Goal: Information Seeking & Learning: Learn about a topic

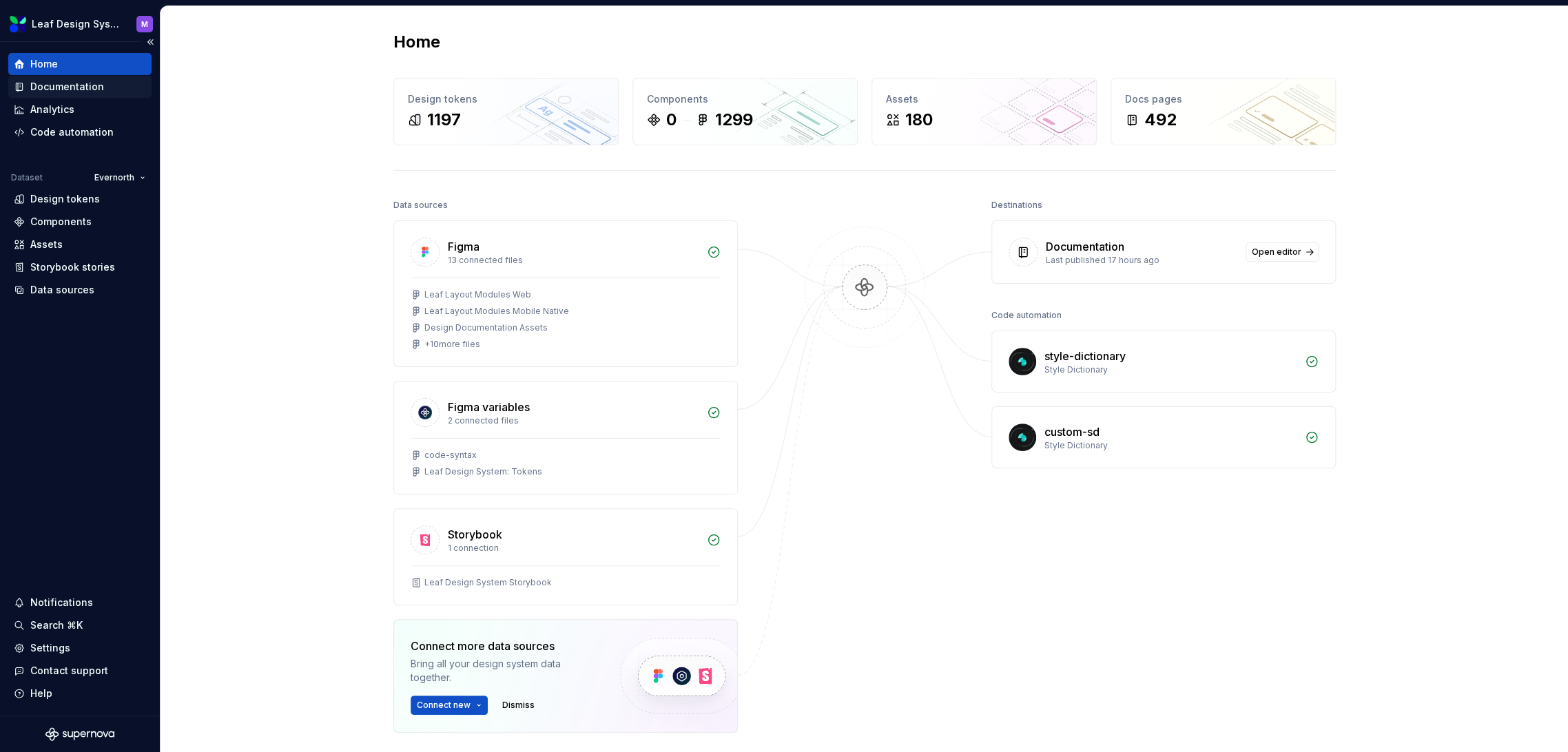
click at [78, 88] on div "Documentation" at bounding box center [67, 87] width 74 height 14
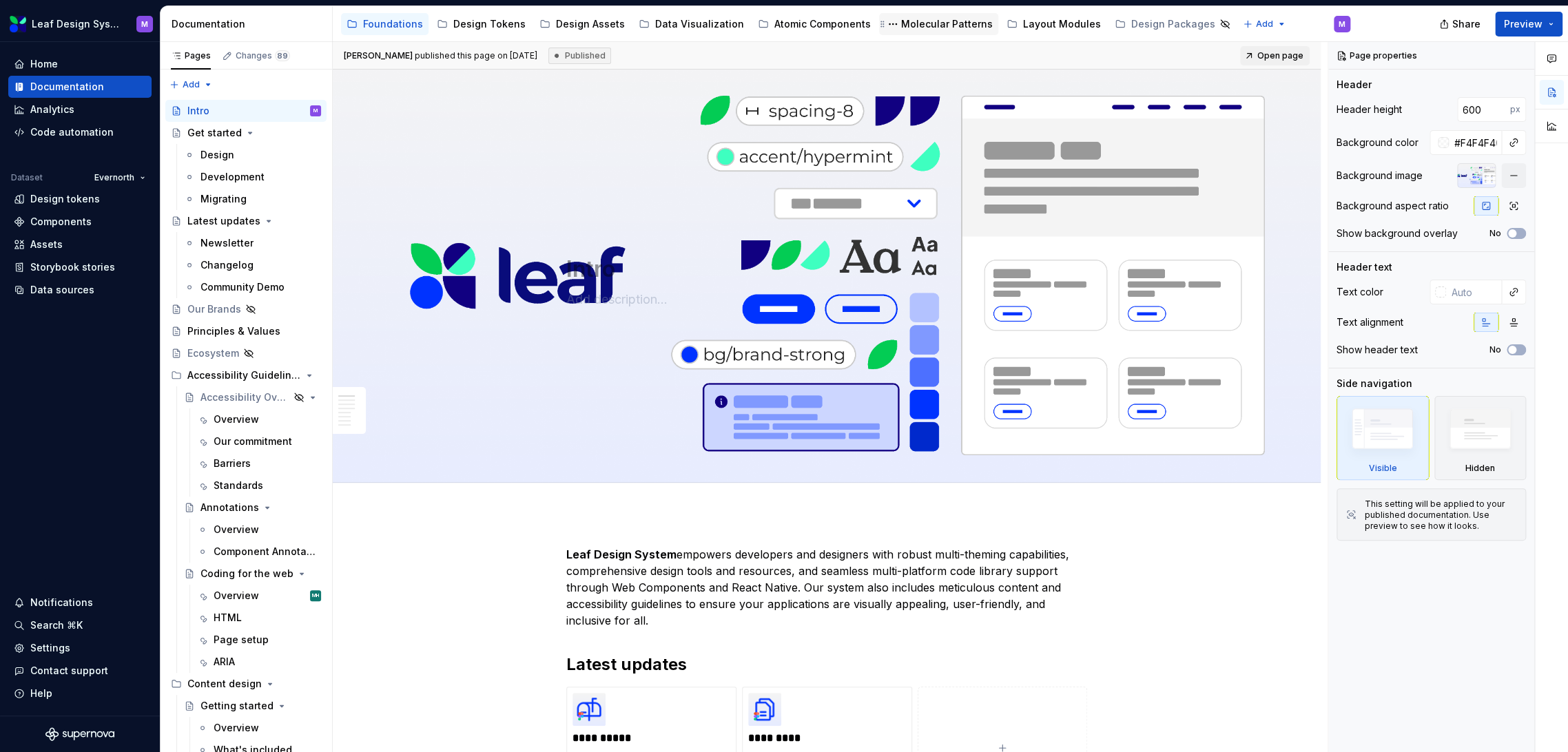
click at [935, 16] on div "Molecular Patterns" at bounding box center [939, 24] width 120 height 22
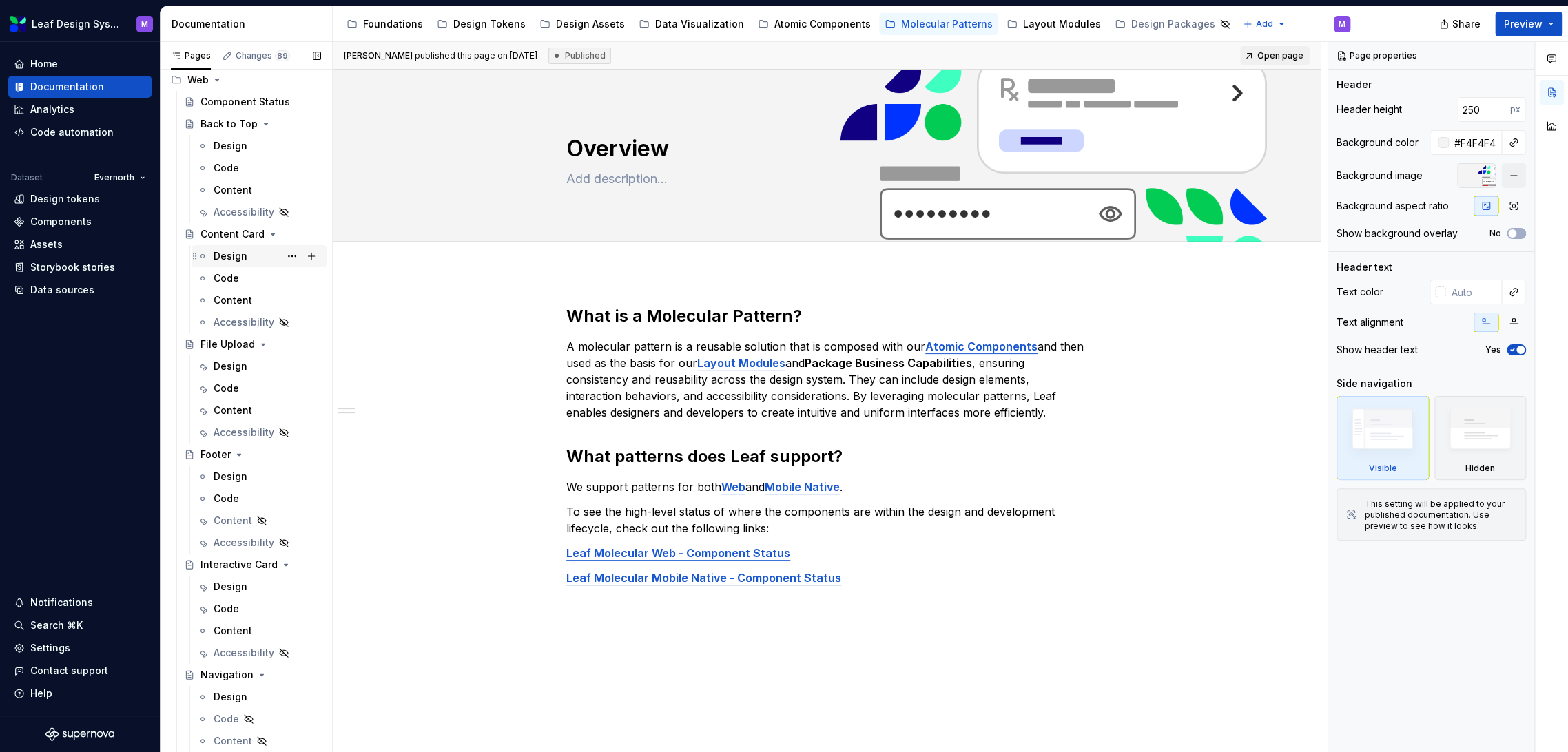
scroll to position [77, 0]
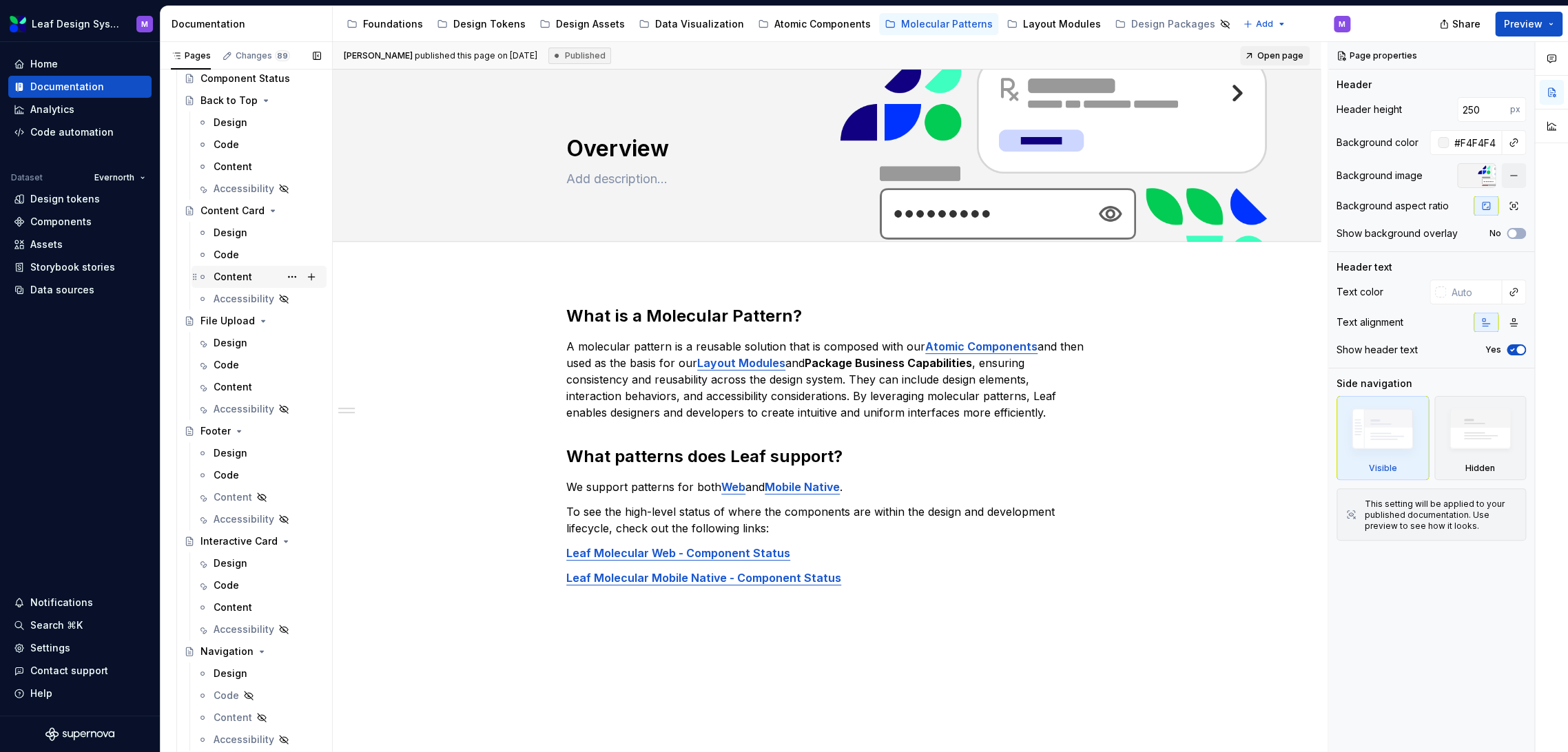
click at [227, 275] on div "Content" at bounding box center [233, 277] width 39 height 14
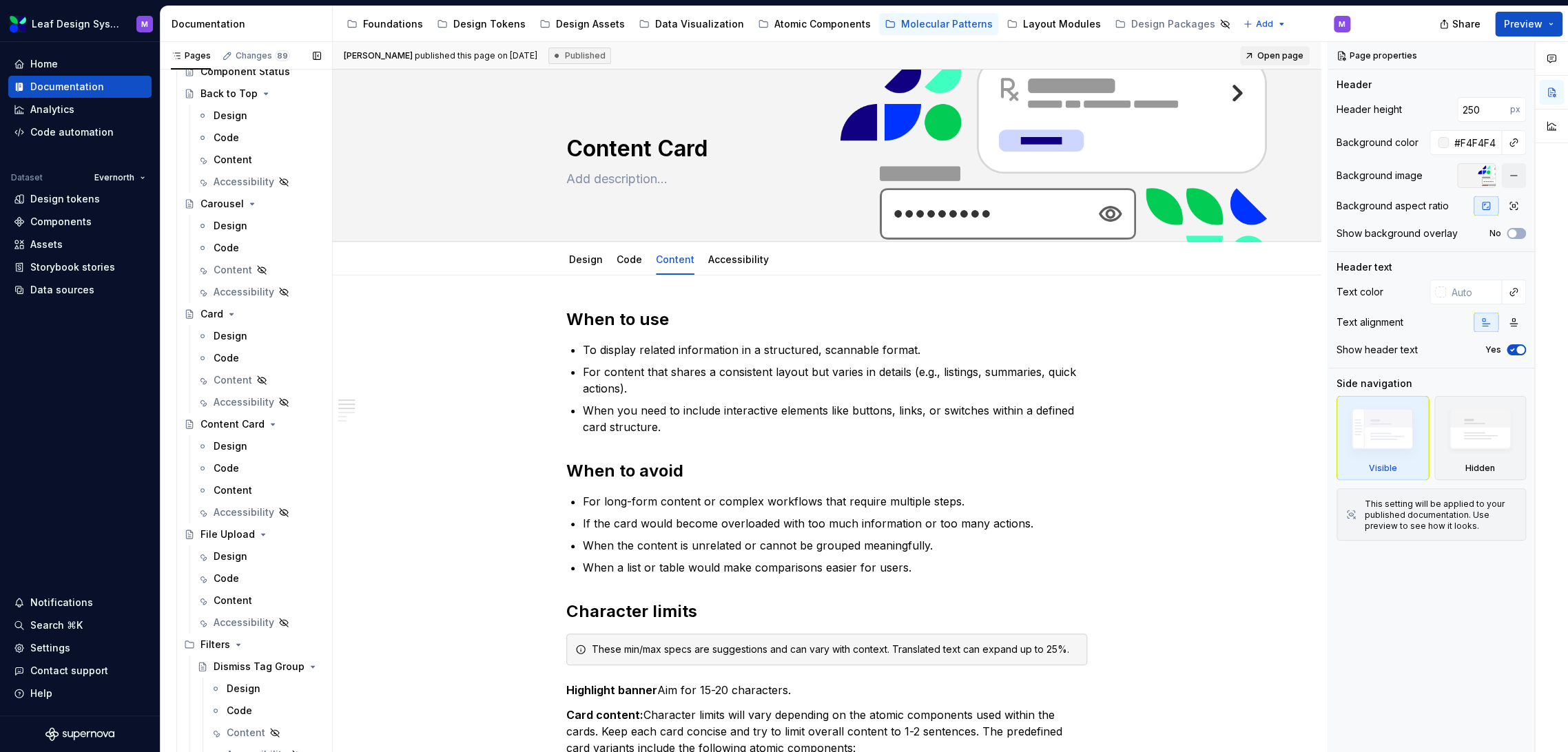
scroll to position [1015, 0]
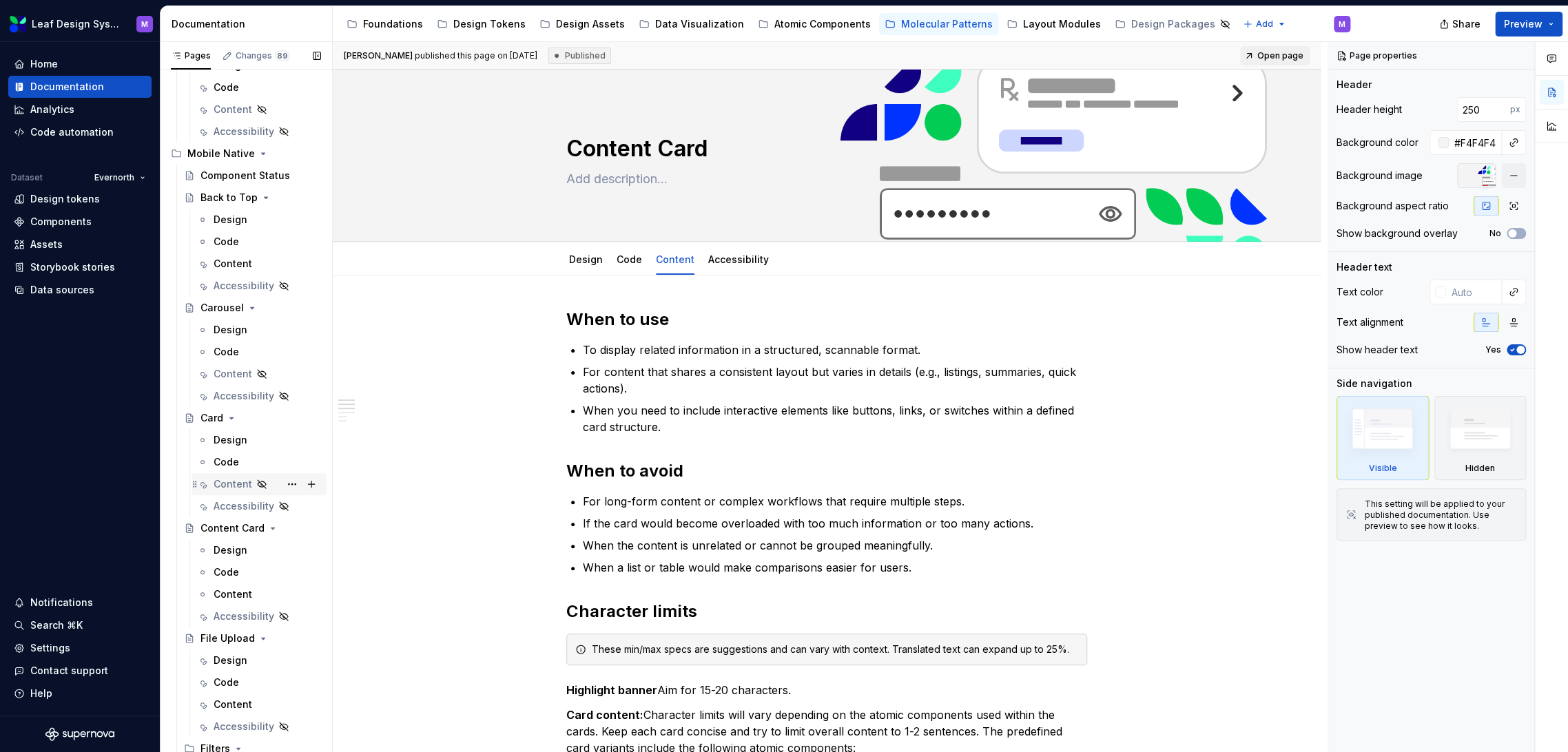
click at [227, 489] on div "Content" at bounding box center [233, 484] width 39 height 14
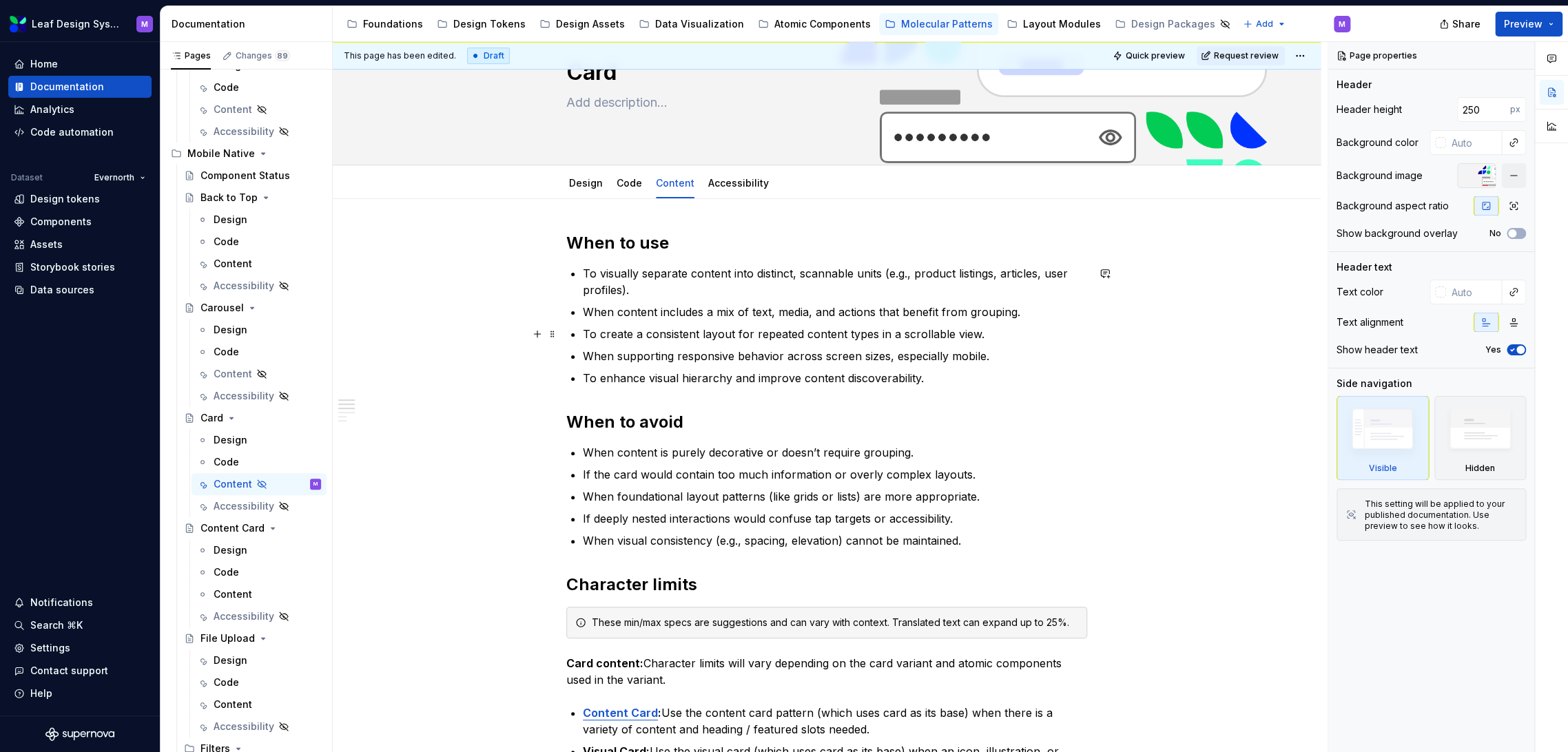
scroll to position [153, 0]
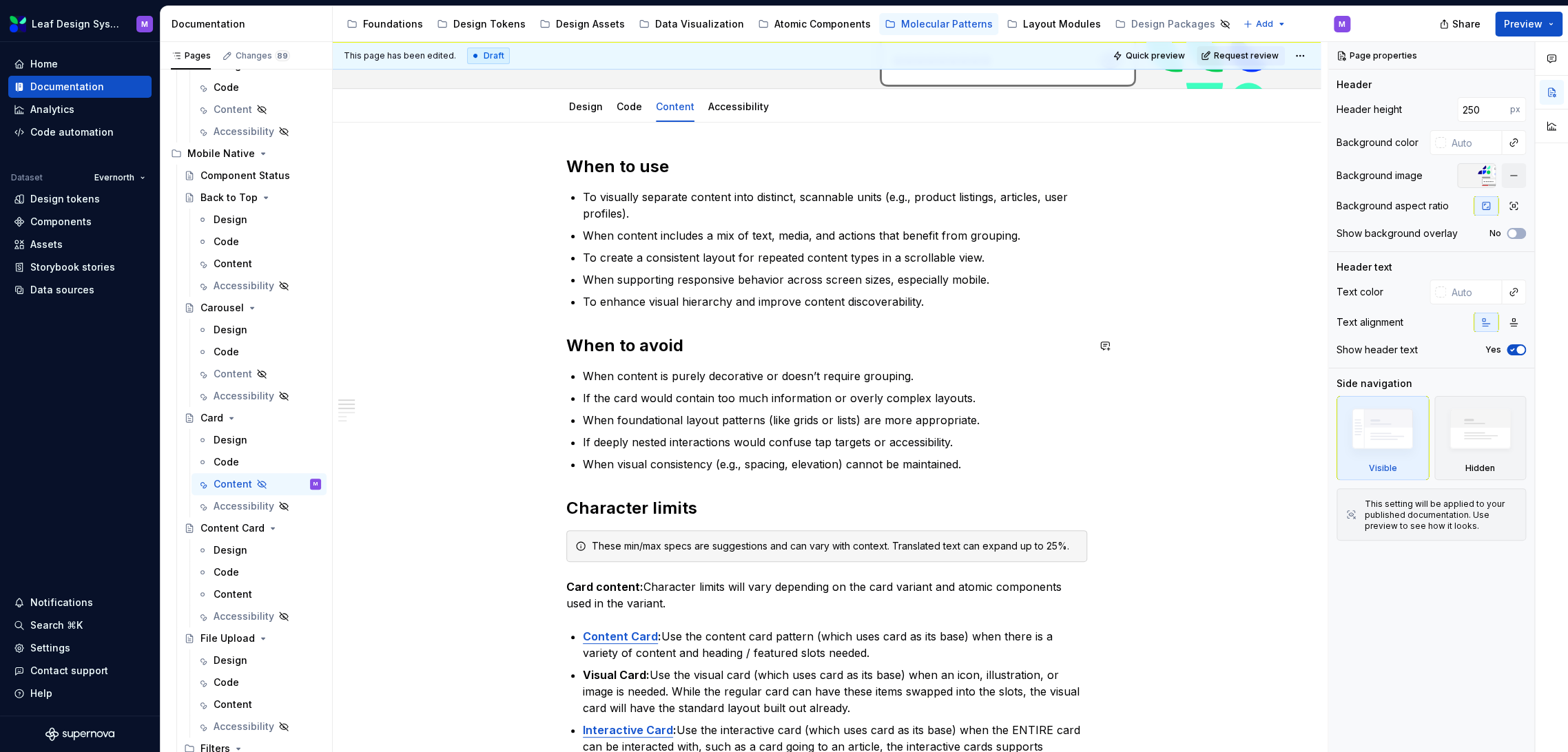
click at [931, 298] on p "To enhance visual hierarchy and improve content discoverability." at bounding box center [835, 301] width 505 height 16
type textarea "*"
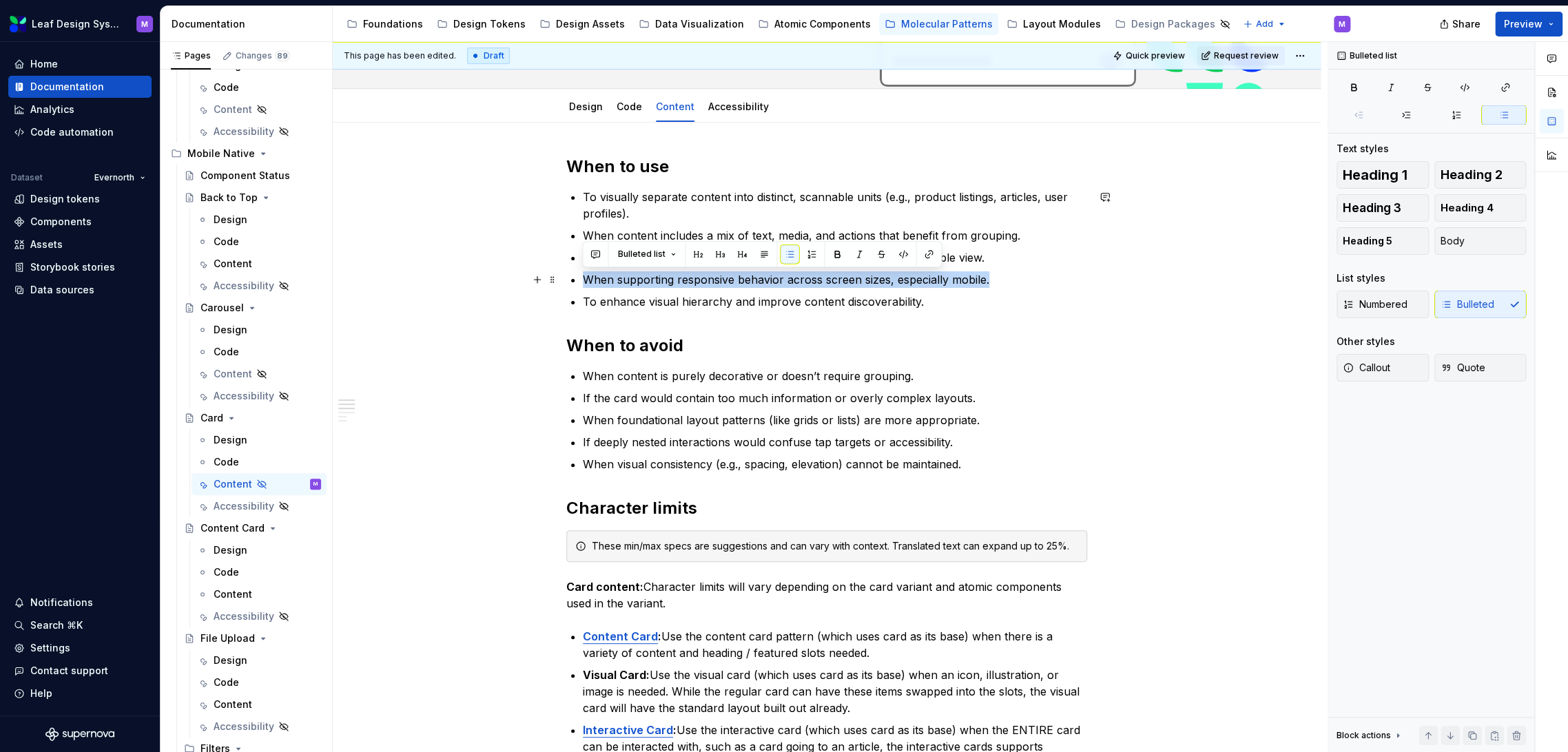
drag, startPoint x: 1002, startPoint y: 279, endPoint x: 574, endPoint y: 282, distance: 428.0
click at [583, 282] on li "When supporting responsive behavior across screen sizes, especially mobile." at bounding box center [835, 279] width 505 height 16
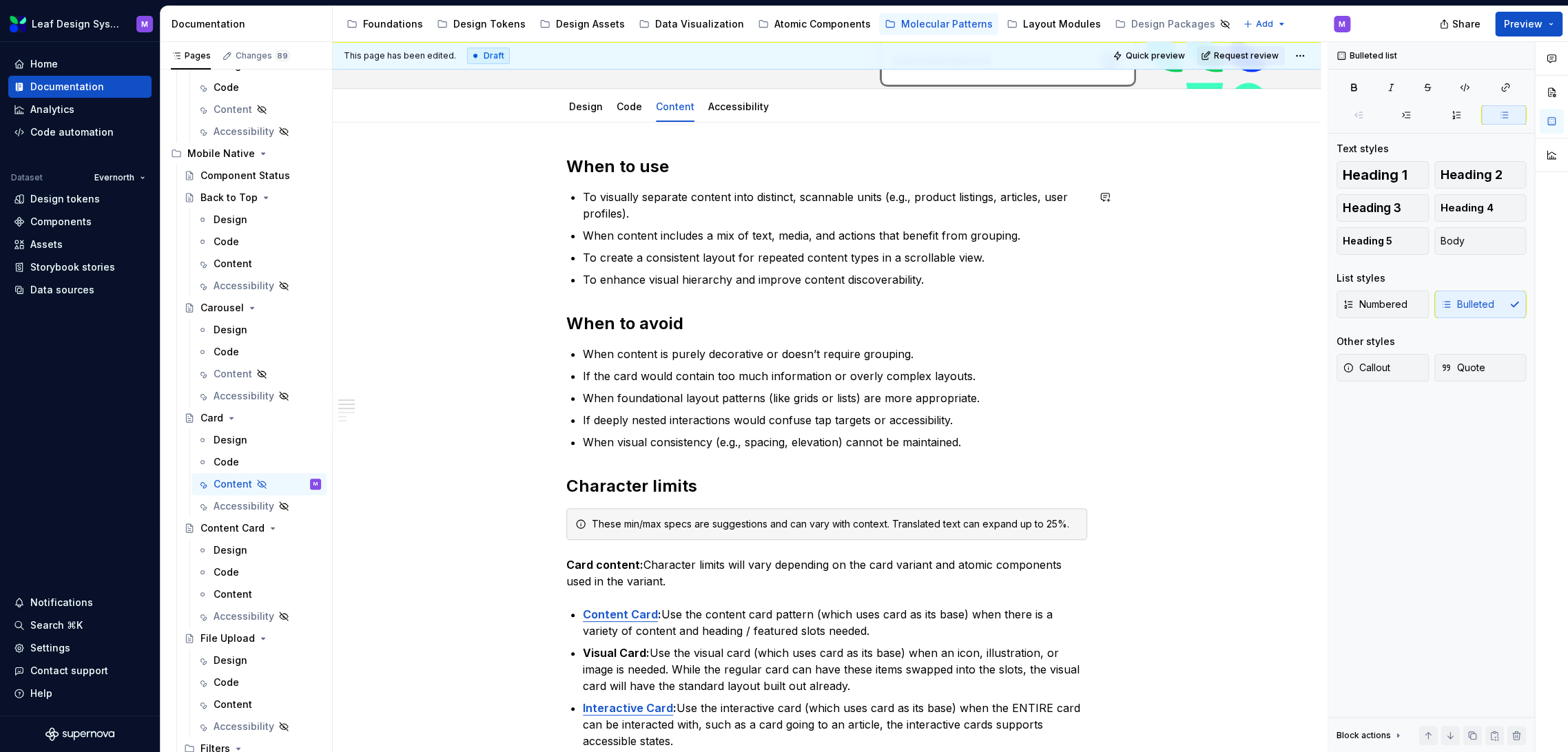
click at [768, 286] on p "To enhance visual hierarchy and improve content discoverability." at bounding box center [835, 279] width 505 height 16
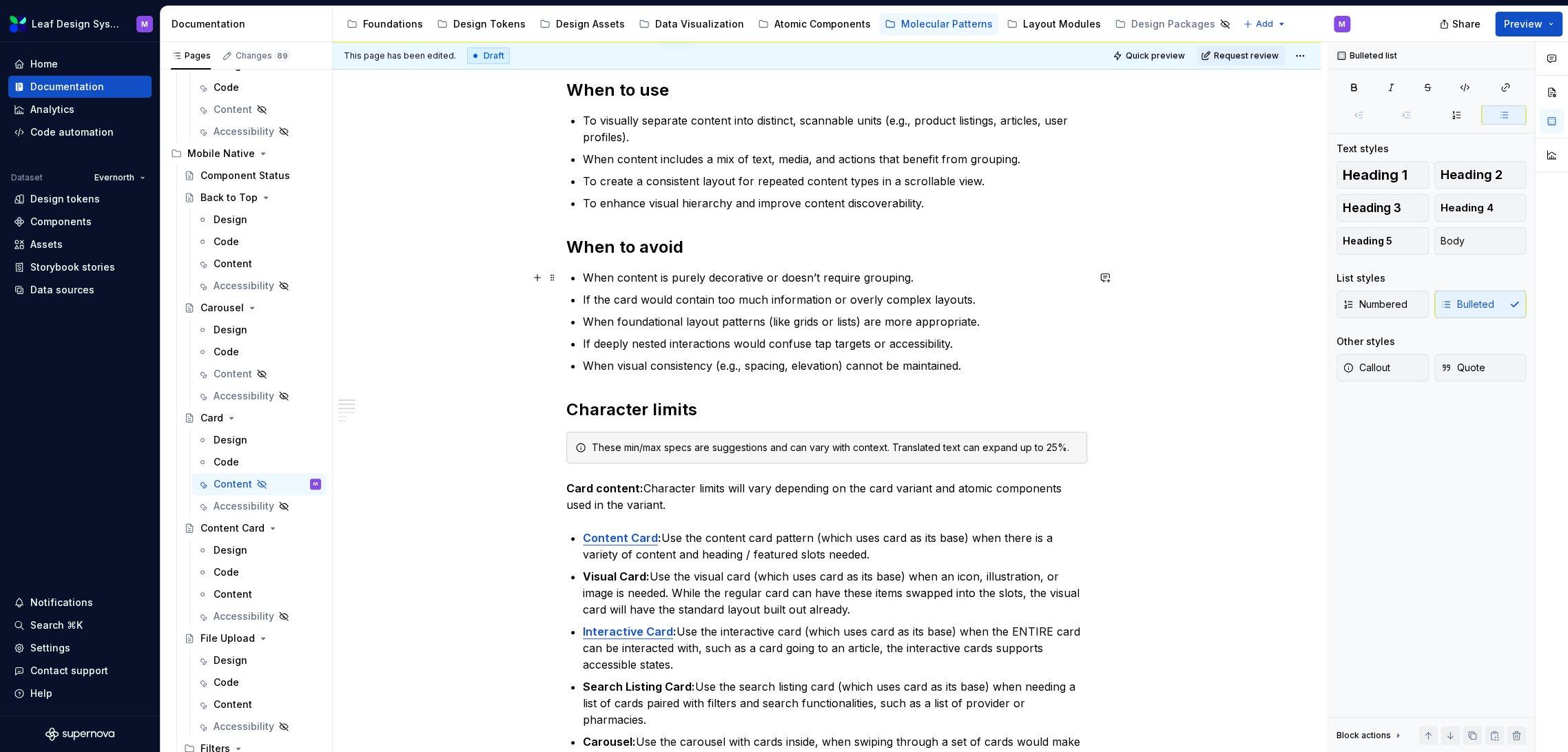
click at [907, 284] on p "When content is purely decorative or doesn’t require grouping." at bounding box center [835, 277] width 505 height 16
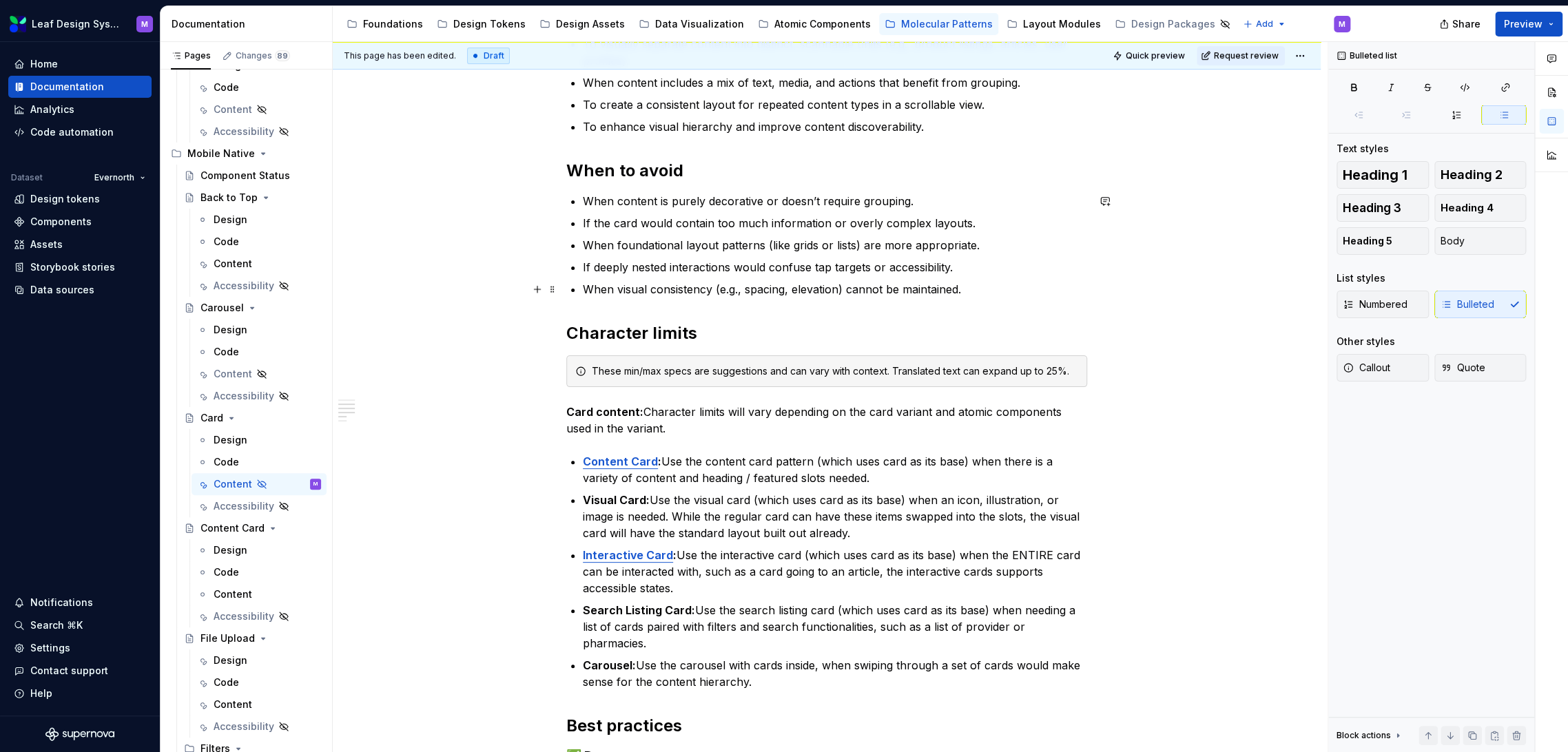
click at [973, 287] on p "When visual consistency (e.g., spacing, elevation) cannot be maintained." at bounding box center [835, 289] width 505 height 16
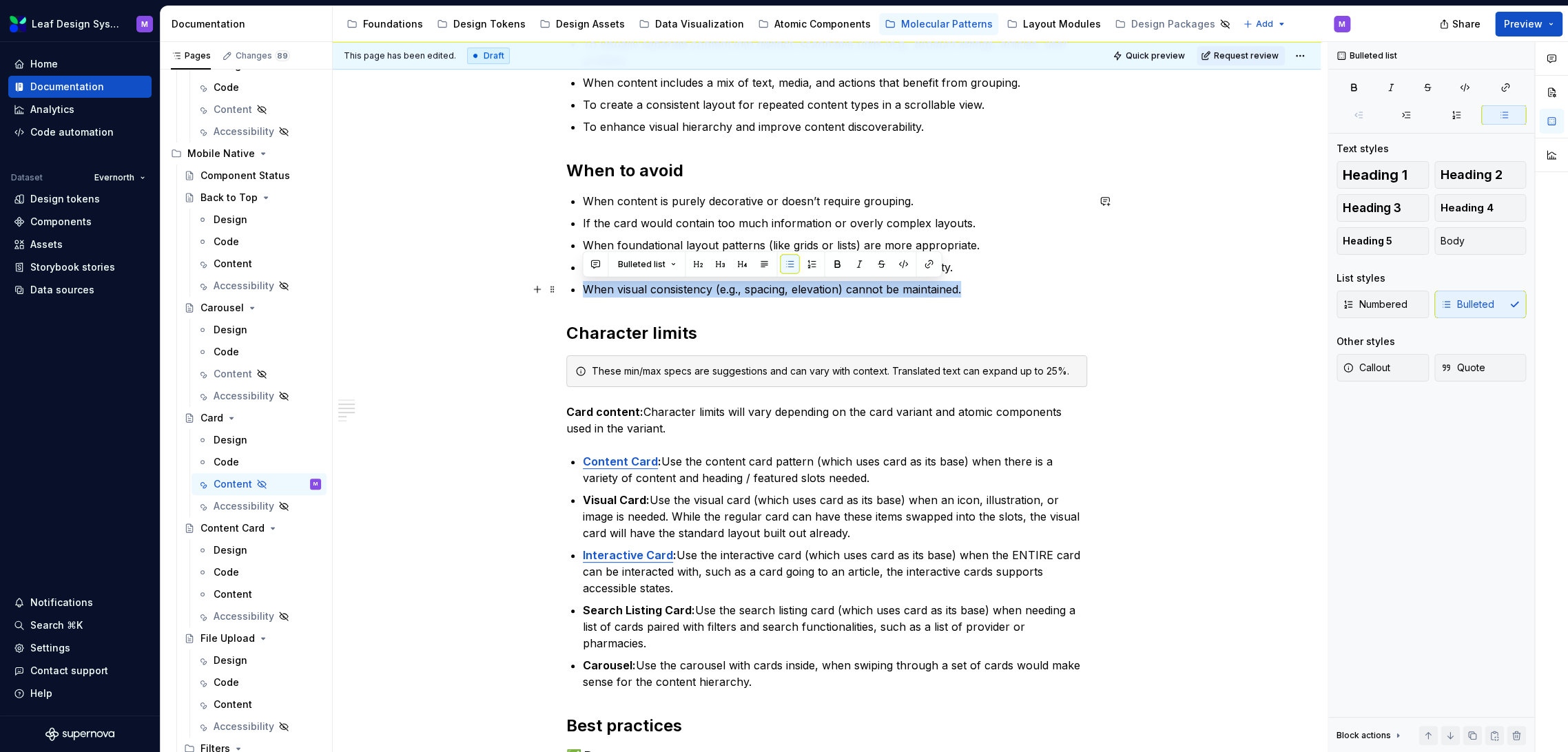
drag, startPoint x: 968, startPoint y: 291, endPoint x: 654, endPoint y: 302, distance: 314.2
click at [583, 294] on p "When visual consistency (e.g., spacing, elevation) cannot be maintained." at bounding box center [835, 289] width 505 height 16
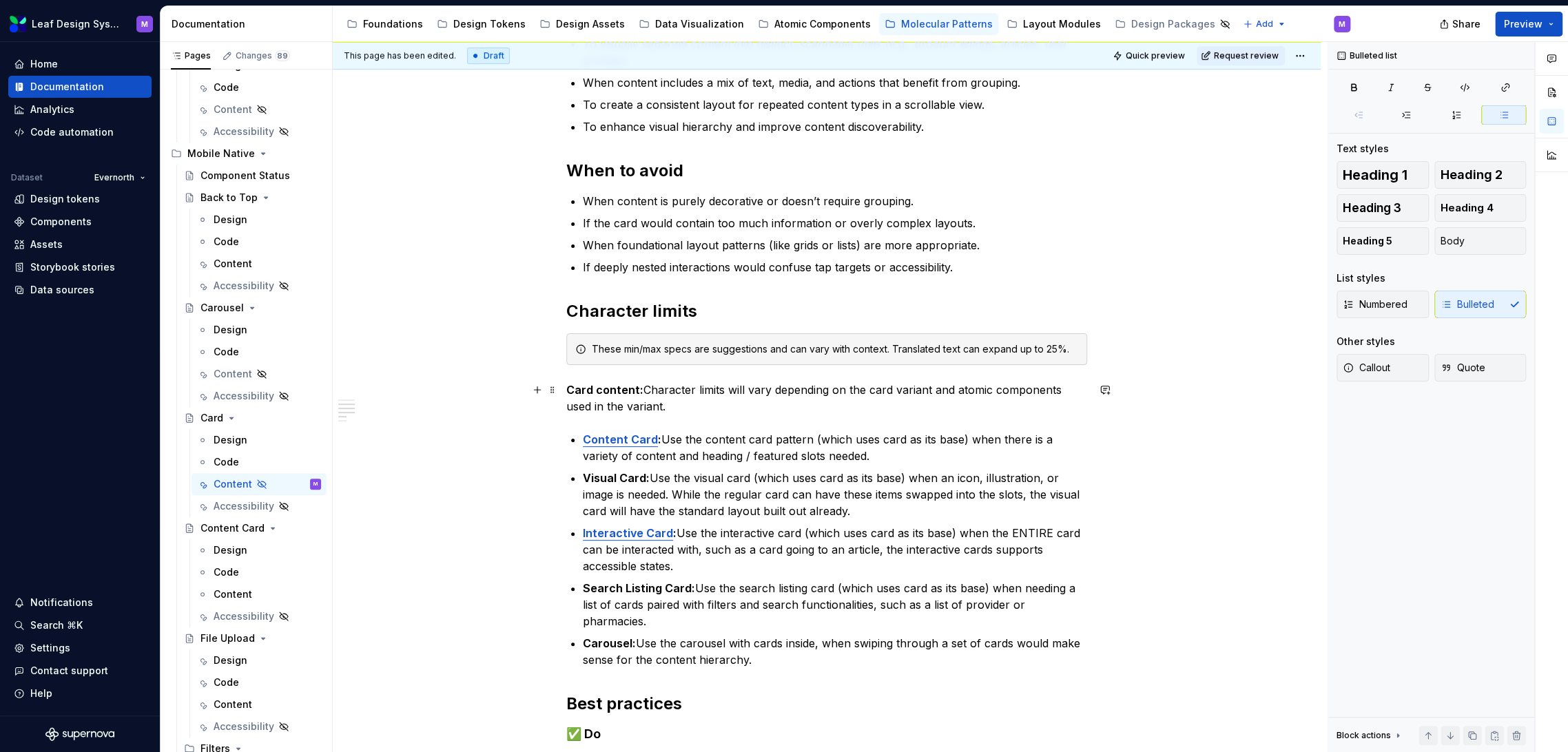
scroll to position [459, 0]
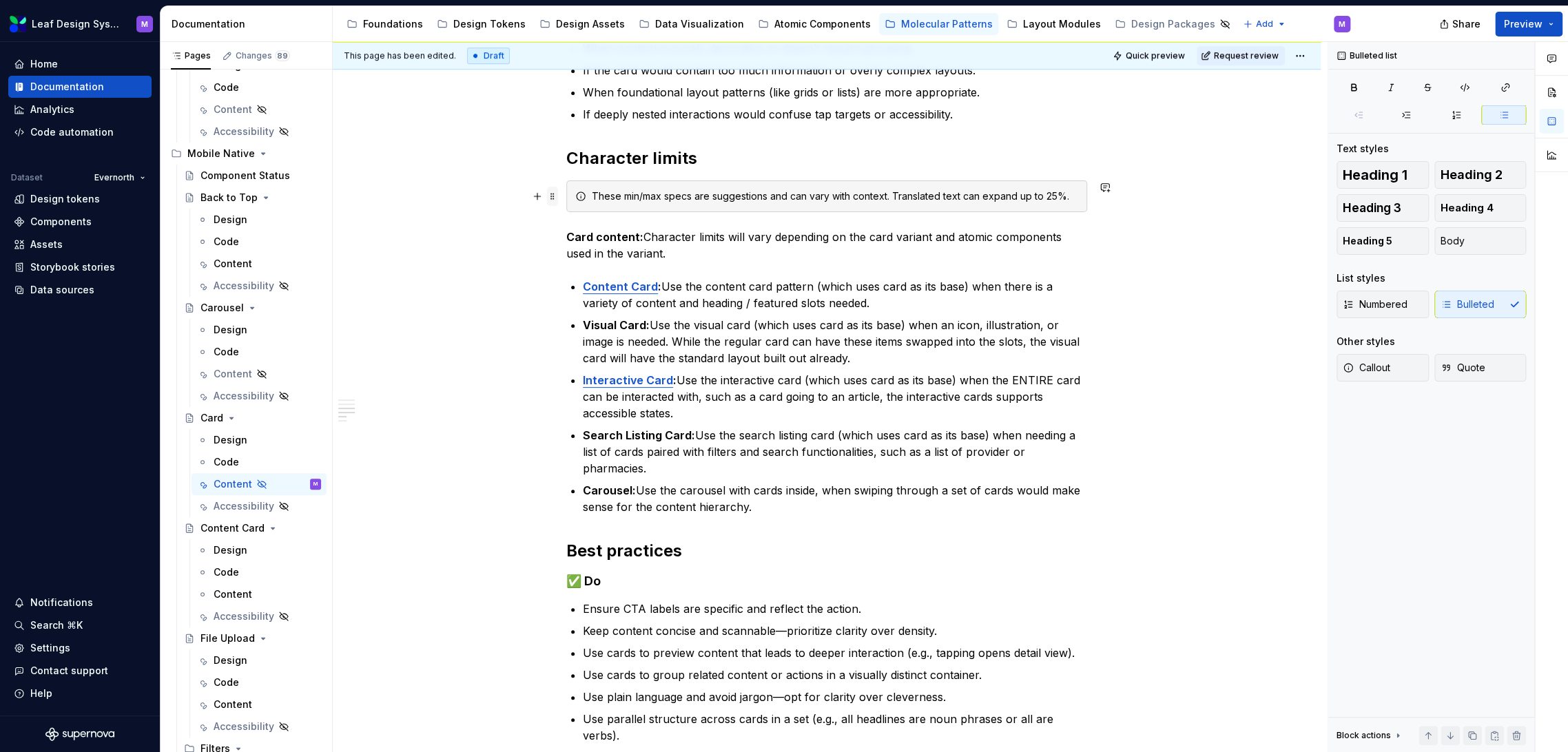
click at [551, 195] on span at bounding box center [553, 196] width 11 height 19
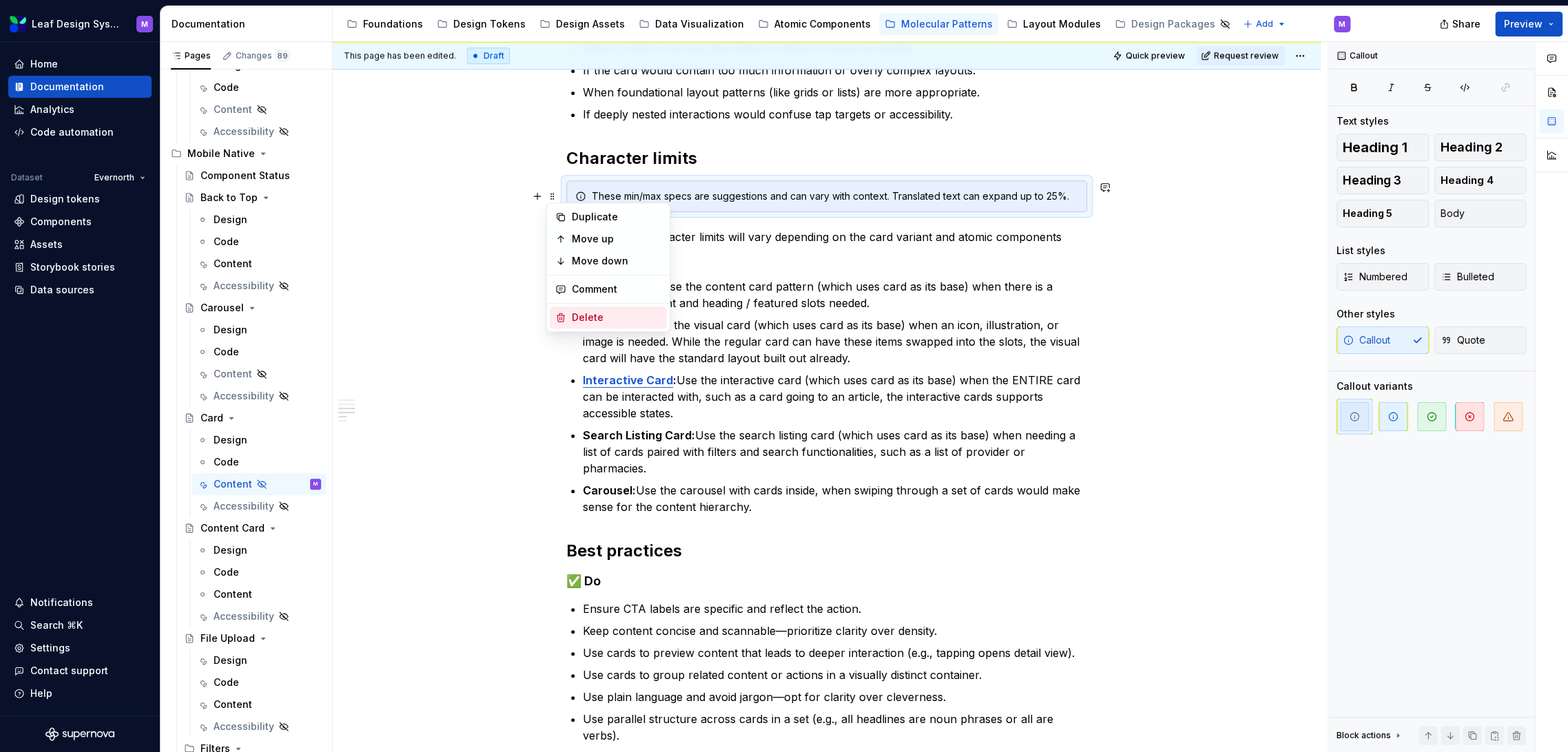
click at [587, 313] on div "Delete" at bounding box center [616, 317] width 89 height 14
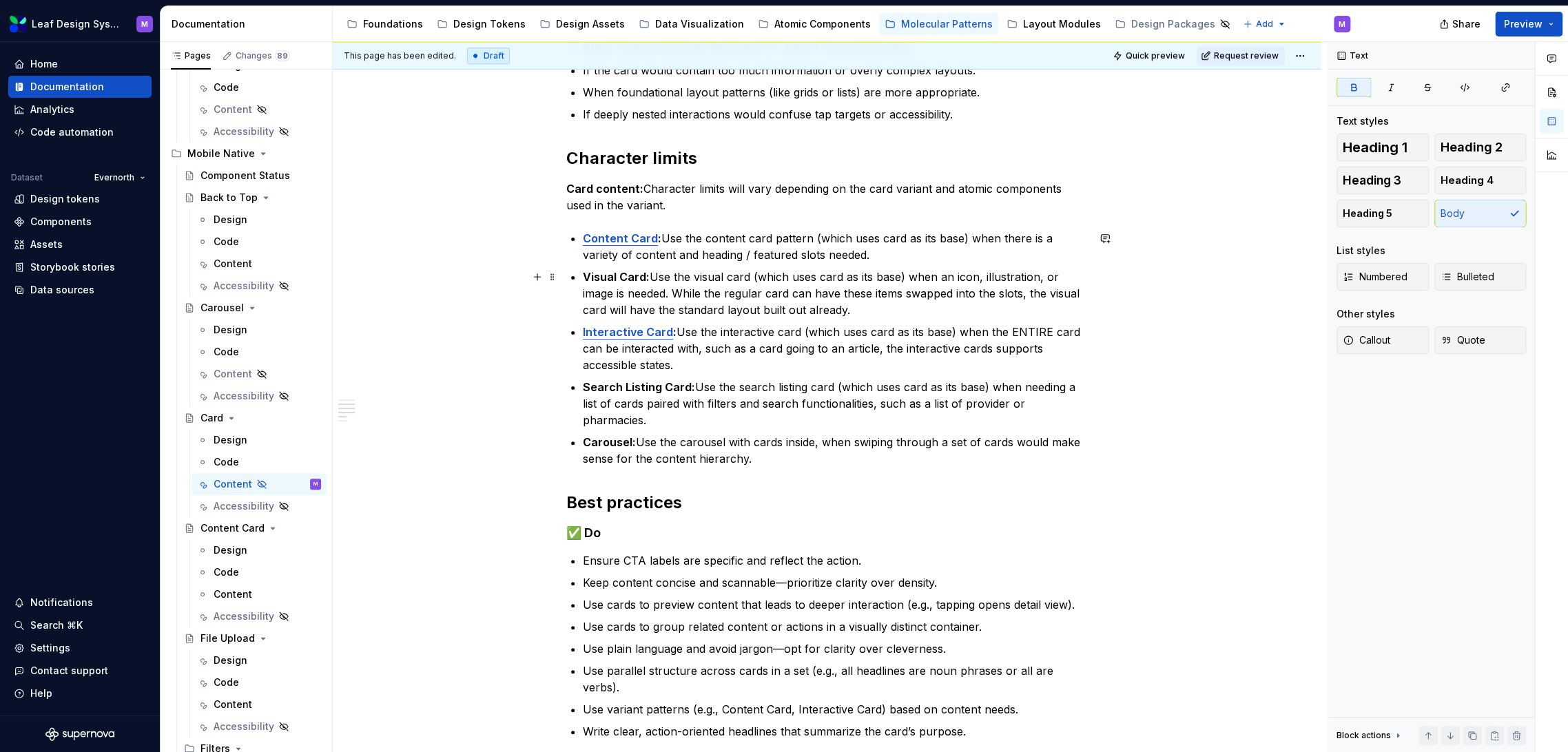
scroll to position [383, 0]
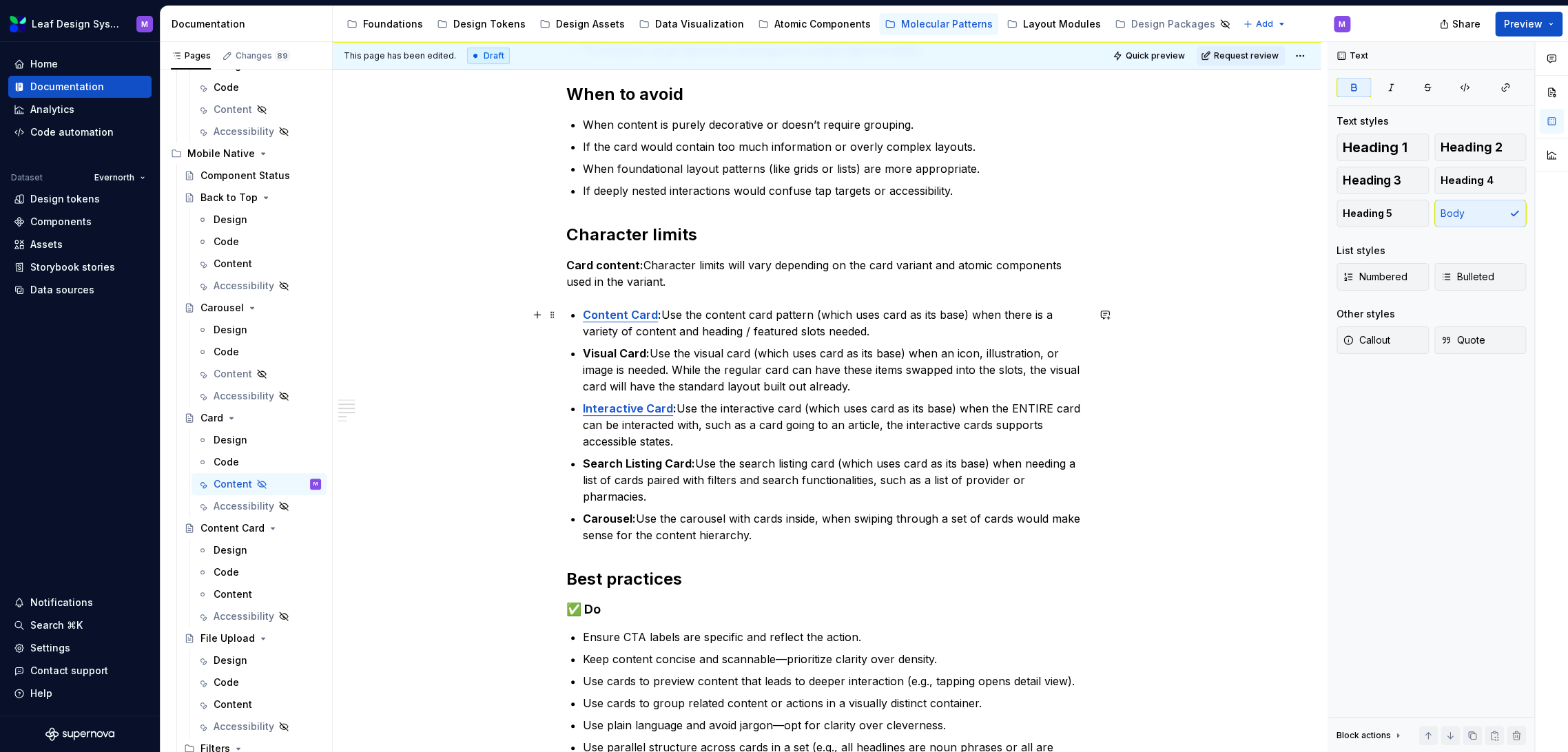
click at [899, 329] on p "Content Card : Use the content card pattern (which uses card as its base) when …" at bounding box center [835, 323] width 505 height 33
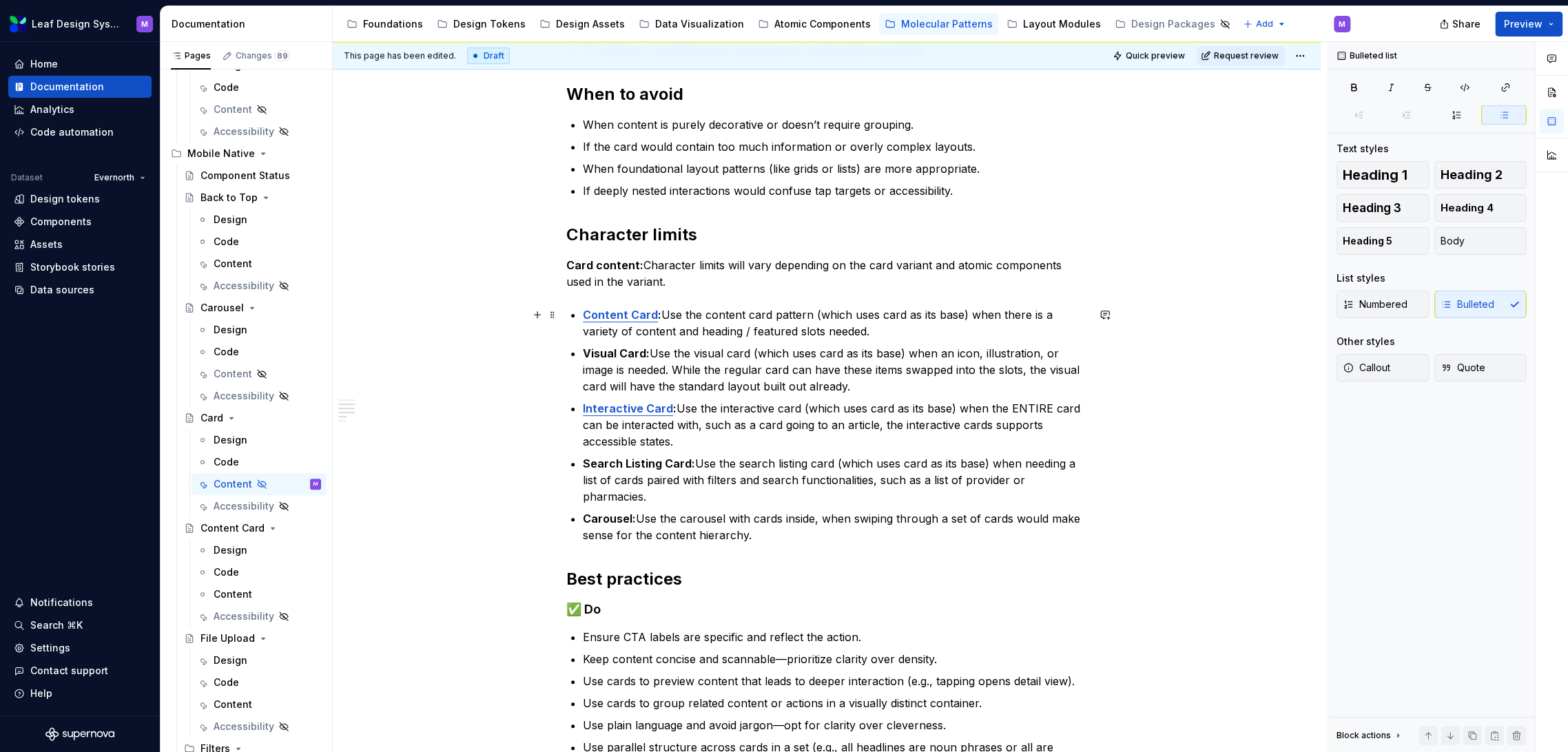
click at [890, 331] on p "Content Card : Use the content card pattern (which uses card as its base) when …" at bounding box center [835, 323] width 505 height 33
click at [926, 265] on p "Card content: Character limits will vary depending on the card variant and atom…" at bounding box center [827, 273] width 521 height 33
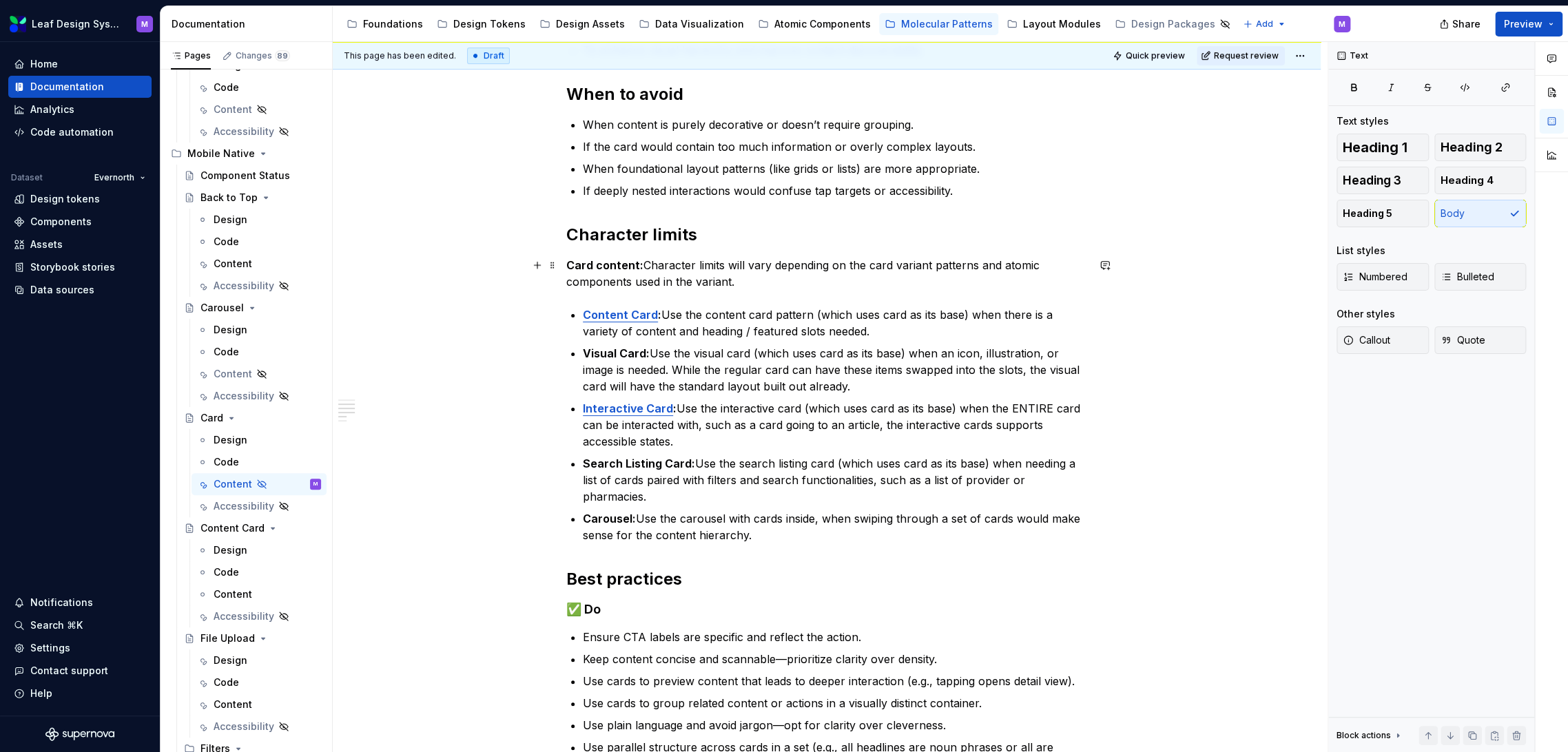
click at [764, 270] on p "Card content: Character limits will vary depending on the card variant patterns…" at bounding box center [827, 273] width 521 height 33
click at [756, 279] on p "Card content: Character limits will vary depending on the card variant patterns…" at bounding box center [827, 273] width 521 height 33
click at [972, 257] on p "Card content: Character limits will vary depending on the card variant patterns…" at bounding box center [827, 273] width 521 height 33
click at [936, 286] on p "Card content: Character limits will vary depending on the card variant pattern …" at bounding box center [827, 273] width 521 height 33
click at [745, 368] on p "Visual Card: Use the visual card (which uses card as its base) when an icon, il…" at bounding box center [835, 370] width 505 height 50
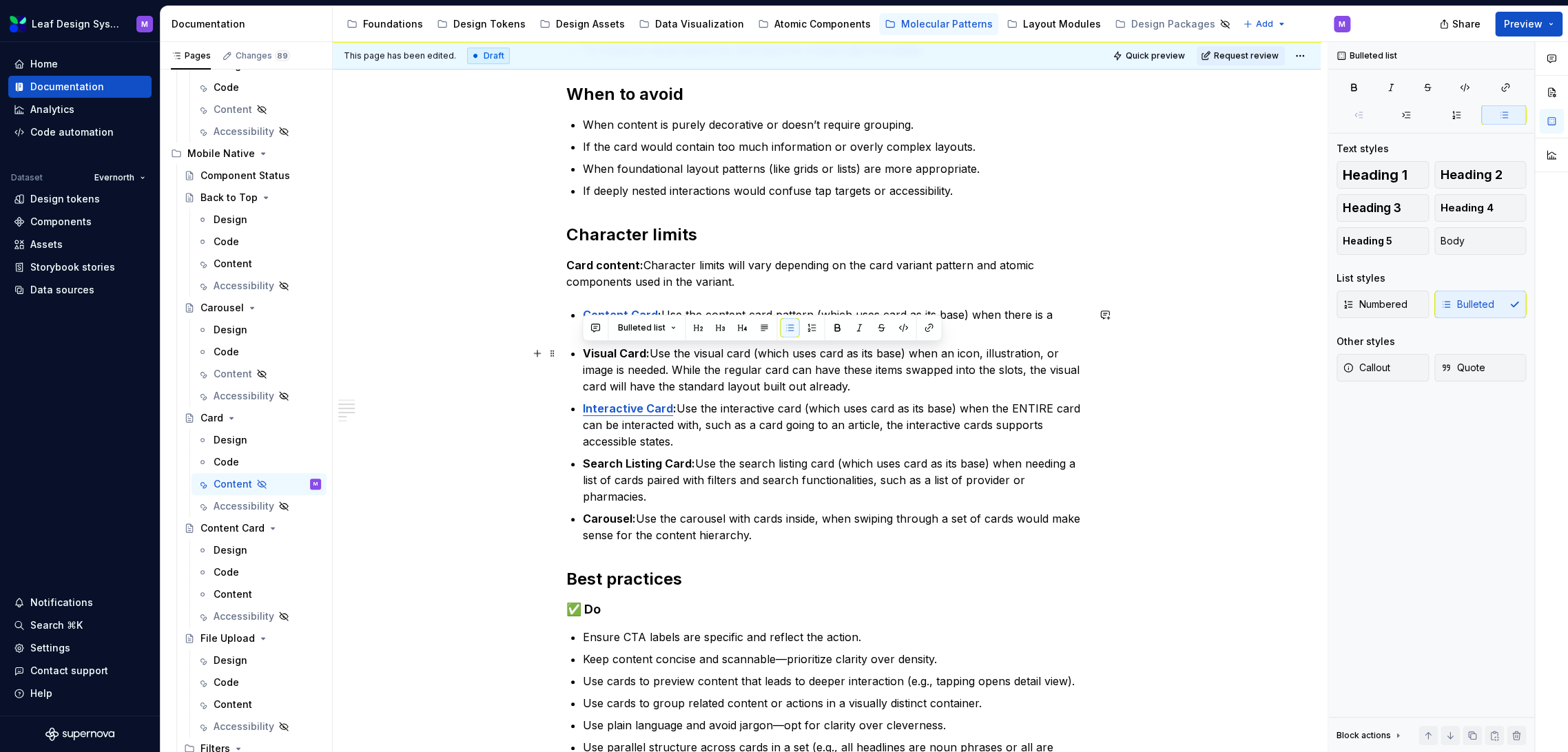
drag, startPoint x: 850, startPoint y: 389, endPoint x: 582, endPoint y: 355, distance: 270.1
click at [583, 355] on p "Visual Card: Use the visual card (which uses card as its base) when an icon, il…" at bounding box center [835, 370] width 505 height 50
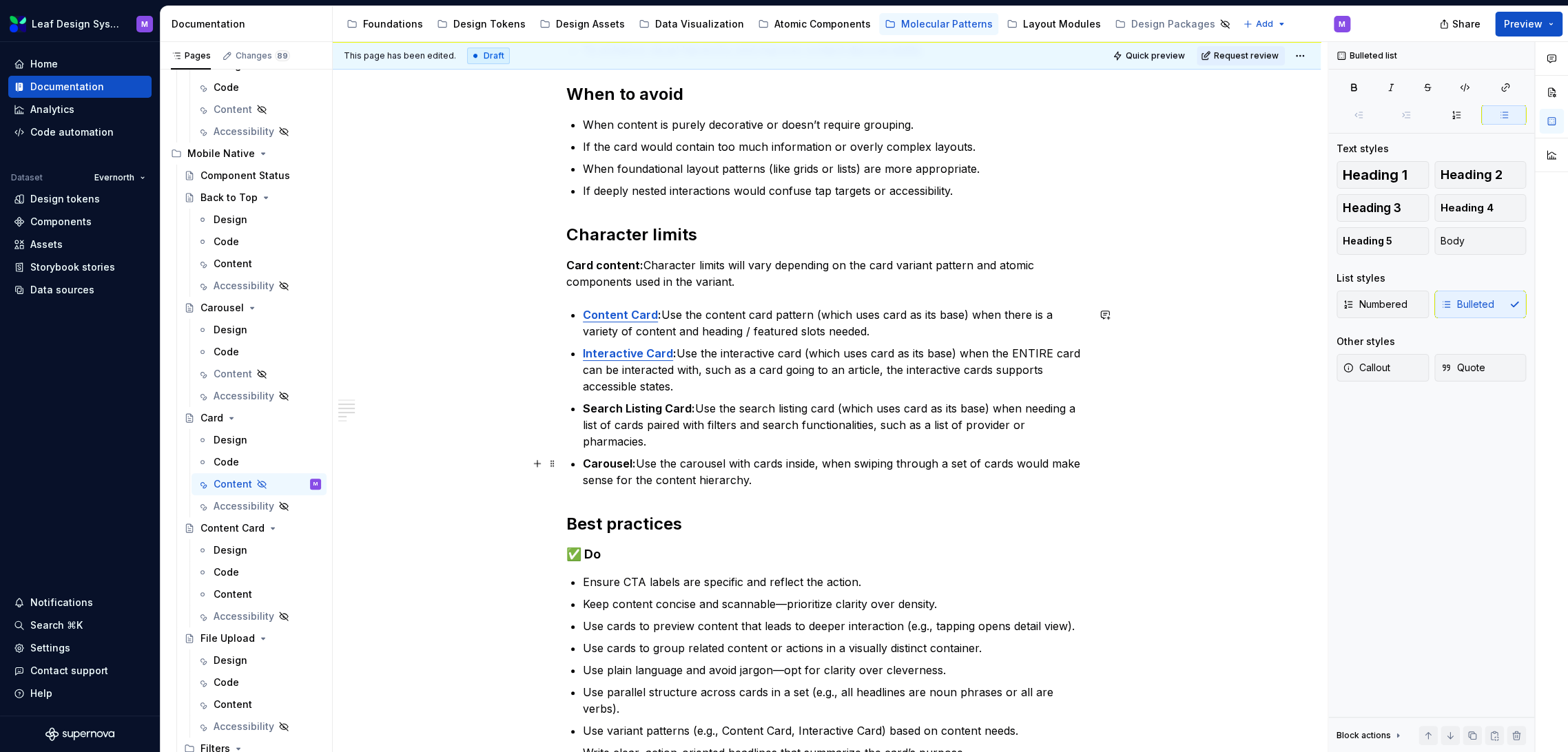
click at [668, 451] on ul "Content Card : Use the content card pattern (which uses card as its base) when …" at bounding box center [835, 397] width 505 height 182
click at [780, 483] on p "Carousel: Use the carousel with cards inside, when swiping through a set of car…" at bounding box center [835, 472] width 505 height 33
drag, startPoint x: 772, startPoint y: 486, endPoint x: 576, endPoint y: 473, distance: 196.4
click at [574, 472] on div "When to use To visually separate content into distinct, scannable units (e.g., …" at bounding box center [827, 396] width 521 height 940
click at [734, 494] on div "When to use To visually separate content into distinct, scannable units (e.g., …" at bounding box center [827, 396] width 521 height 940
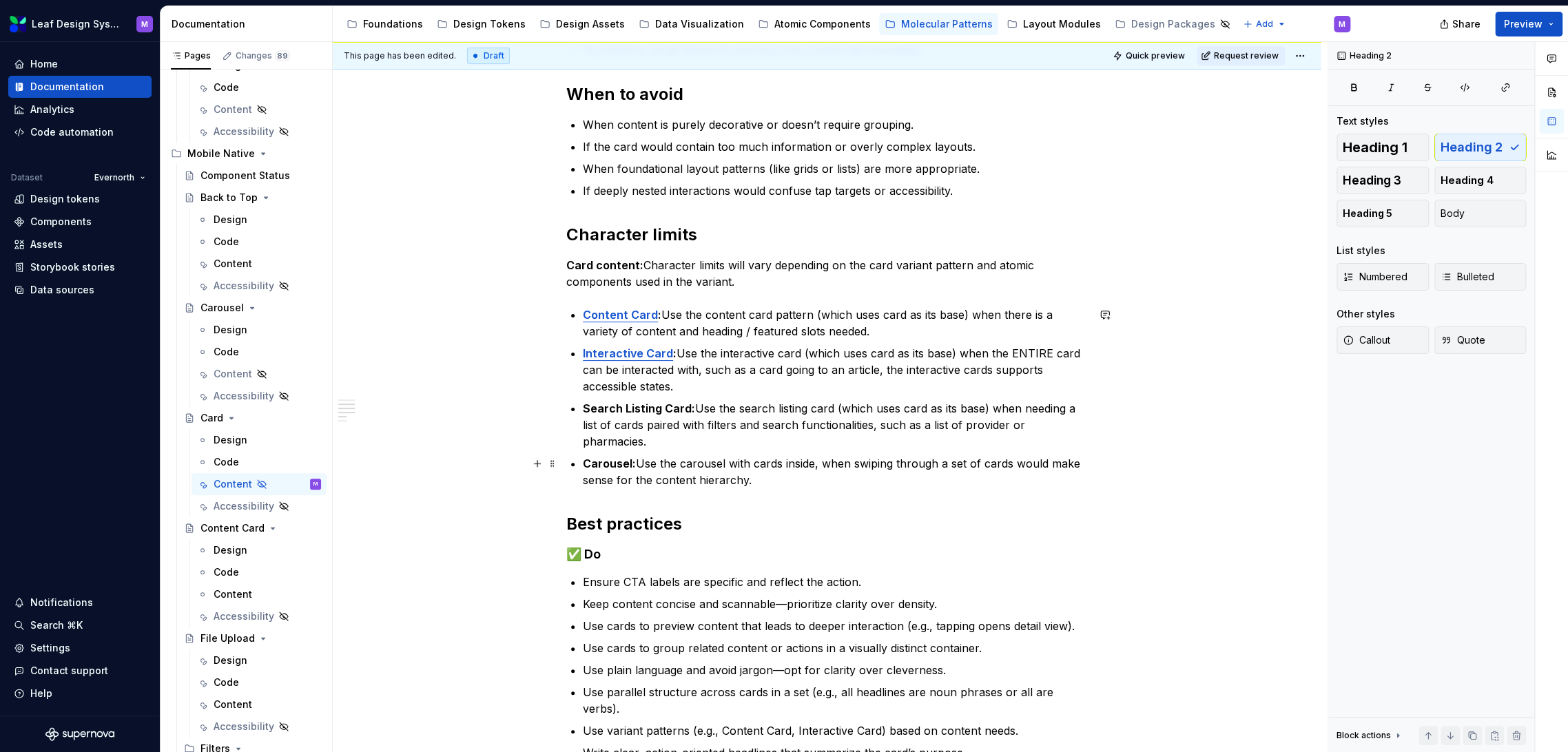
click at [752, 482] on p "Carousel: Use the carousel with cards inside, when swiping through a set of car…" at bounding box center [835, 472] width 505 height 33
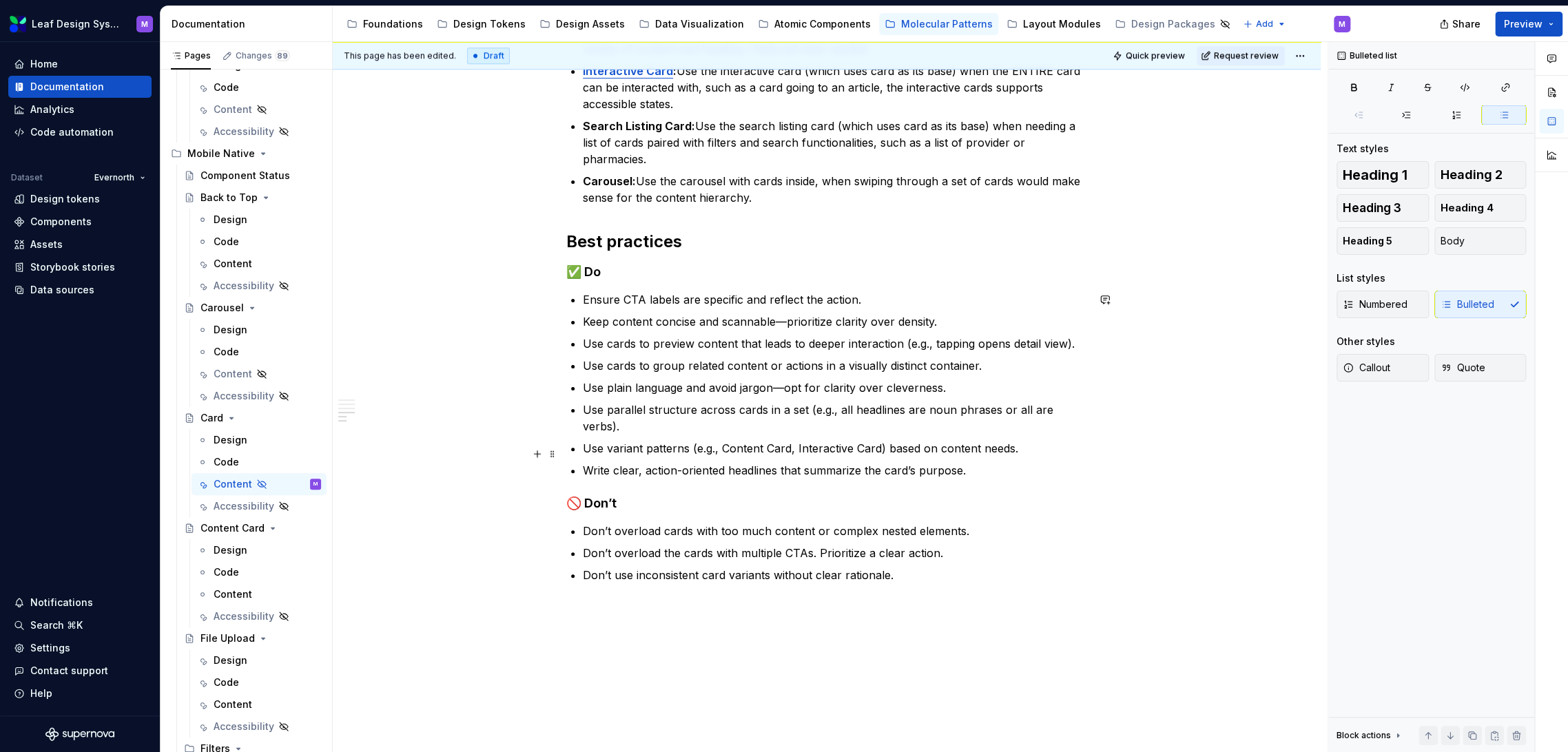
scroll to position [643, 0]
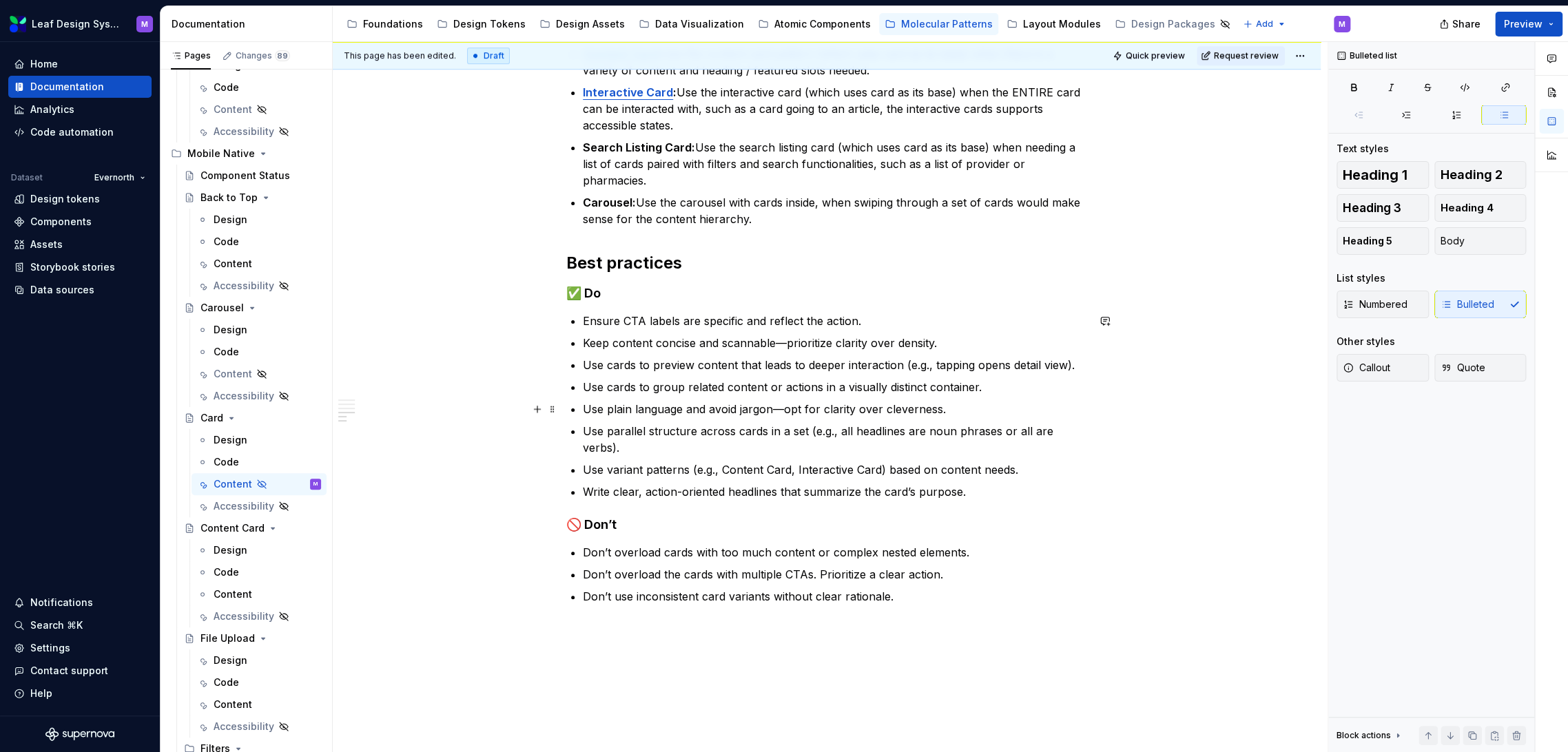
click at [778, 407] on p "Use plain language and avoid jargon—opt for clarity over cleverness." at bounding box center [835, 409] width 505 height 16
drag, startPoint x: 944, startPoint y: 410, endPoint x: 805, endPoint y: 418, distance: 139.2
click at [805, 418] on ul "Ensure CTA labels are specific and reflect the action. Keep content concise and…" at bounding box center [835, 406] width 505 height 187
click at [849, 418] on ul "Ensure CTA labels are specific and reflect the action. Keep content concise and…" at bounding box center [835, 406] width 505 height 187
drag, startPoint x: 959, startPoint y: 413, endPoint x: 782, endPoint y: 408, distance: 177.1
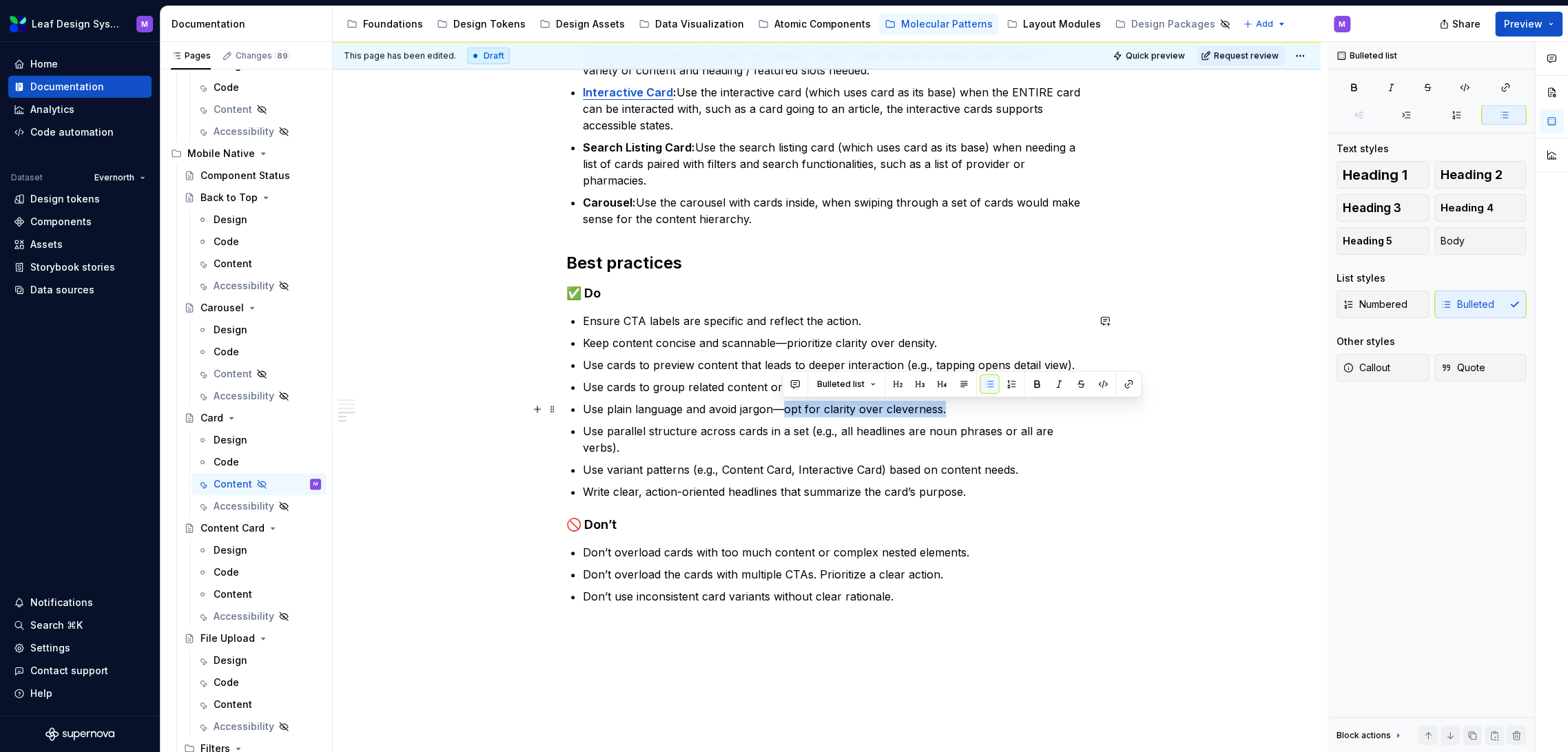
click at [782, 408] on p "Use plain language and avoid jargon—opt for clarity over cleverness." at bounding box center [835, 409] width 505 height 16
click at [782, 341] on p "Keep content concise and scannable—prioritize clarity over density." at bounding box center [835, 342] width 505 height 16
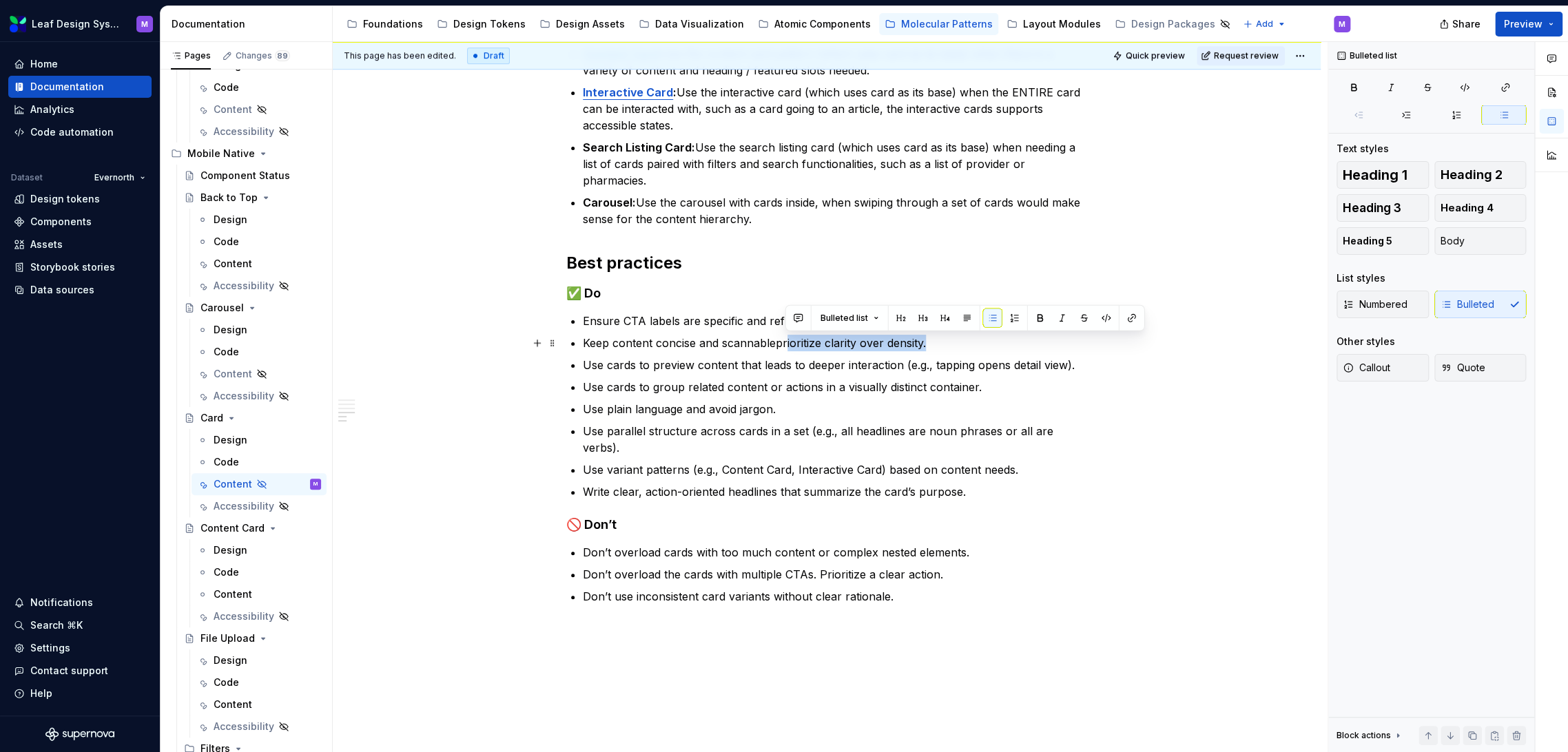
drag, startPoint x: 932, startPoint y: 336, endPoint x: 783, endPoint y: 343, distance: 149.2
click at [783, 343] on p "Keep content concise and scannableprioritize clarity over density." at bounding box center [835, 342] width 505 height 16
click at [803, 341] on p "Keep content concise and scannable." at bounding box center [835, 342] width 505 height 16
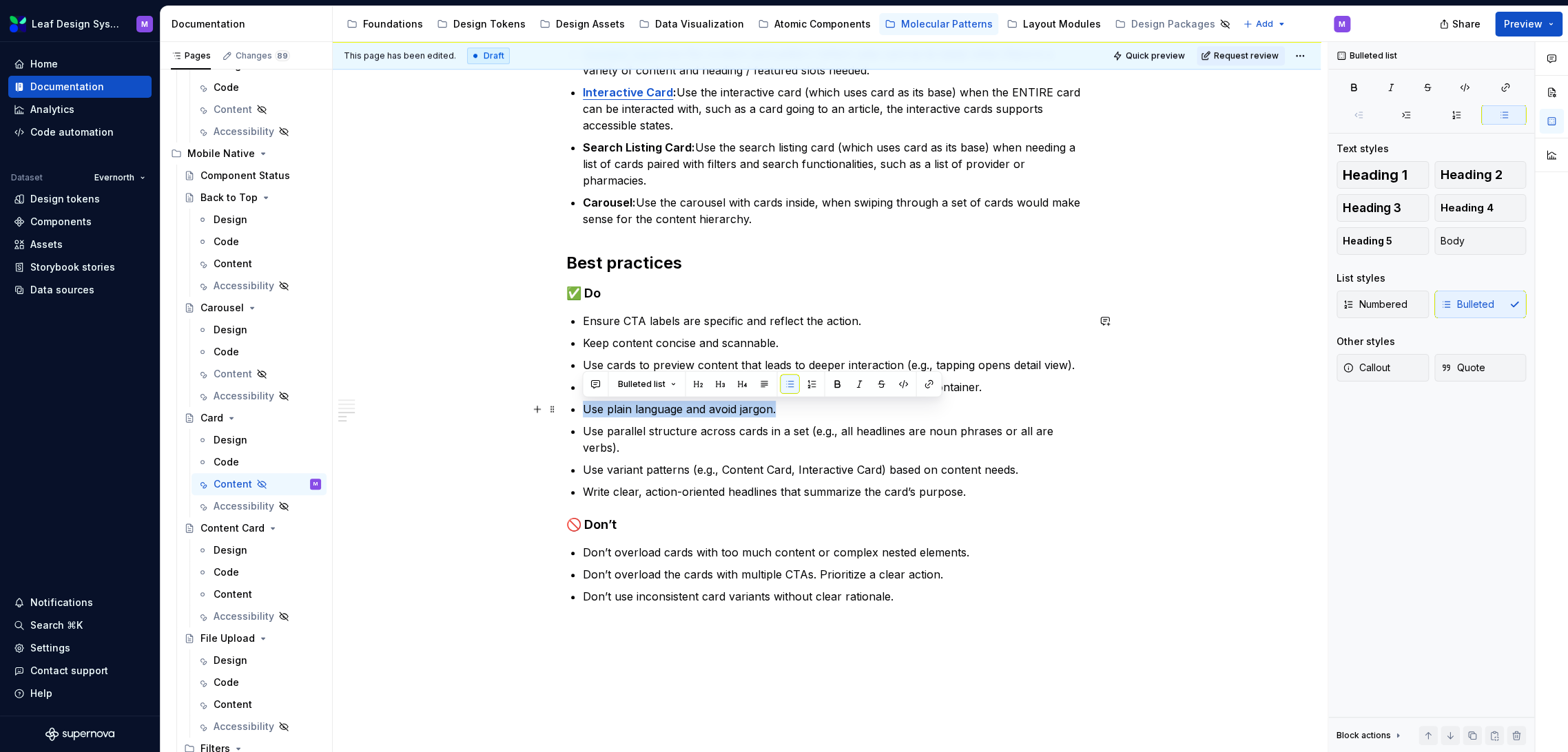
drag, startPoint x: 791, startPoint y: 412, endPoint x: 578, endPoint y: 409, distance: 213.0
click at [578, 409] on div "When to use To visually separate content into distinct, scannable units (e.g., …" at bounding box center [827, 135] width 521 height 940
copy p "Use plain language and avoid jargon."
click at [583, 366] on p "Use cards to preview content that leads to deeper interaction (e.g., tapping op…" at bounding box center [835, 365] width 505 height 16
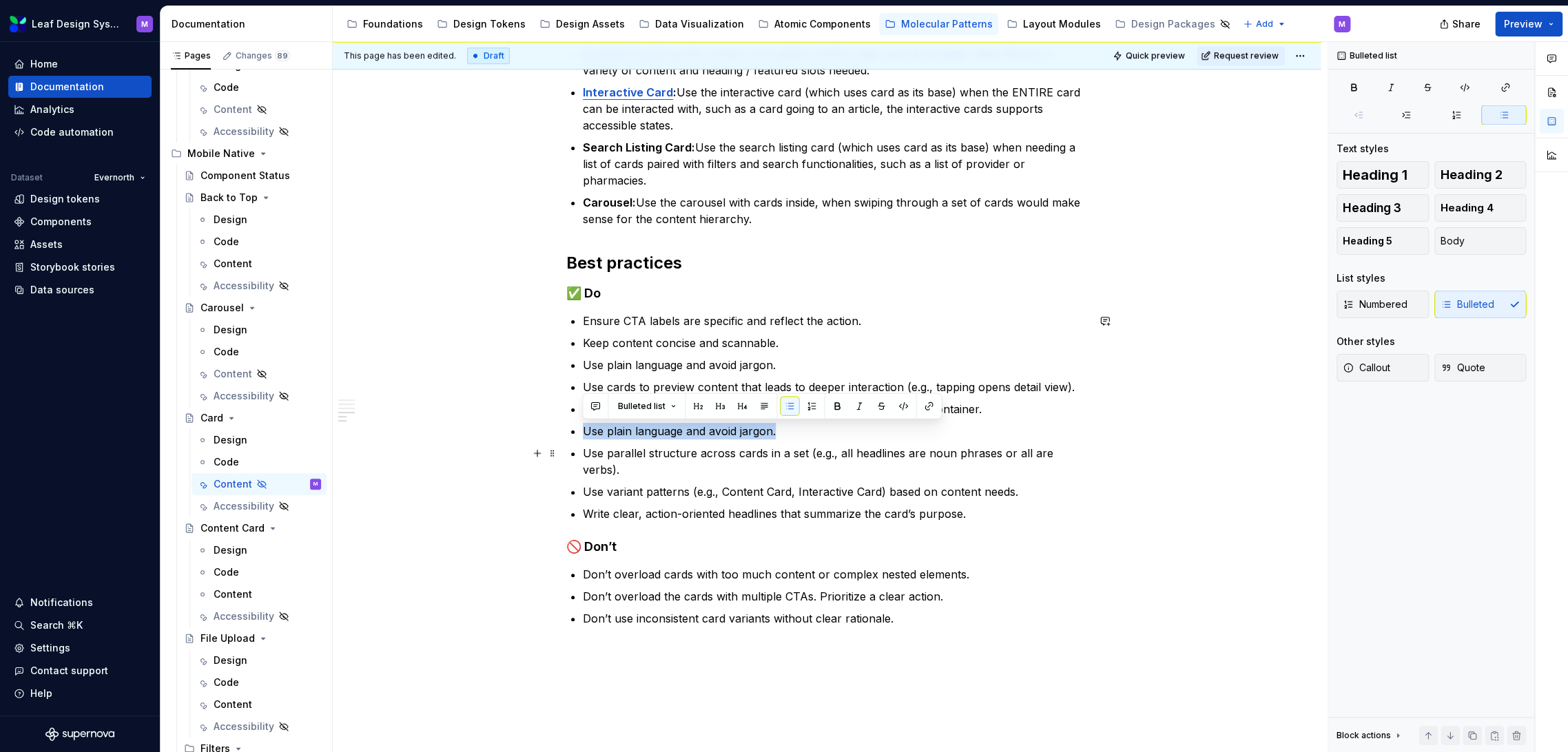
drag, startPoint x: 705, startPoint y: 432, endPoint x: 540, endPoint y: 439, distance: 165.1
click at [540, 439] on div "When to use To visually separate content into distinct, scannable units (e.g., …" at bounding box center [827, 251] width 988 height 1237
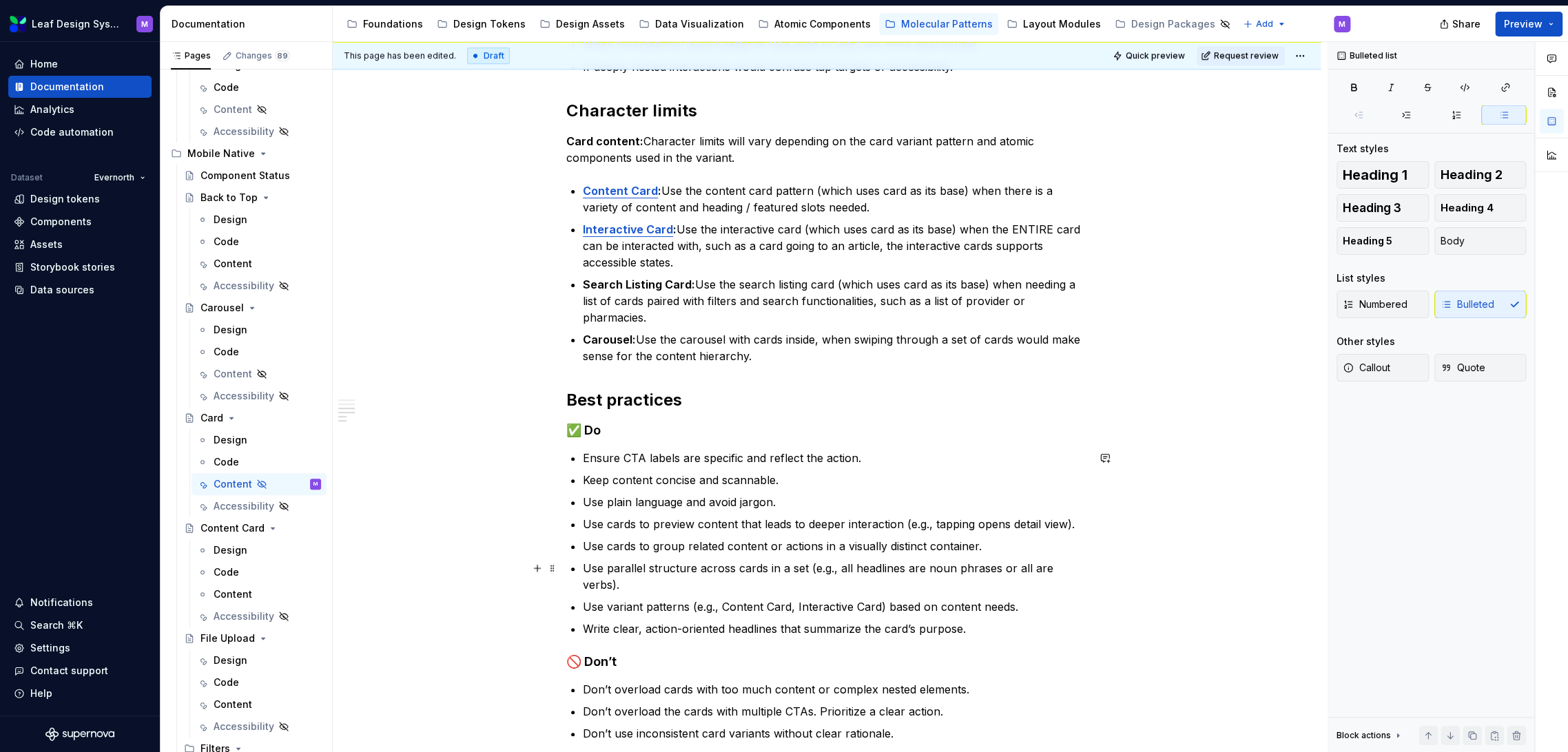
scroll to position [490, 0]
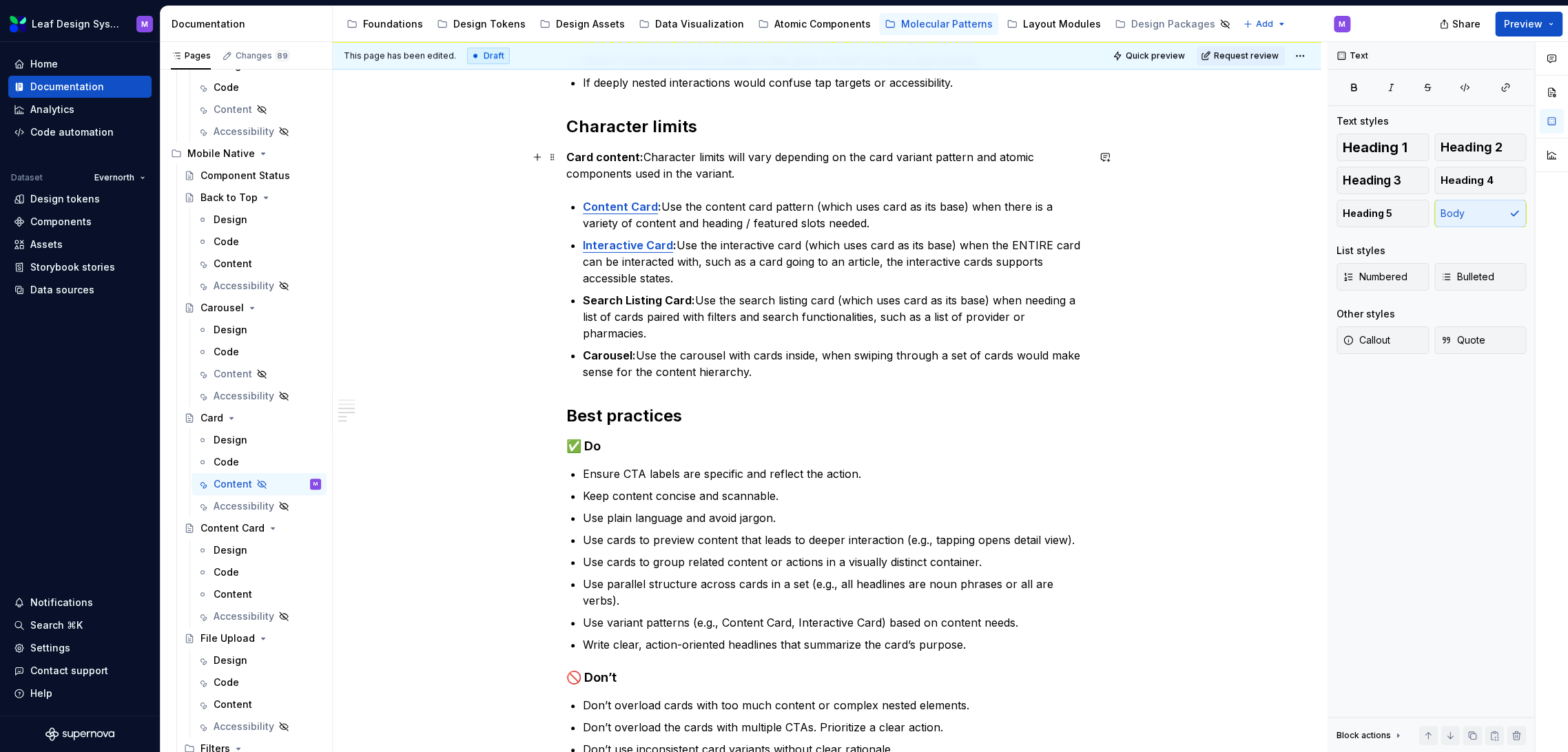
click at [795, 175] on p "Card content: Character limits will vary depending on the card variant pattern …" at bounding box center [827, 165] width 521 height 33
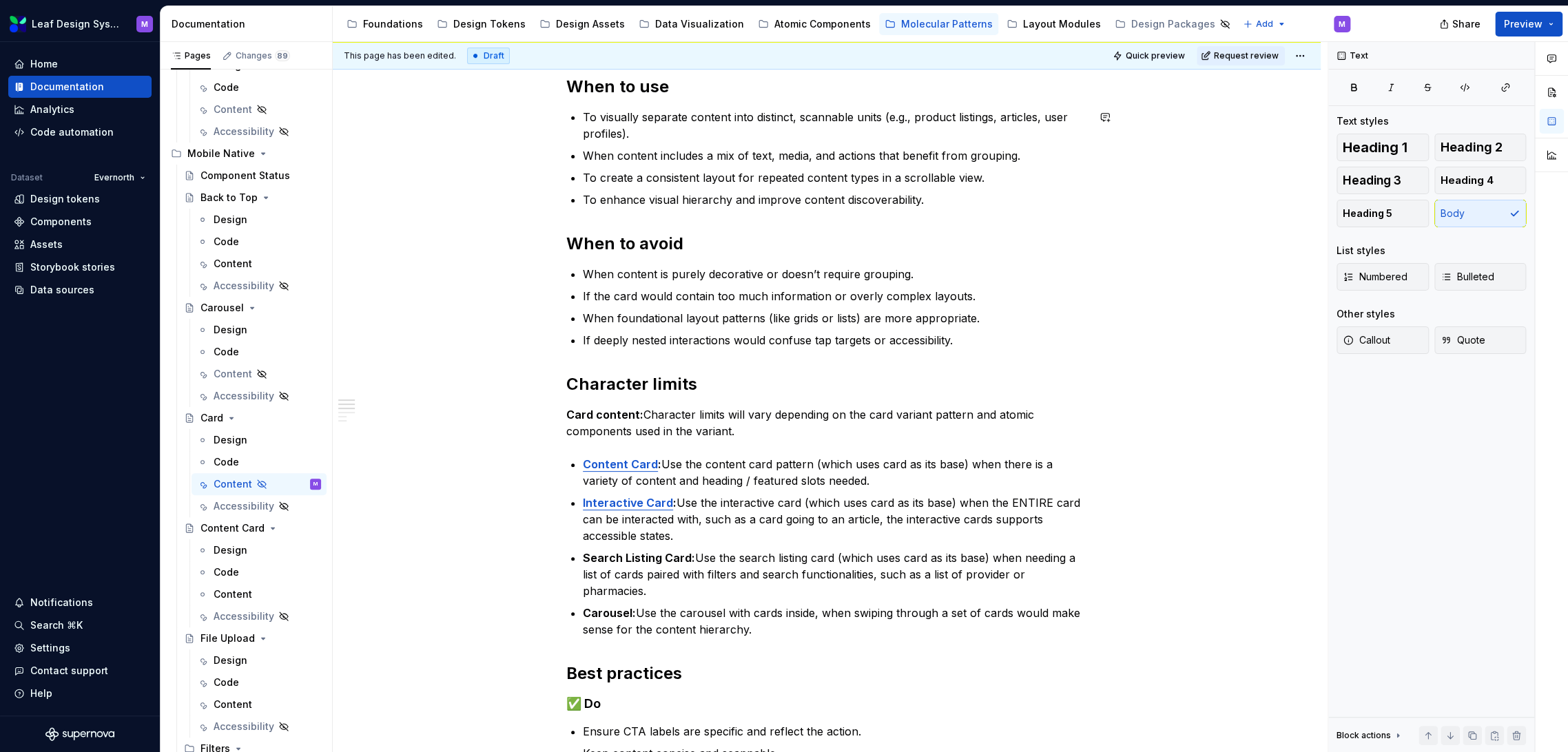
scroll to position [77, 0]
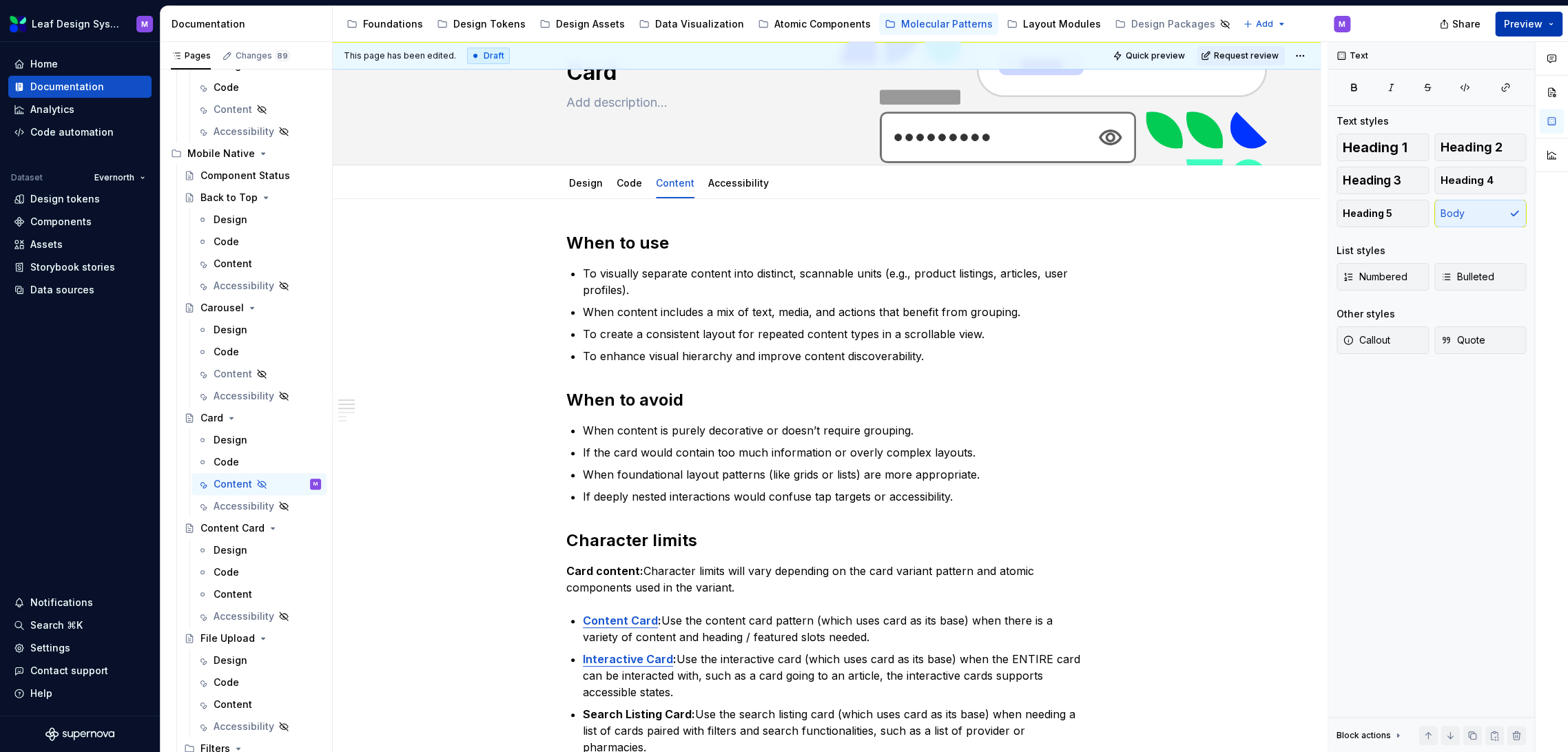
click at [1553, 22] on button "Preview" at bounding box center [1528, 24] width 68 height 25
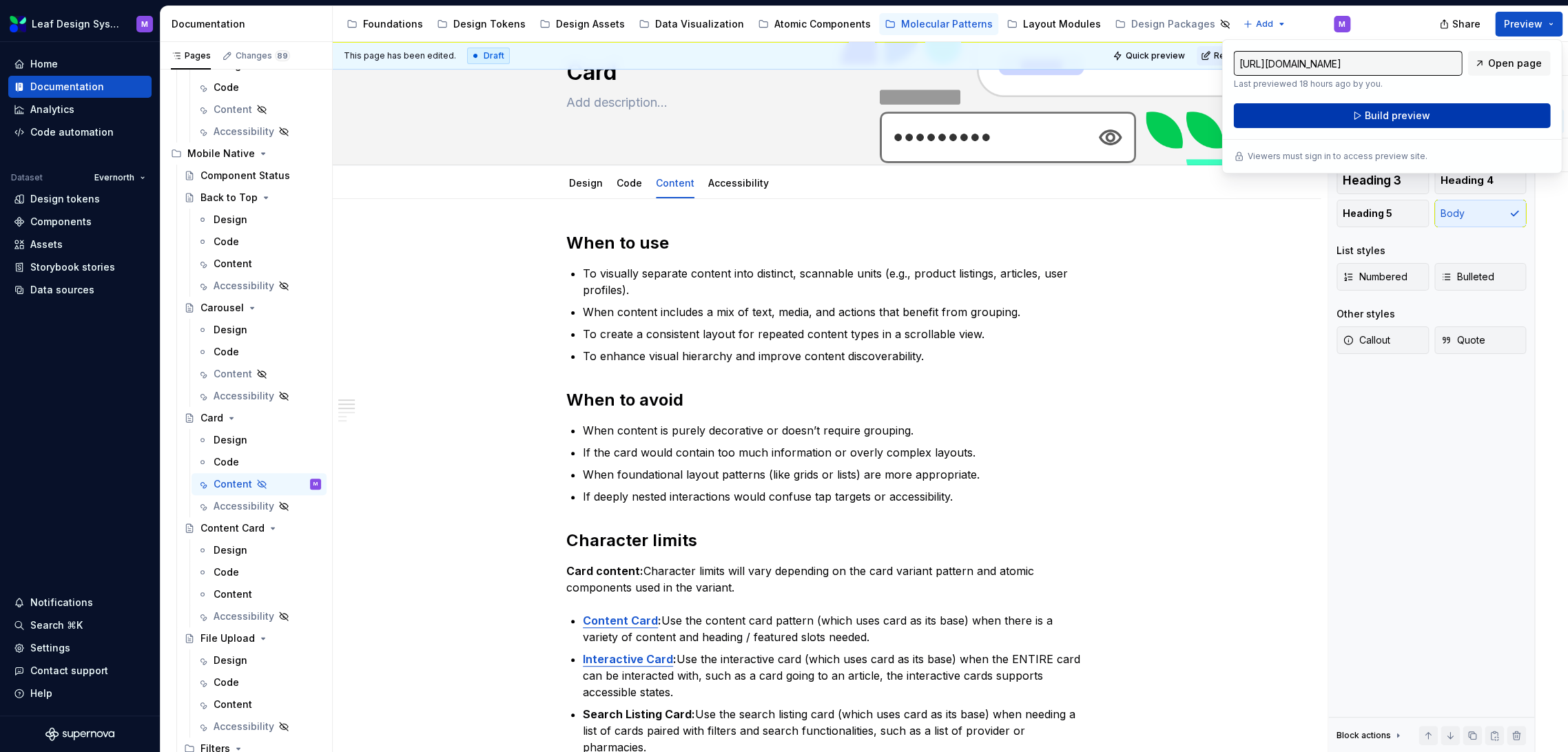
click at [1454, 113] on button "Build preview" at bounding box center [1392, 116] width 317 height 25
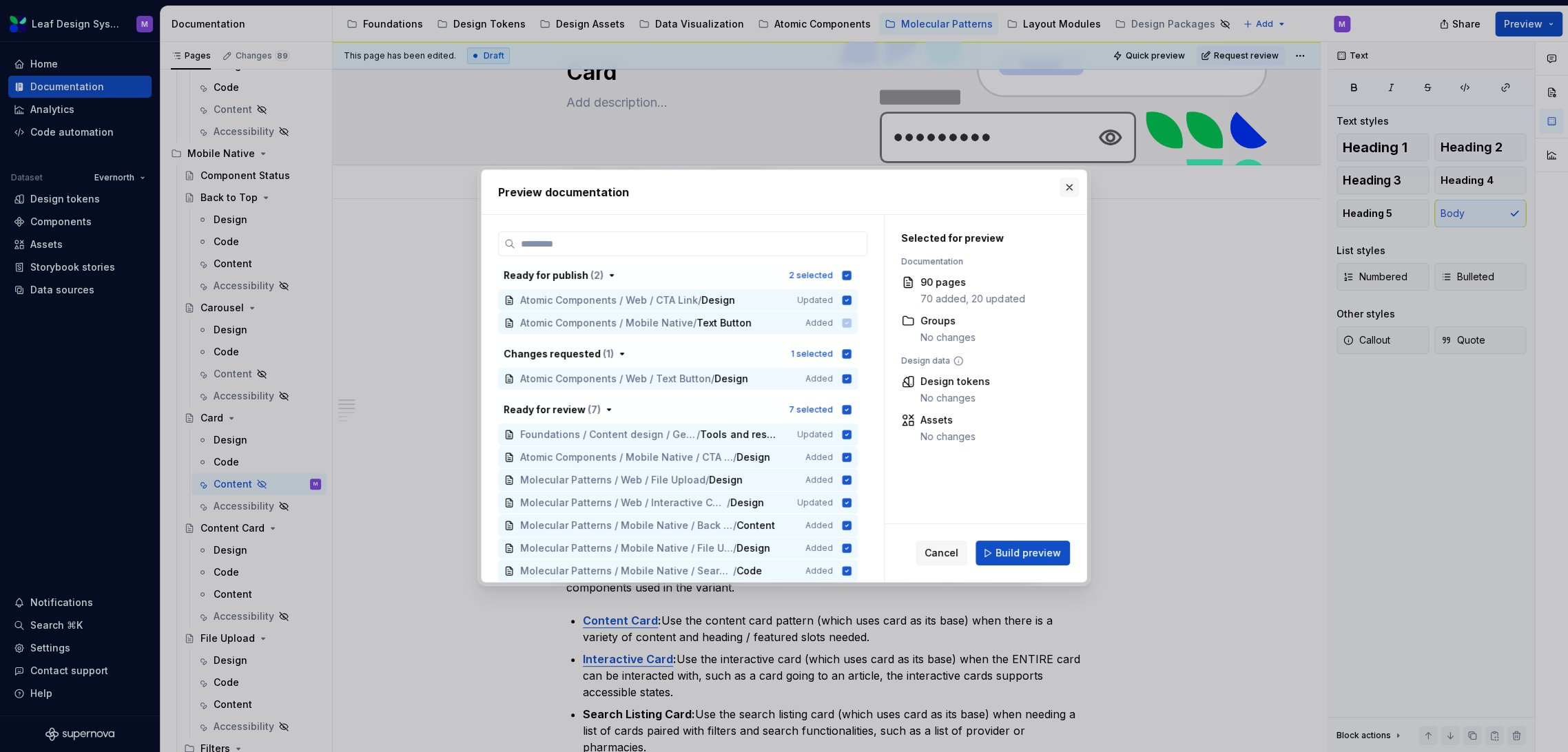
click at [1065, 188] on button "button" at bounding box center [1069, 187] width 19 height 19
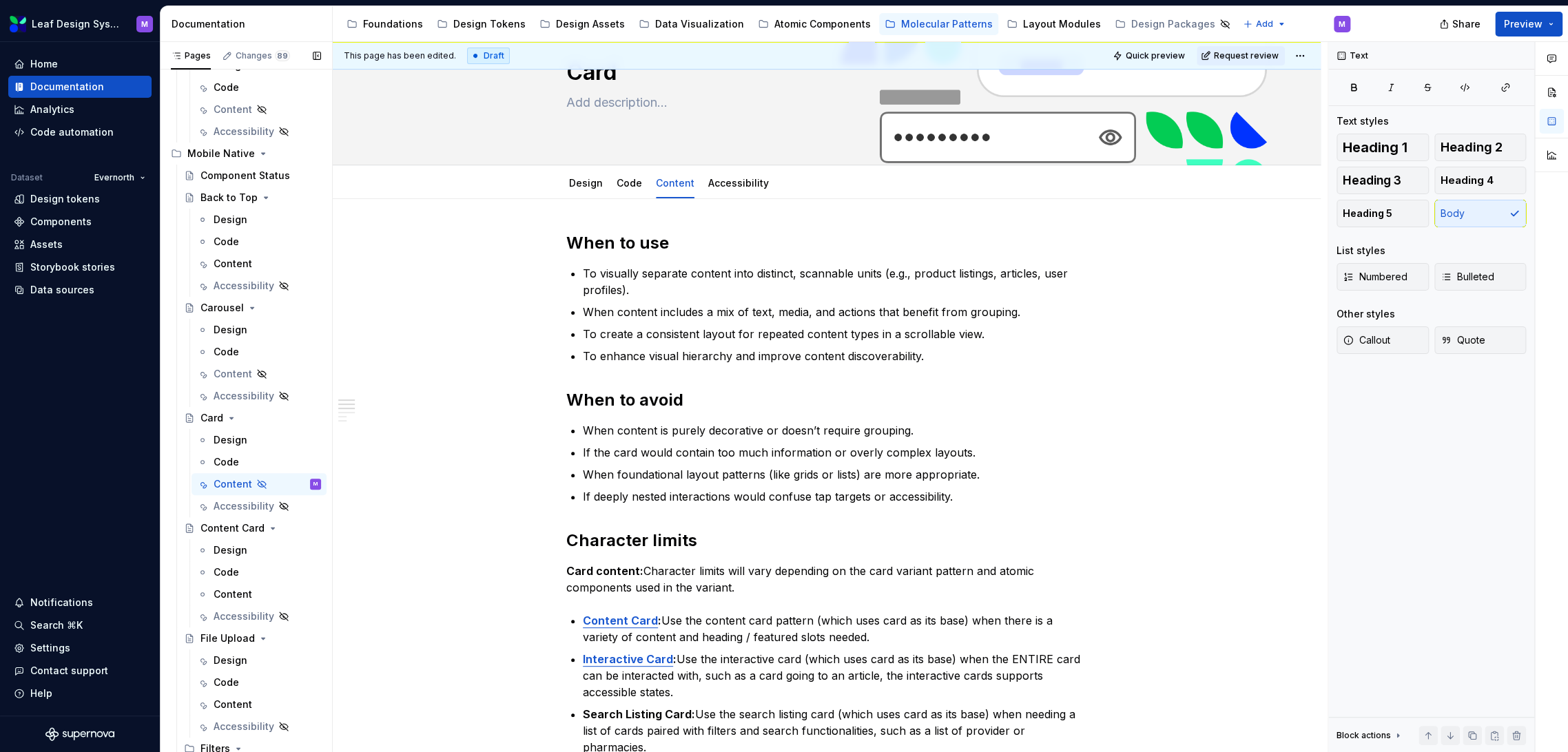
click at [0, 0] on button "Page tree" at bounding box center [0, 0] width 0 height 0
click at [328, 561] on div "Show tab" at bounding box center [367, 558] width 135 height 14
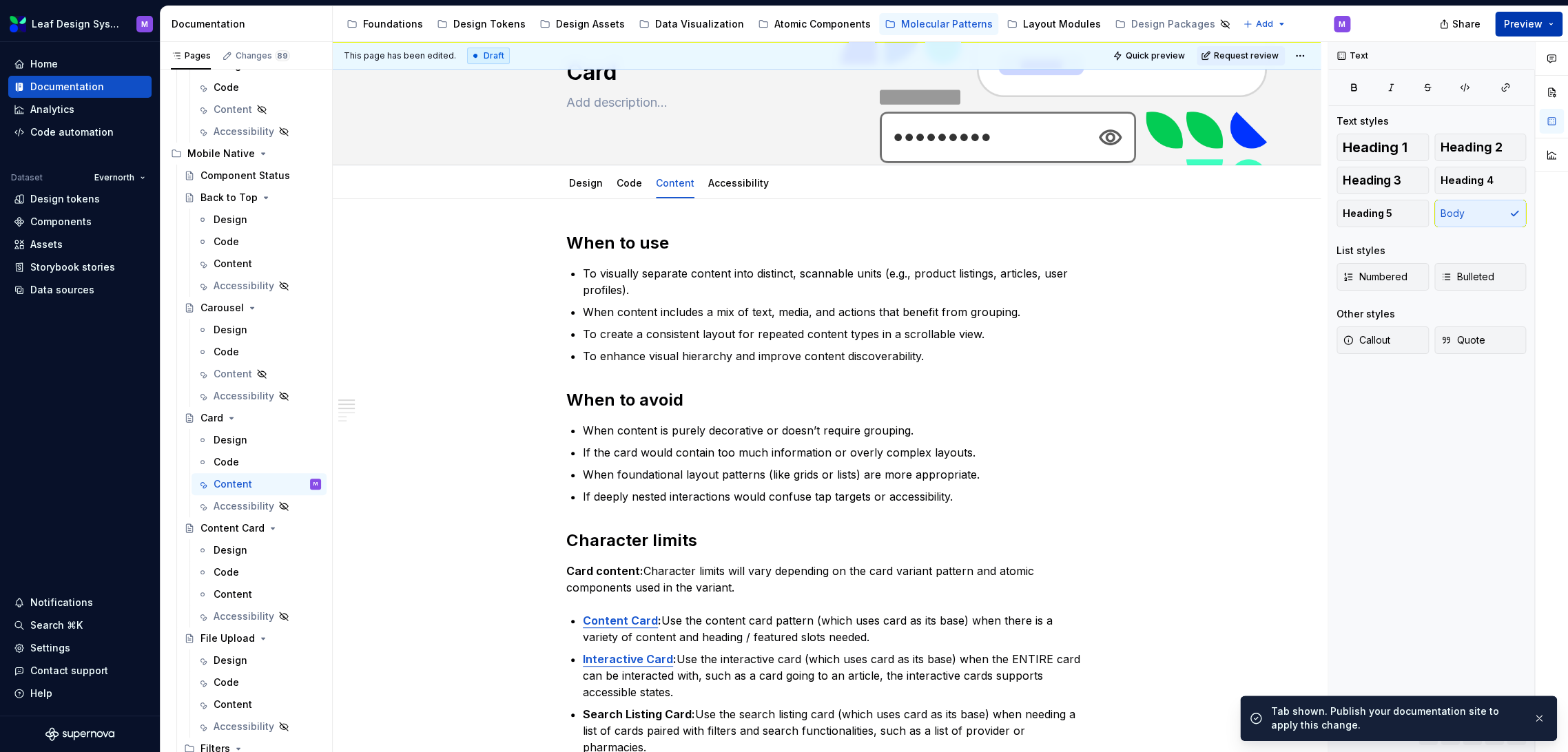
click at [1546, 21] on button "Preview" at bounding box center [1528, 24] width 68 height 25
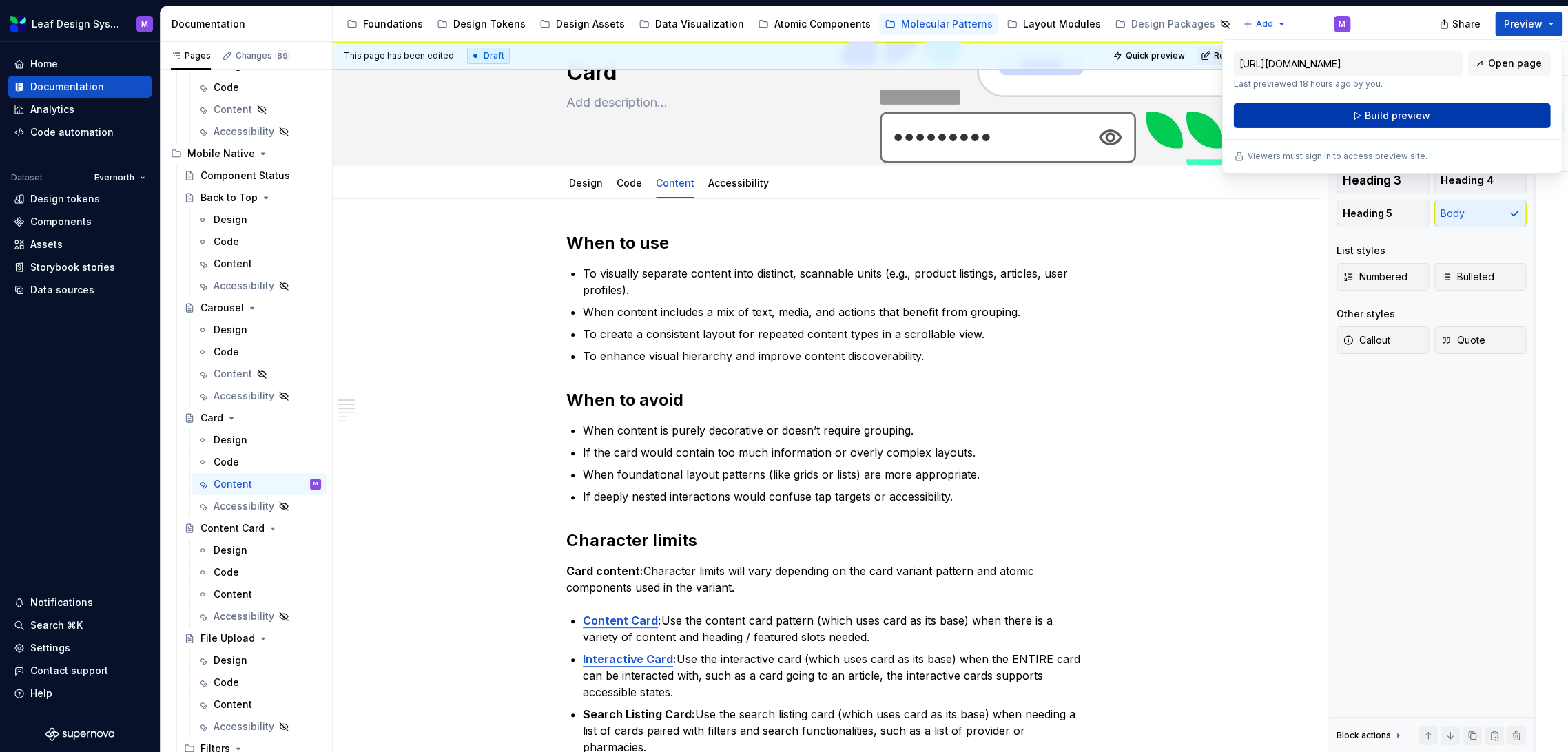
click at [1441, 105] on button "Build preview" at bounding box center [1392, 116] width 317 height 25
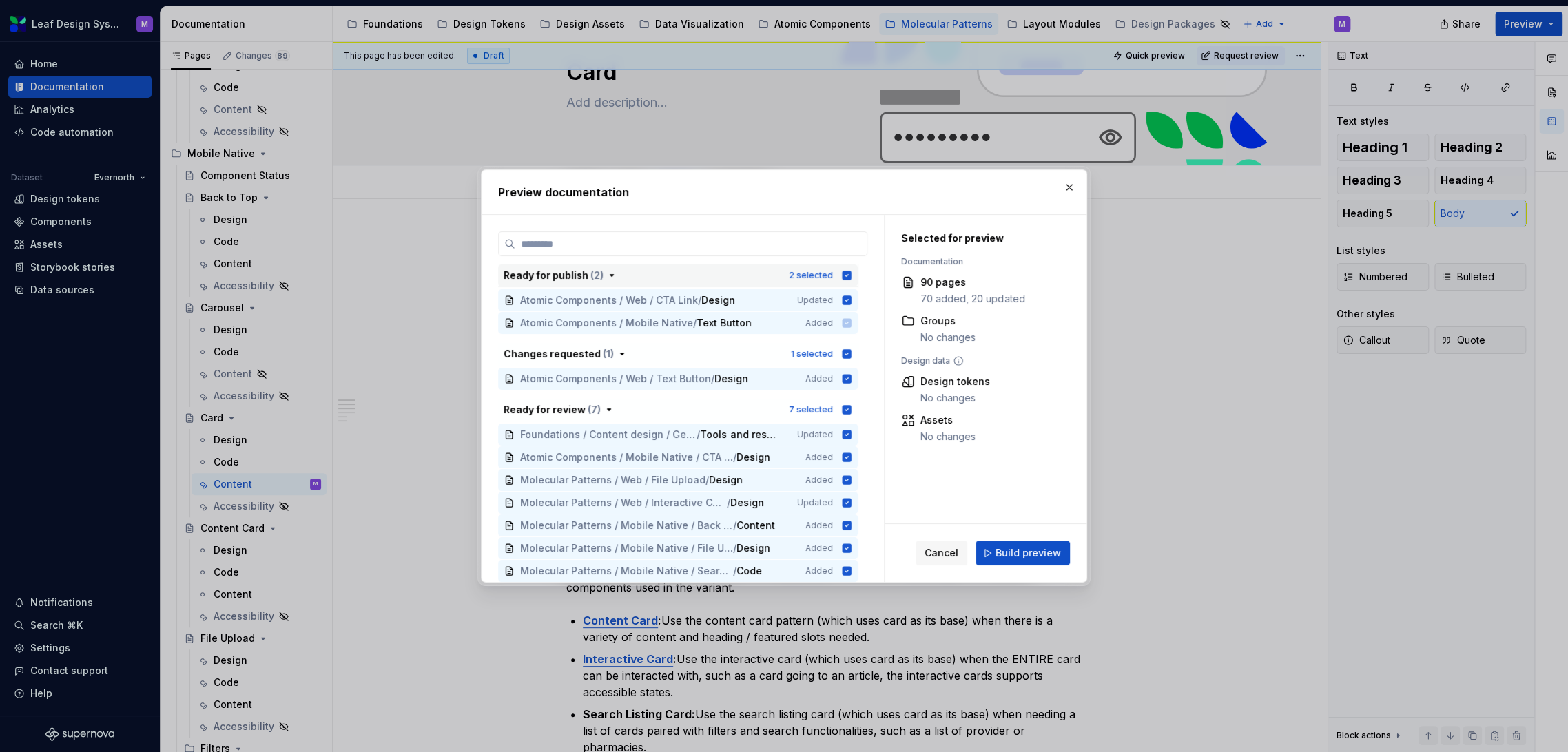
click at [848, 277] on icon "button" at bounding box center [848, 276] width 9 height 9
click at [845, 354] on icon "button" at bounding box center [847, 354] width 11 height 11
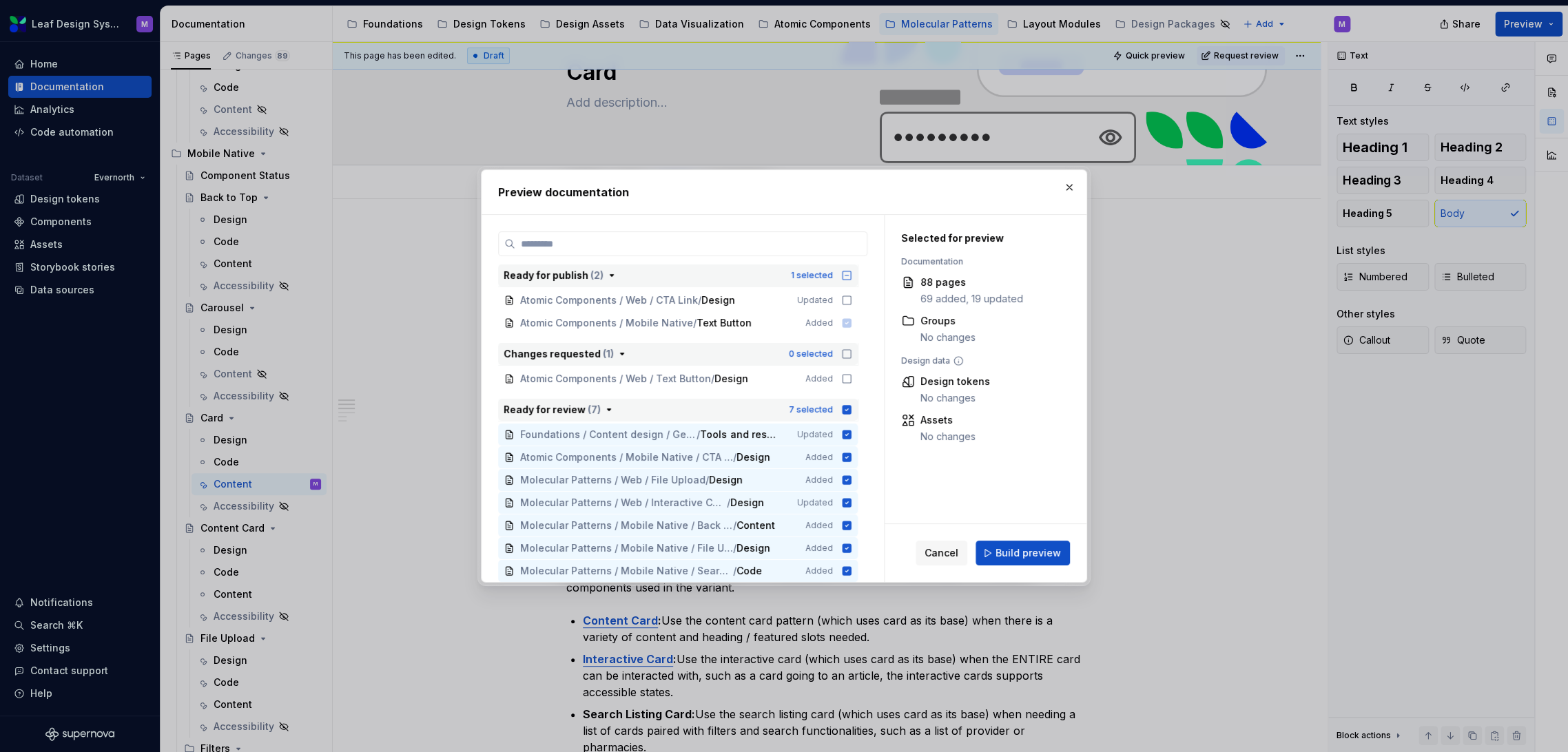
click at [848, 415] on div "7 selected" at bounding box center [820, 410] width 64 height 14
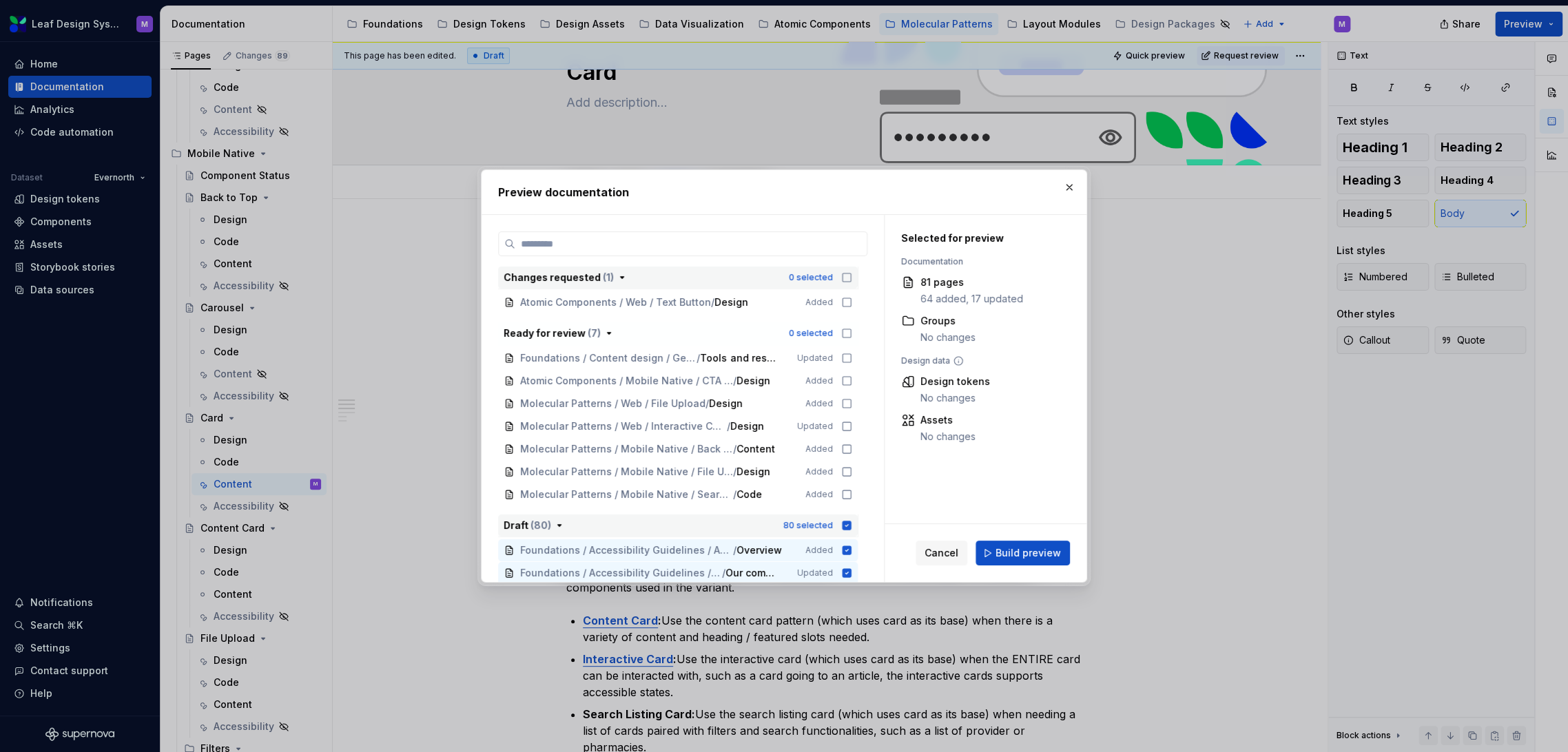
click at [848, 522] on icon "button" at bounding box center [848, 525] width 9 height 9
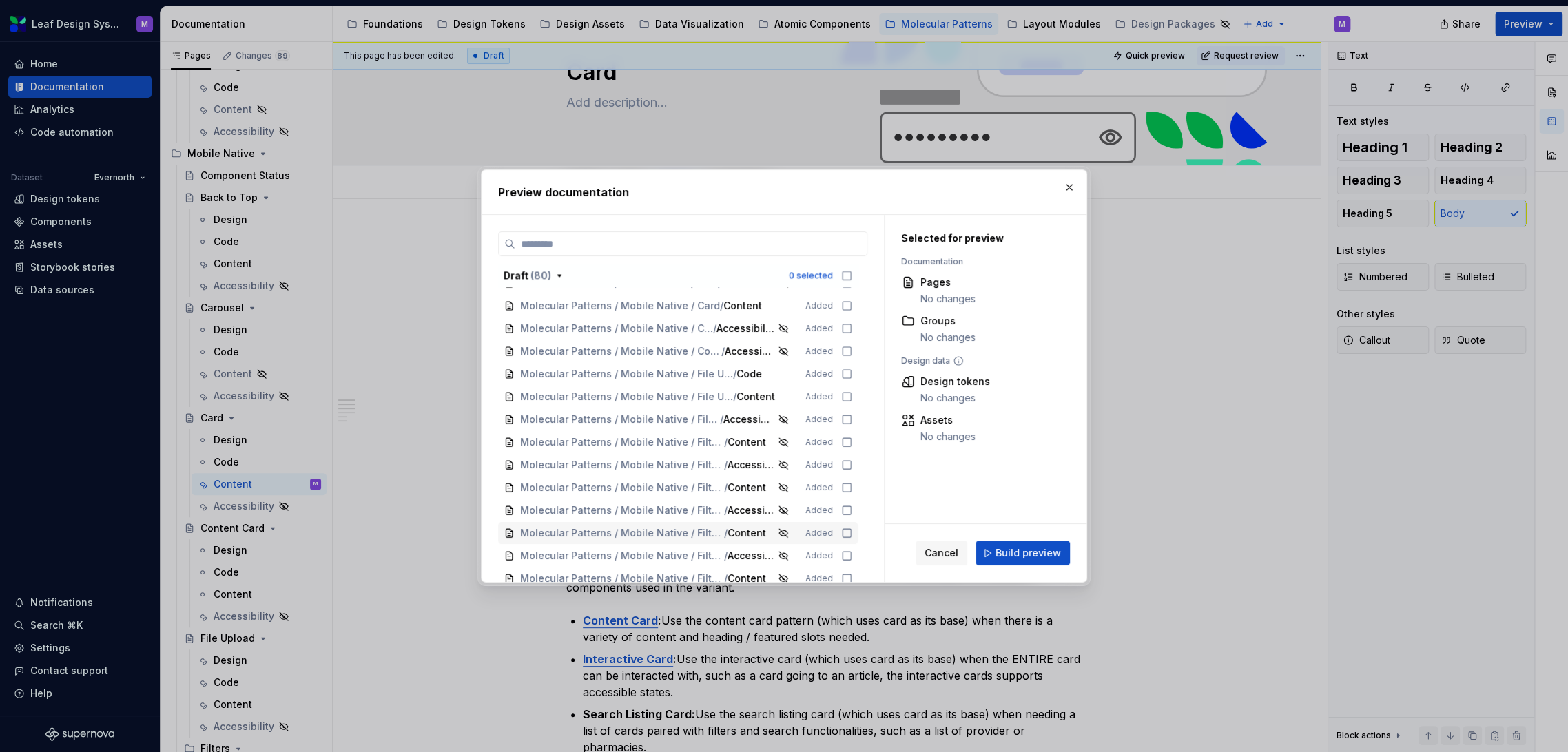
scroll to position [1546, 0]
click at [844, 329] on icon at bounding box center [847, 331] width 11 height 11
click at [993, 549] on button "Build preview" at bounding box center [1023, 553] width 95 height 25
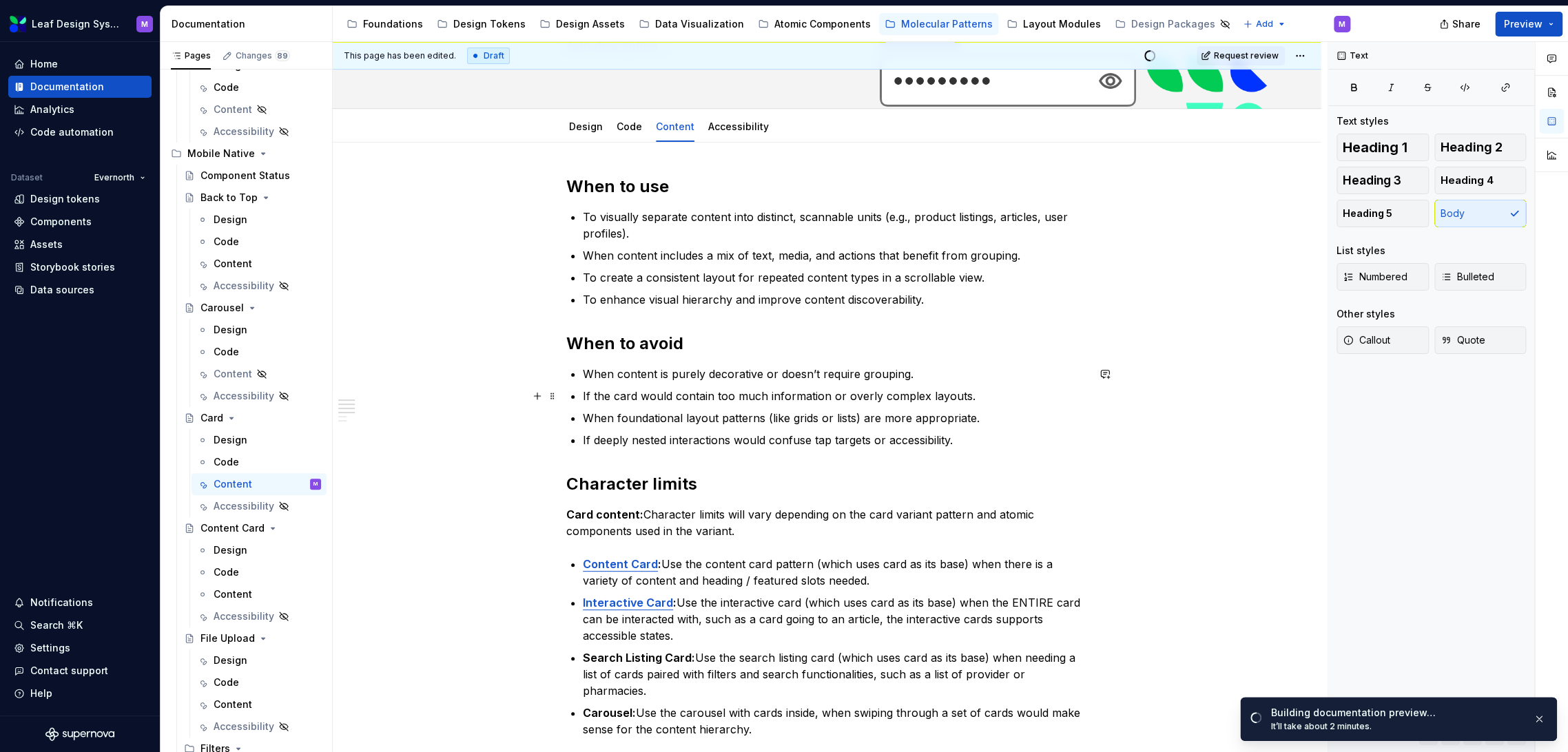
scroll to position [153, 0]
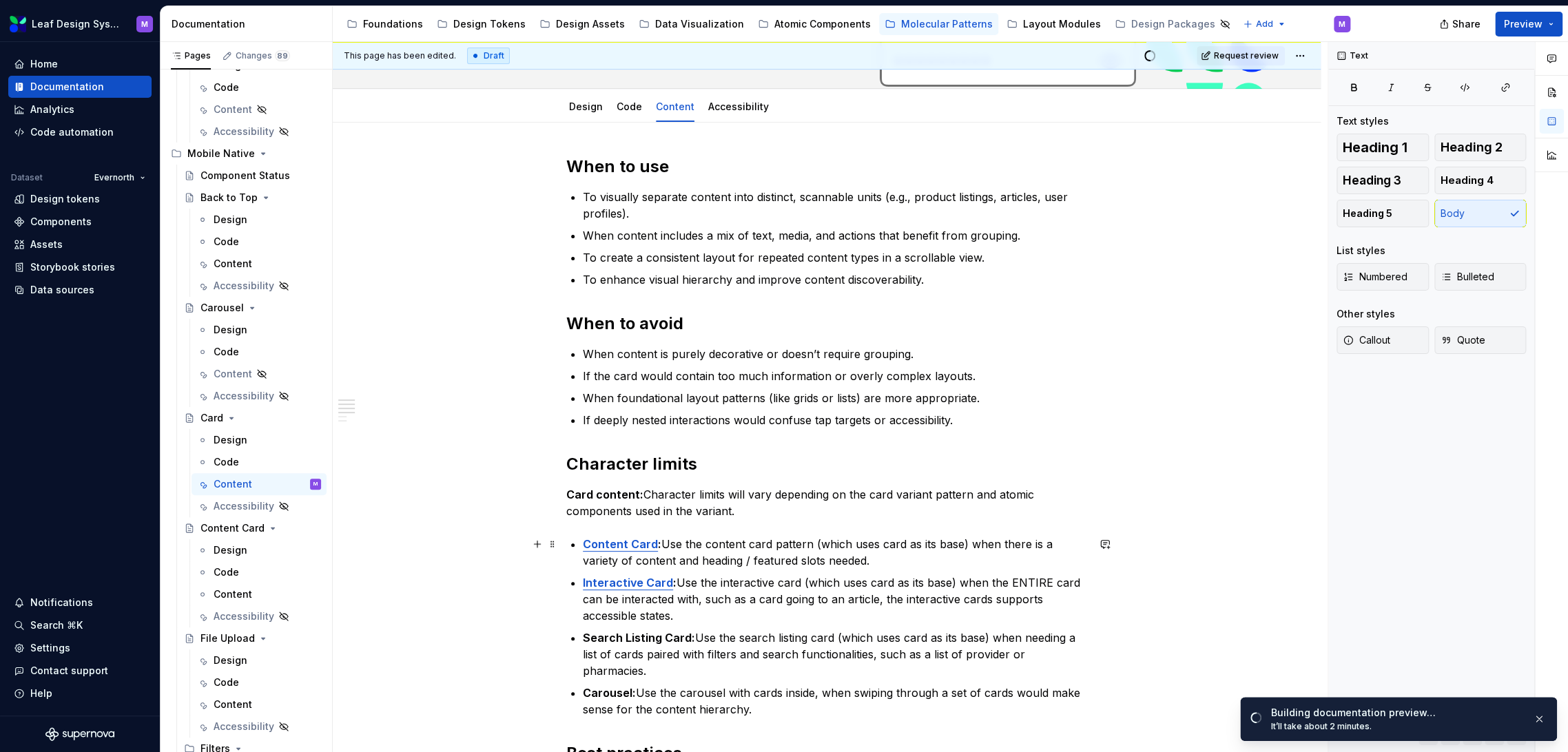
click at [658, 546] on strong ":" at bounding box center [660, 544] width 3 height 14
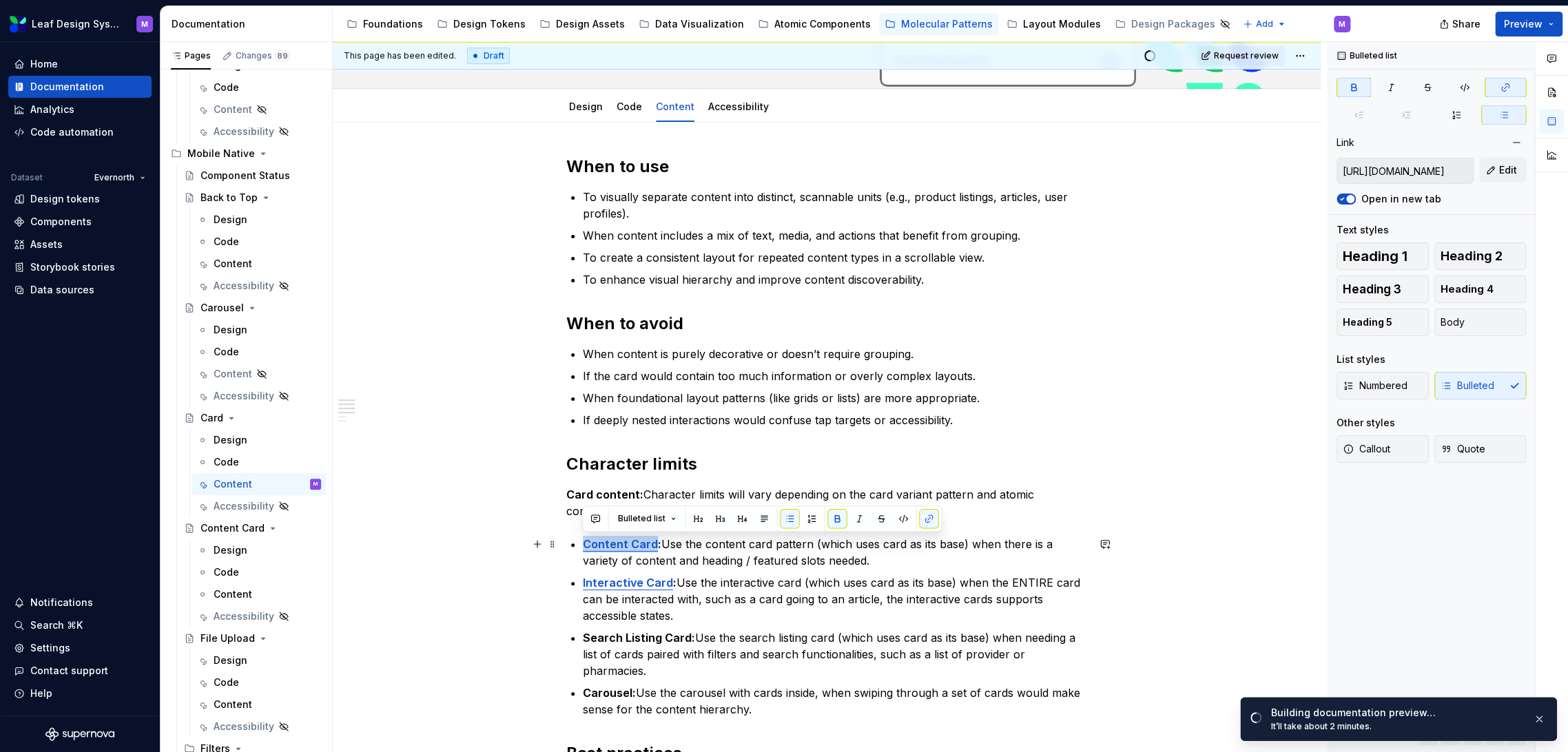
drag, startPoint x: 654, startPoint y: 542, endPoint x: 574, endPoint y: 544, distance: 80.0
click at [583, 544] on li "Content Card : Use the content card pattern (which uses card as its base) when …" at bounding box center [835, 553] width 505 height 33
click at [928, 520] on button "button" at bounding box center [928, 518] width 19 height 19
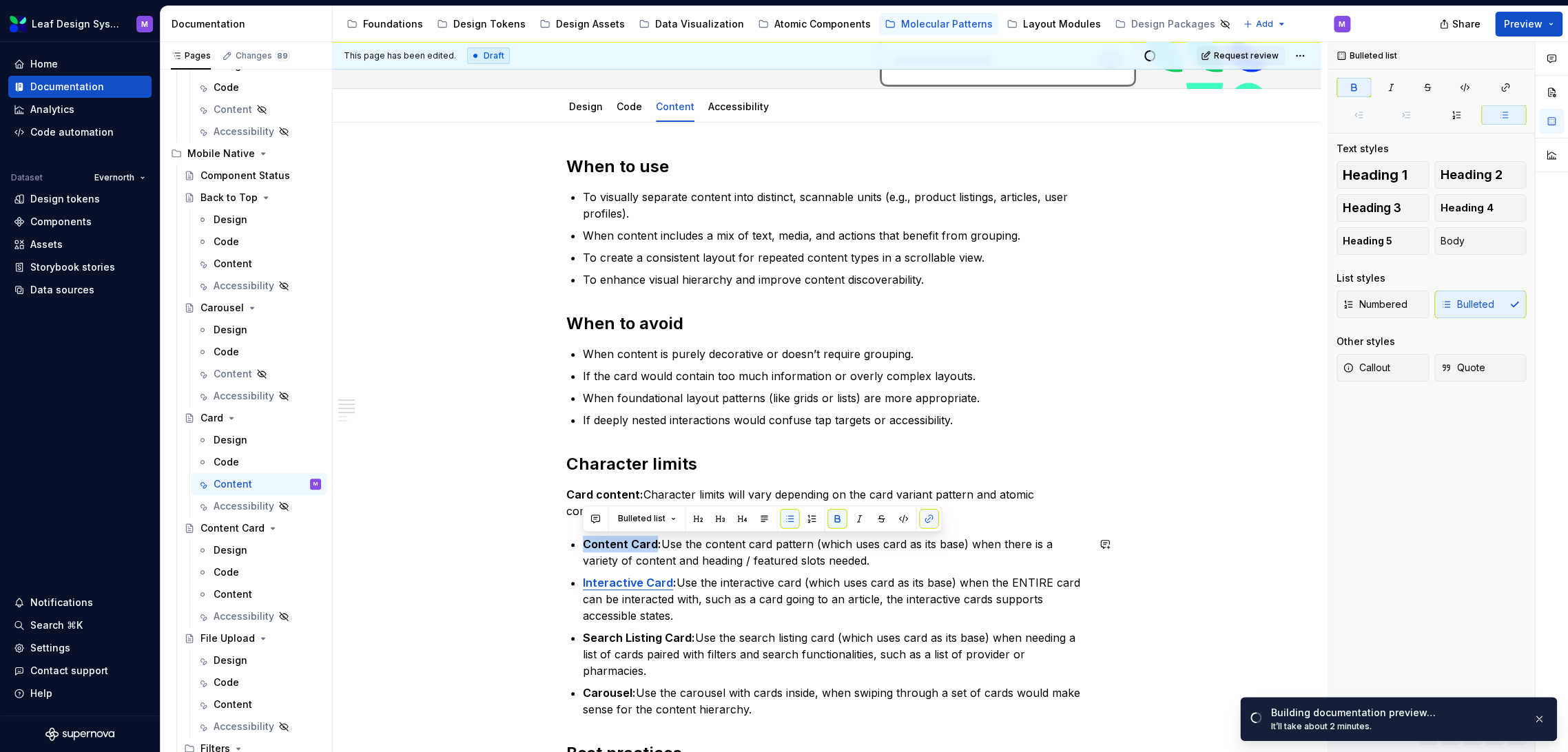
click at [928, 520] on button "button" at bounding box center [928, 518] width 19 height 19
click at [934, 522] on button "button" at bounding box center [928, 518] width 19 height 19
click at [957, 511] on p "Card content: Character limits will vary depending on the card variant pattern …" at bounding box center [827, 503] width 521 height 33
drag, startPoint x: 654, startPoint y: 543, endPoint x: 585, endPoint y: 546, distance: 69.1
click at [585, 546] on strong "Content Card:" at bounding box center [622, 544] width 78 height 14
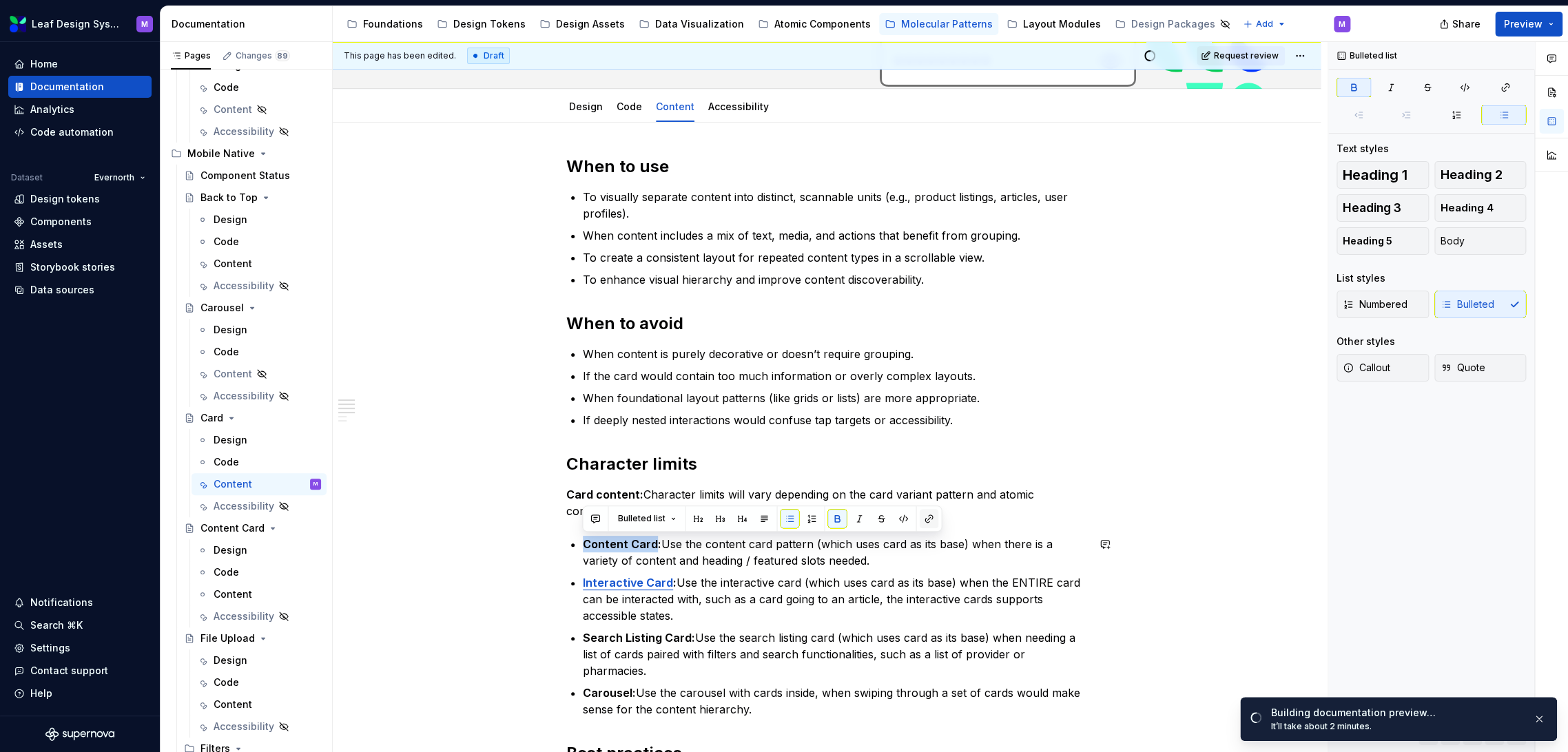
click at [924, 521] on button "button" at bounding box center [928, 518] width 19 height 19
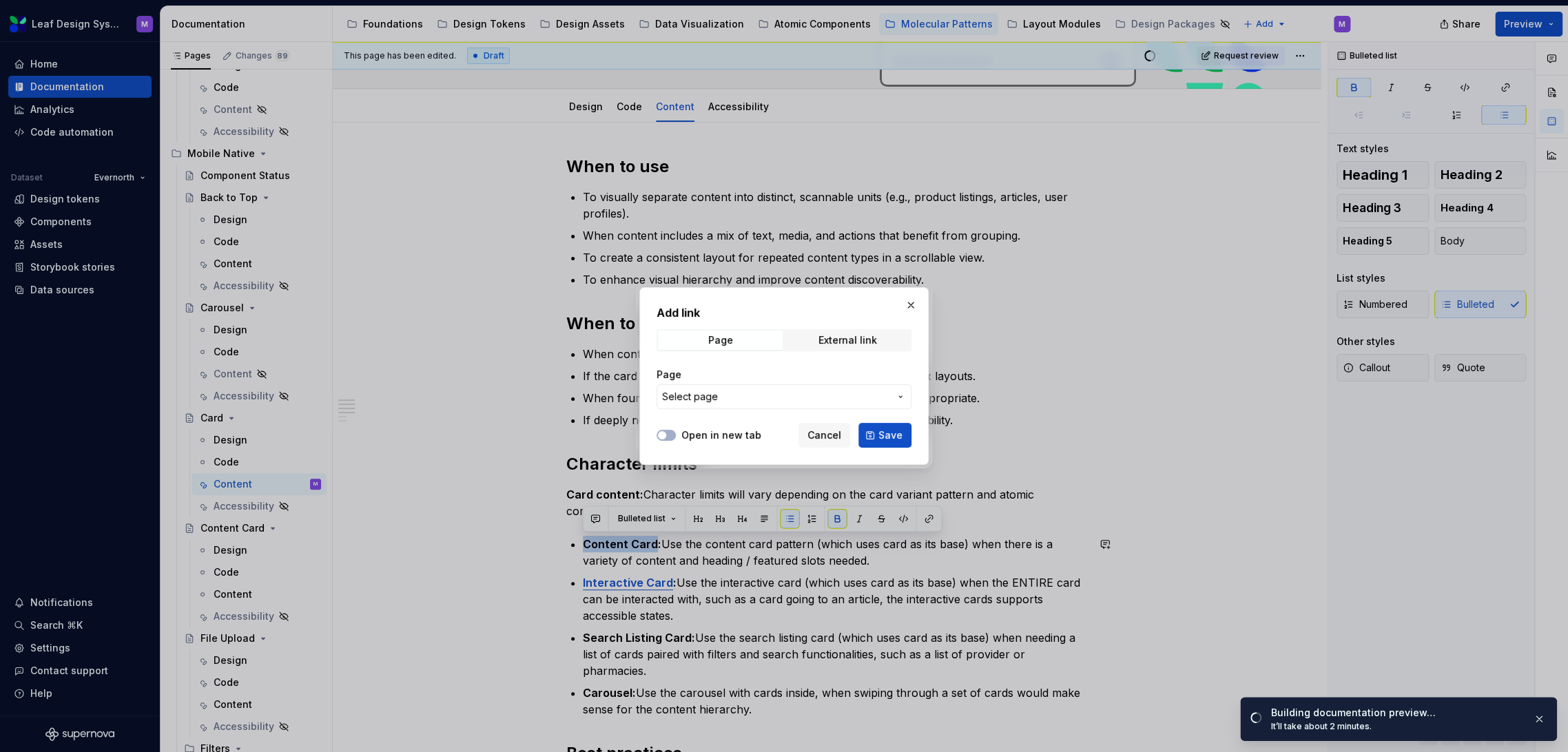
click at [800, 393] on span "Select page" at bounding box center [775, 397] width 227 height 14
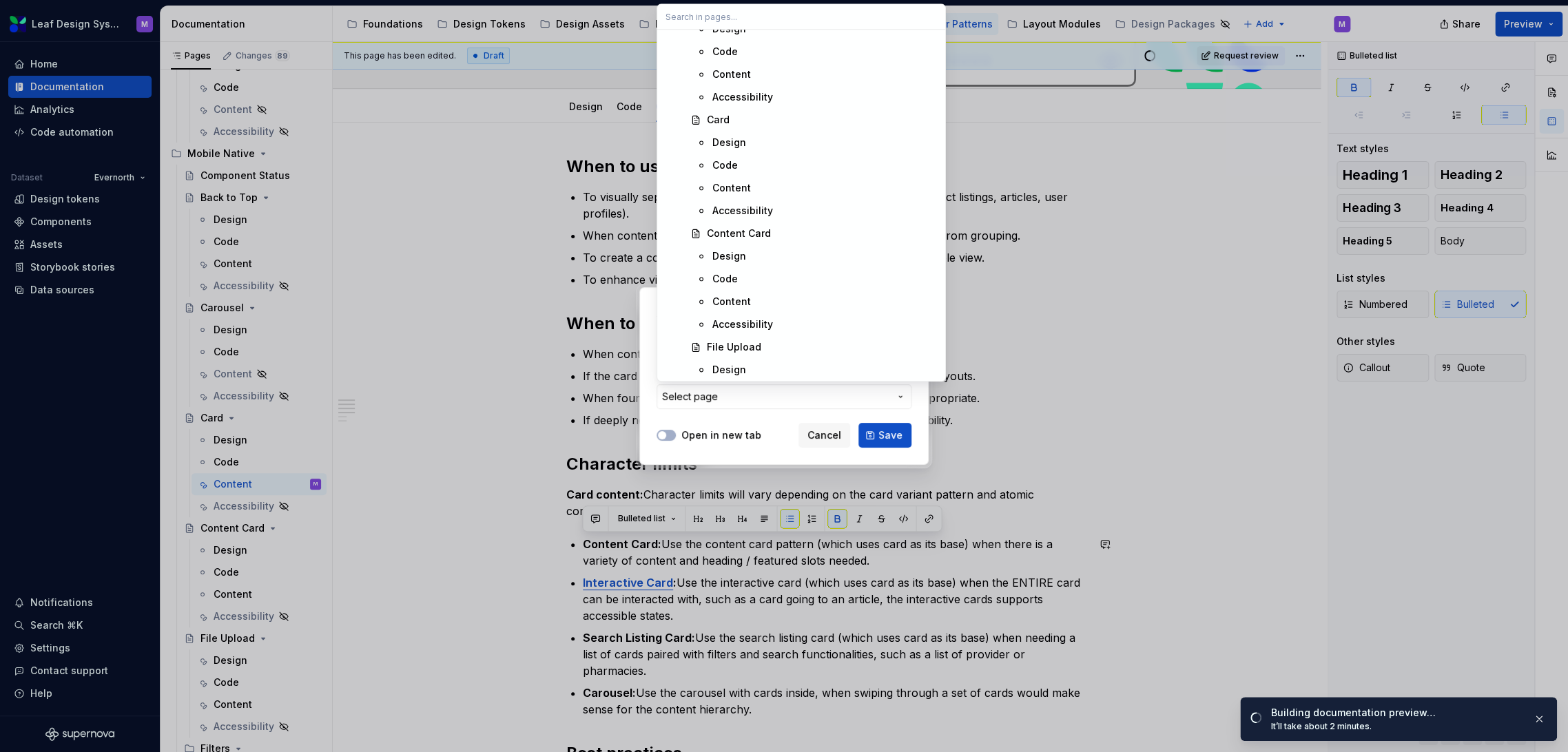
scroll to position [12630, 0]
click at [786, 262] on div "Content" at bounding box center [824, 258] width 224 height 14
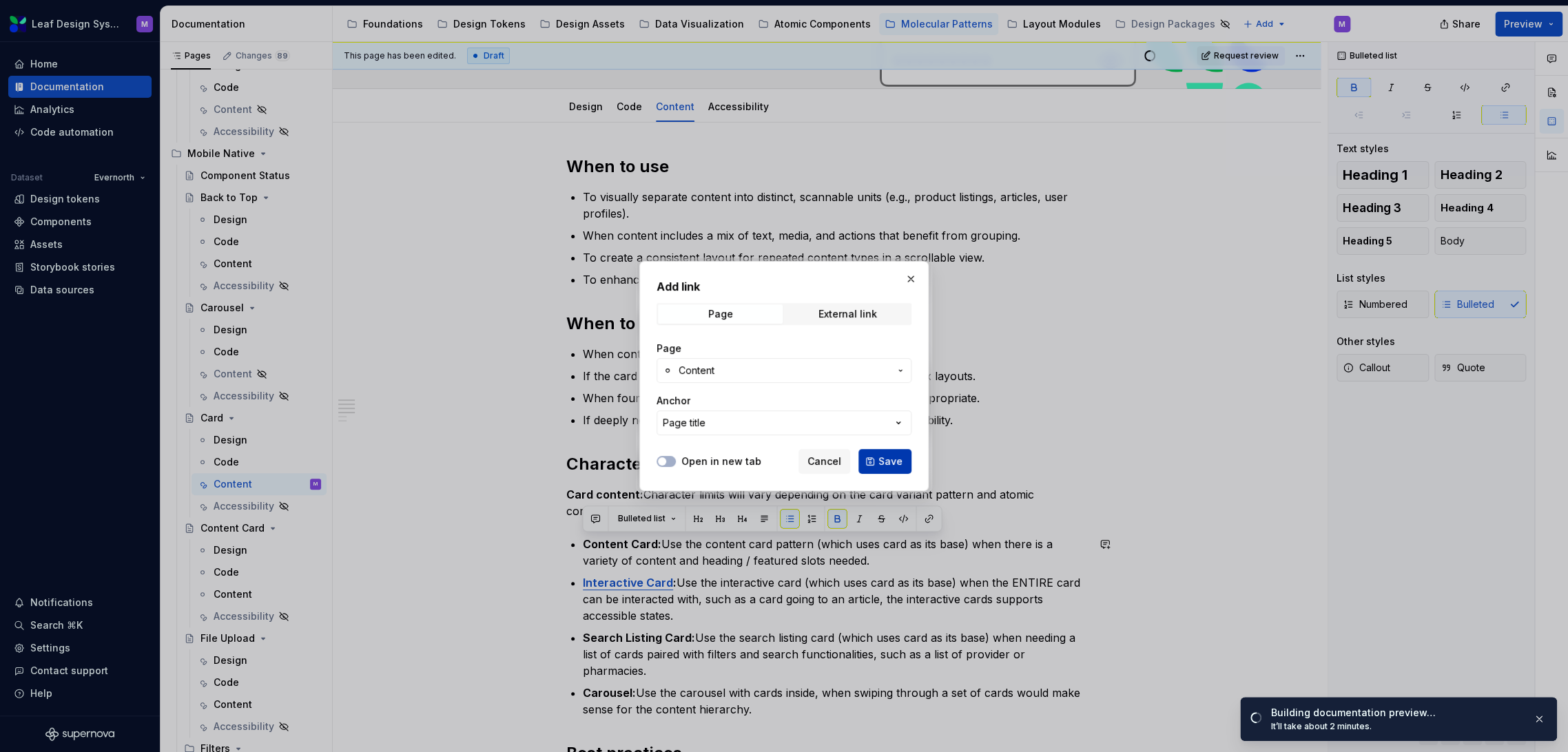
click at [893, 457] on span "Save" at bounding box center [890, 462] width 24 height 14
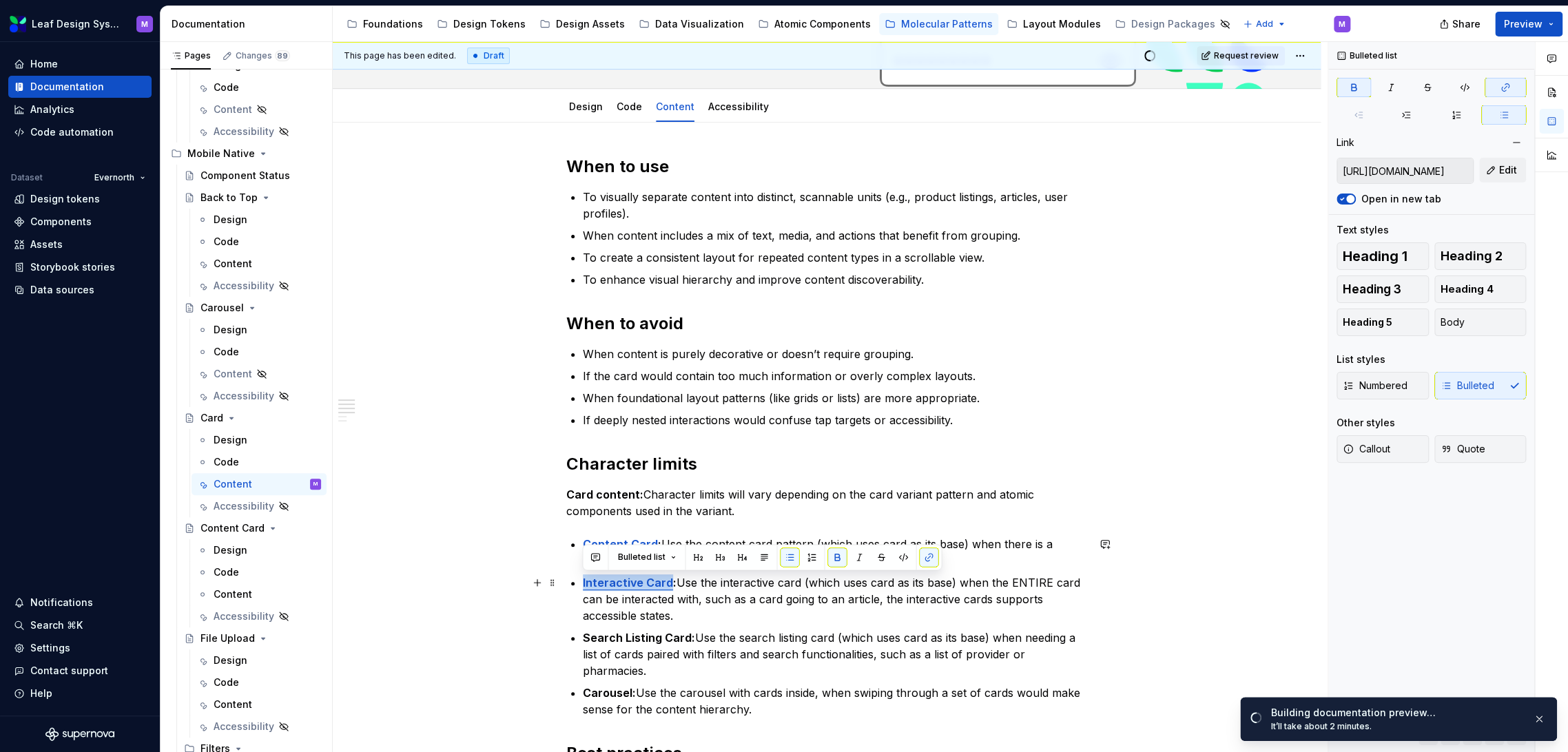
drag, startPoint x: 666, startPoint y: 580, endPoint x: 574, endPoint y: 583, distance: 92.0
click at [583, 583] on li "Interactive Card : Use the interactive card (which uses card as its base) when …" at bounding box center [835, 599] width 505 height 50
click at [924, 560] on button "button" at bounding box center [928, 557] width 19 height 19
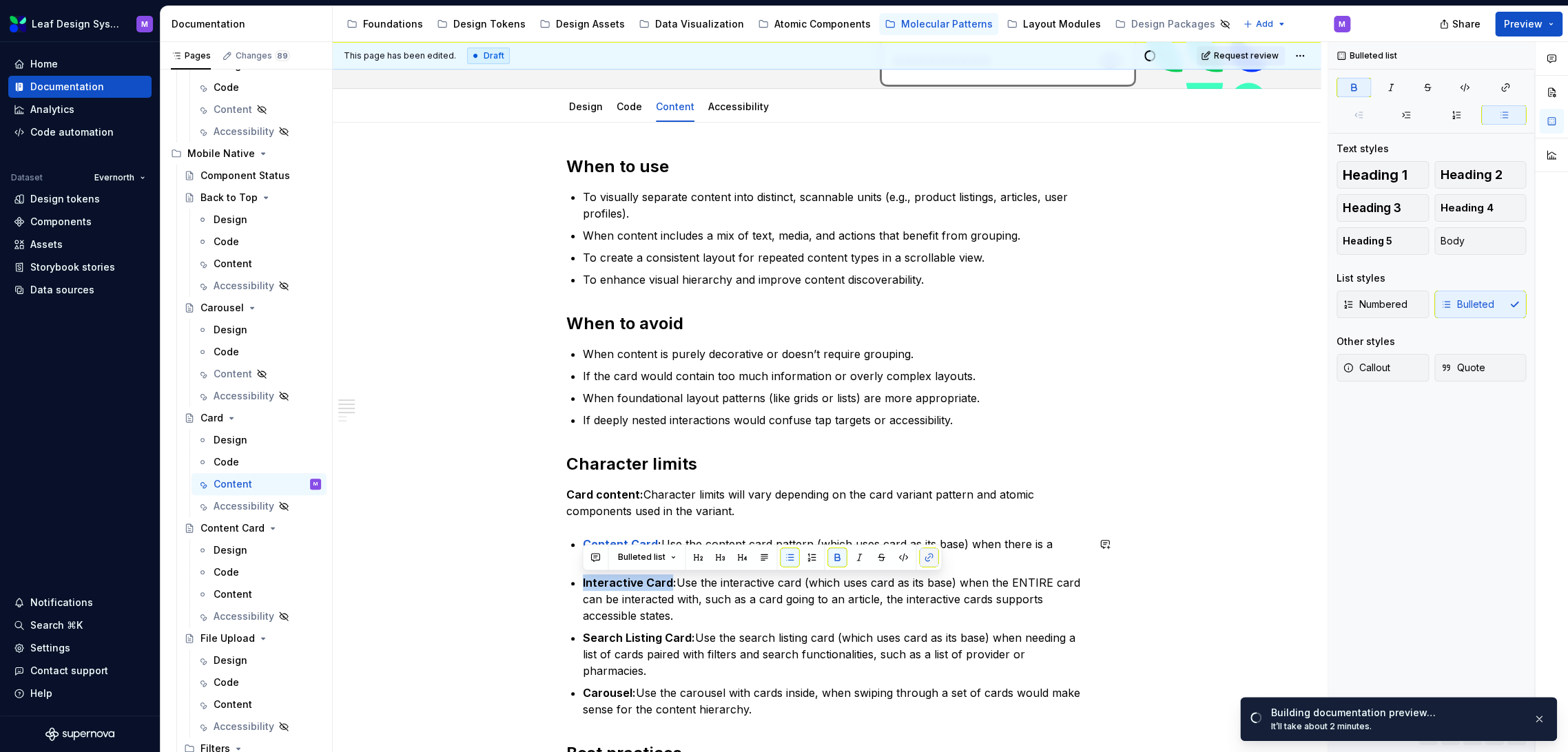
click at [930, 558] on button "button" at bounding box center [928, 557] width 19 height 19
click at [809, 599] on p "Interactive Card: Use the interactive card (which uses card as its base) when t…" at bounding box center [835, 599] width 505 height 50
drag, startPoint x: 667, startPoint y: 583, endPoint x: 584, endPoint y: 581, distance: 83.0
click at [584, 581] on strong "Interactive Card:" at bounding box center [630, 583] width 94 height 14
click at [924, 556] on button "button" at bounding box center [928, 557] width 19 height 19
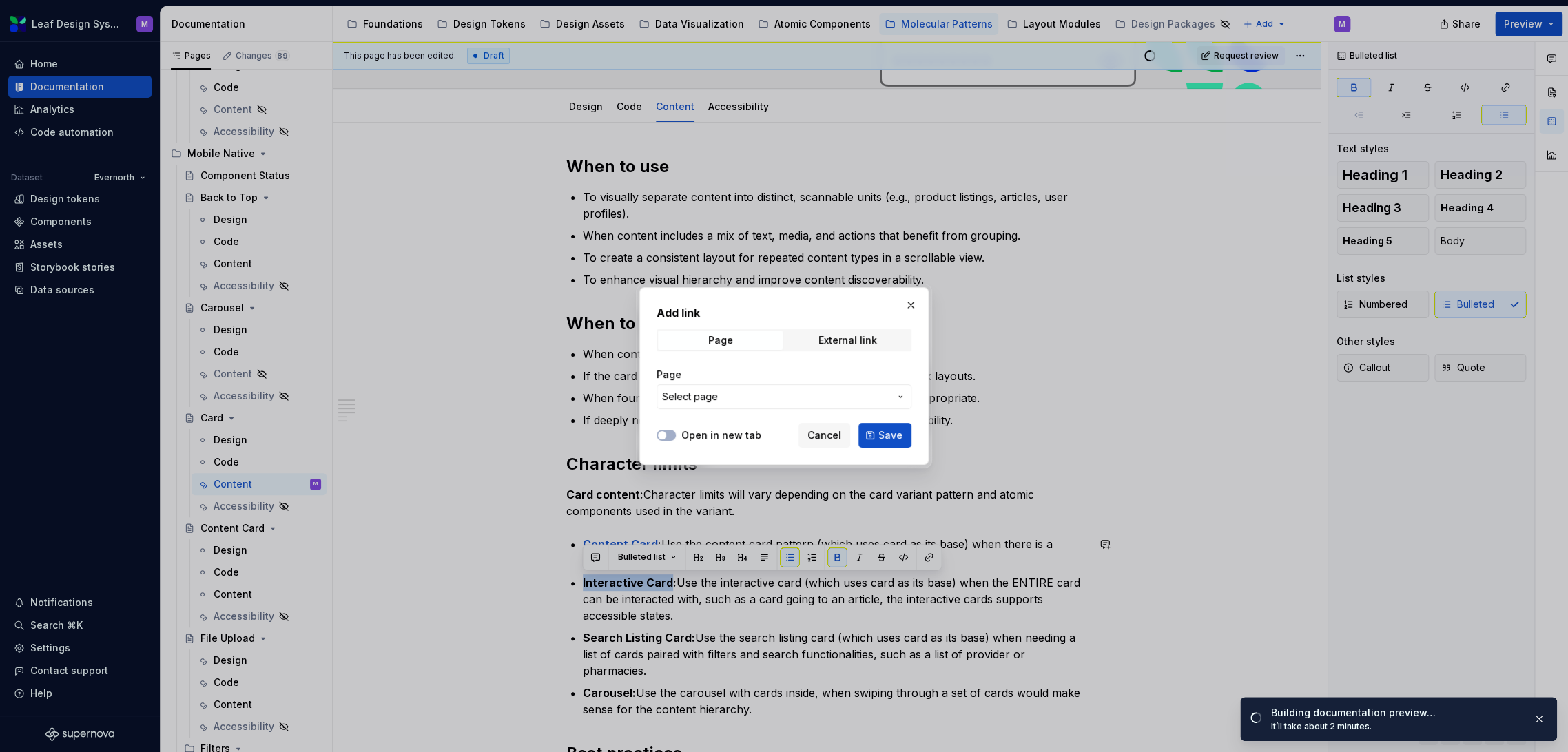
click at [838, 392] on span "Select page" at bounding box center [775, 397] width 227 height 14
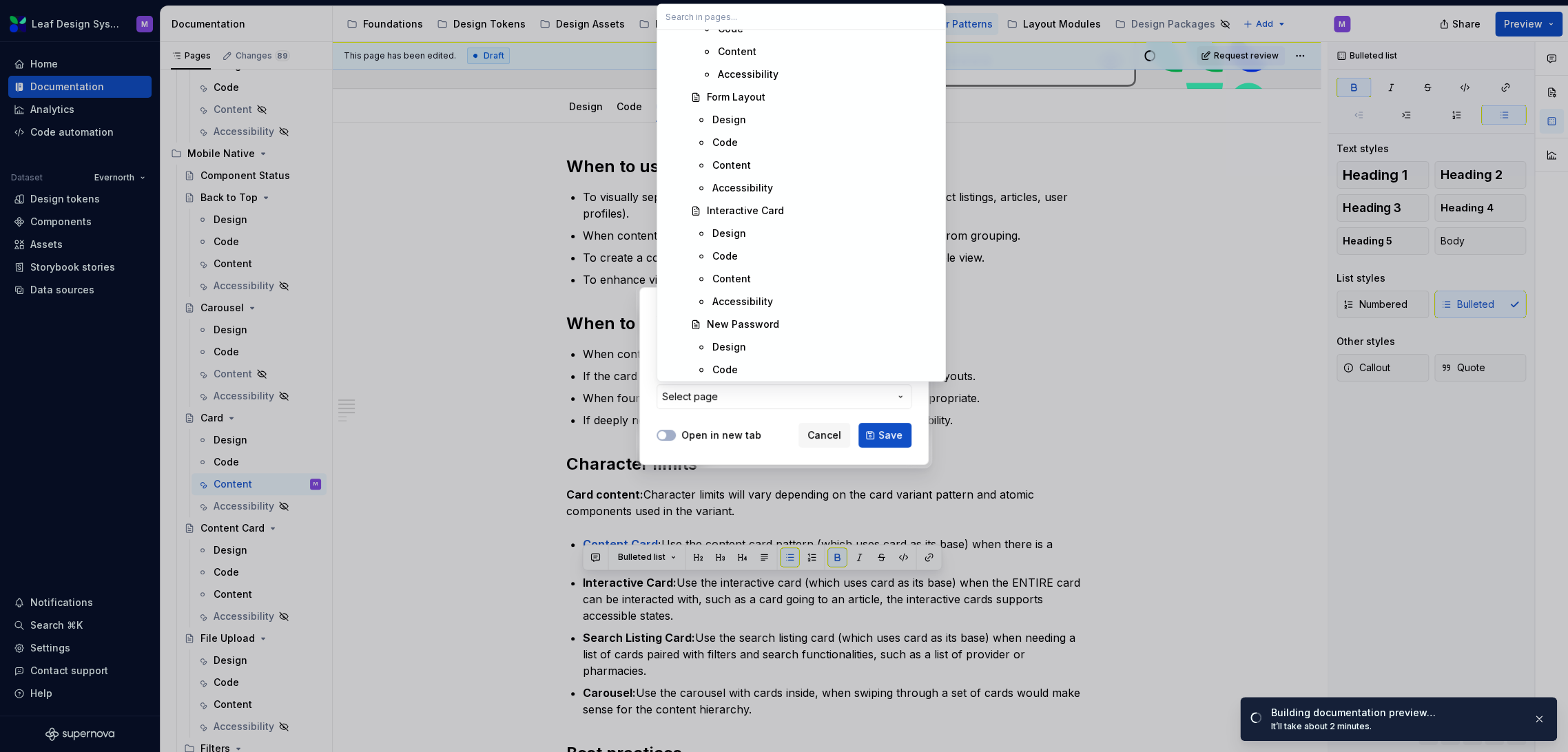
scroll to position [13351, 0]
click at [759, 352] on div "Content" at bounding box center [824, 355] width 224 height 14
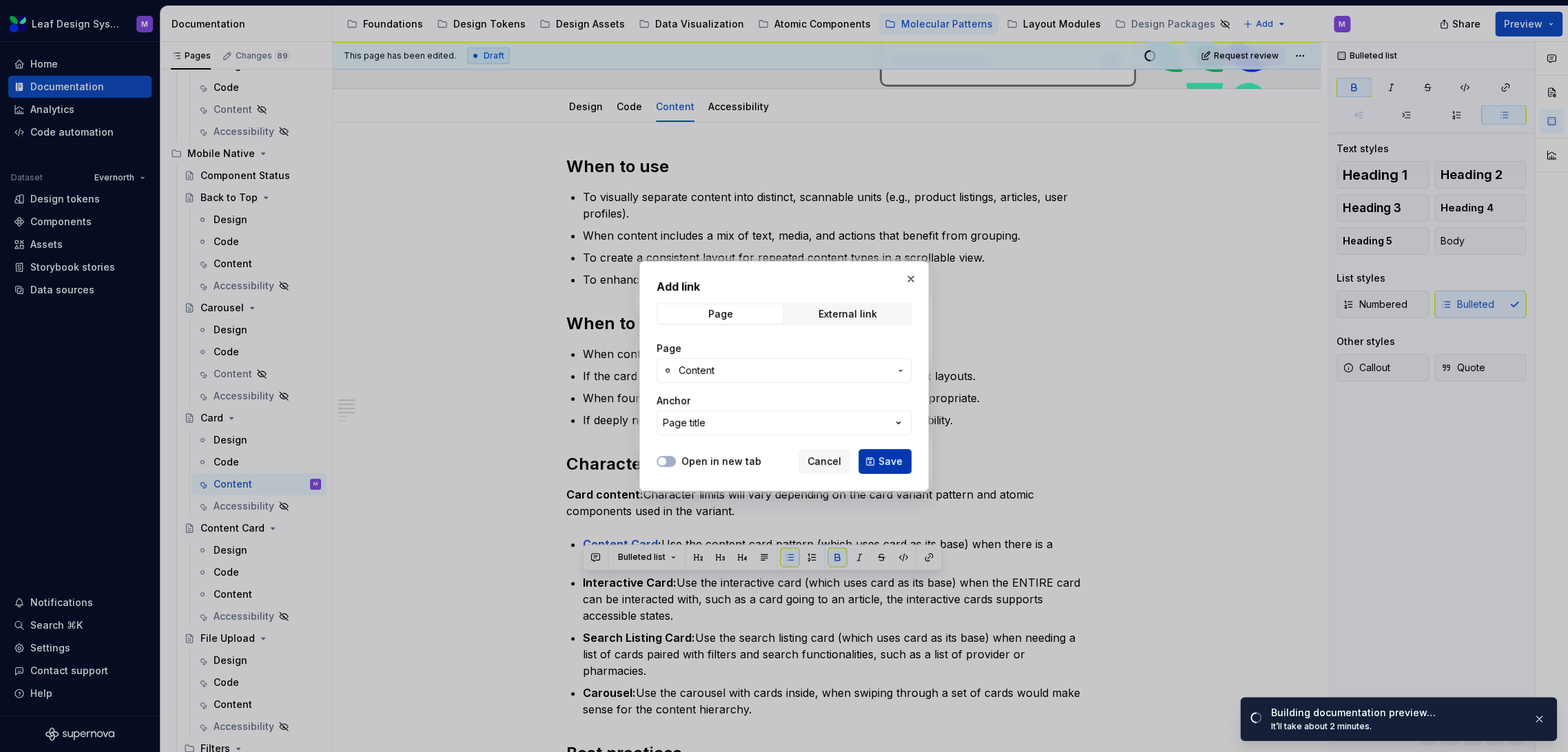
click at [881, 456] on span "Save" at bounding box center [890, 462] width 24 height 14
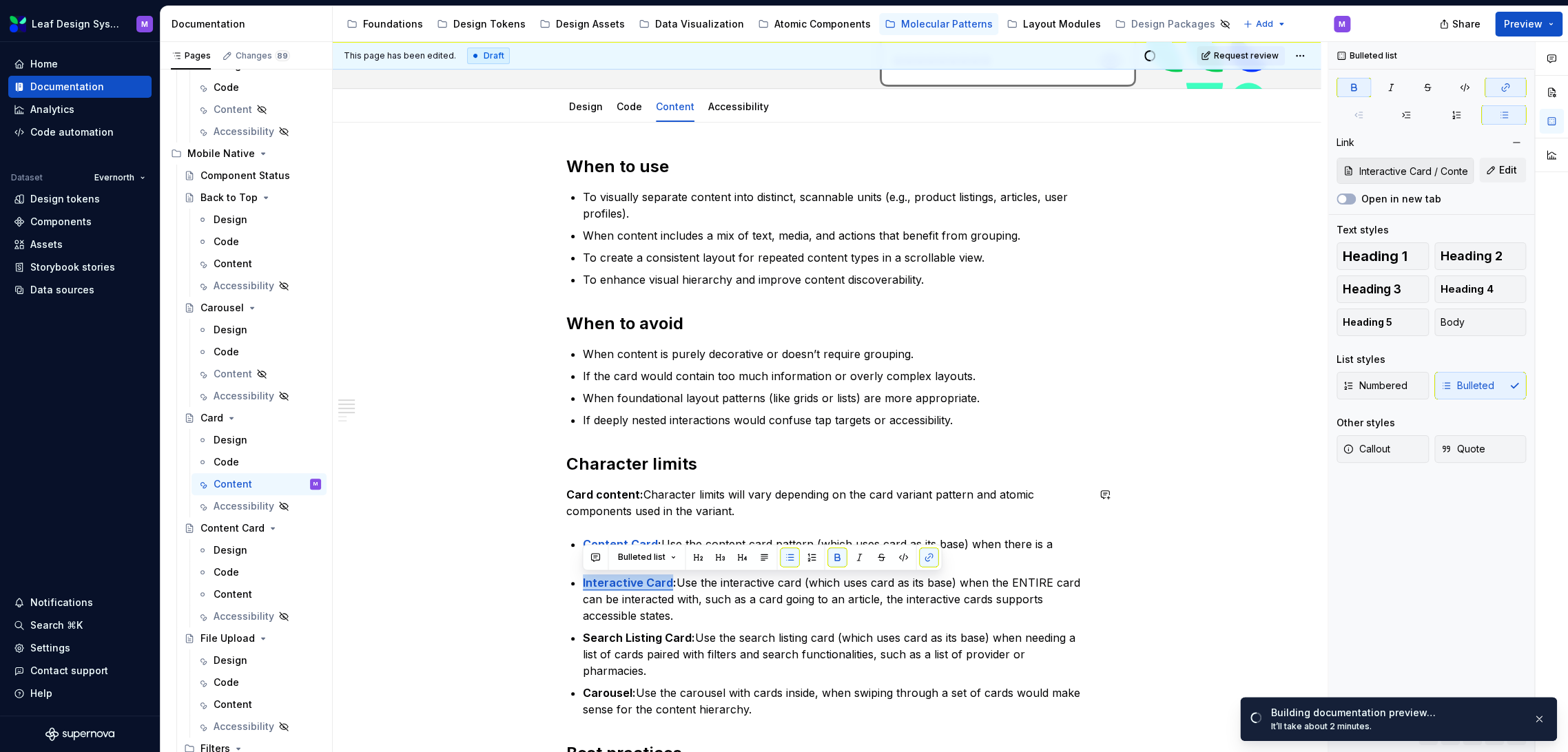
click at [1174, 478] on div "When to use To visually separate content into distinct, scannable units (e.g., …" at bounding box center [827, 730] width 988 height 1215
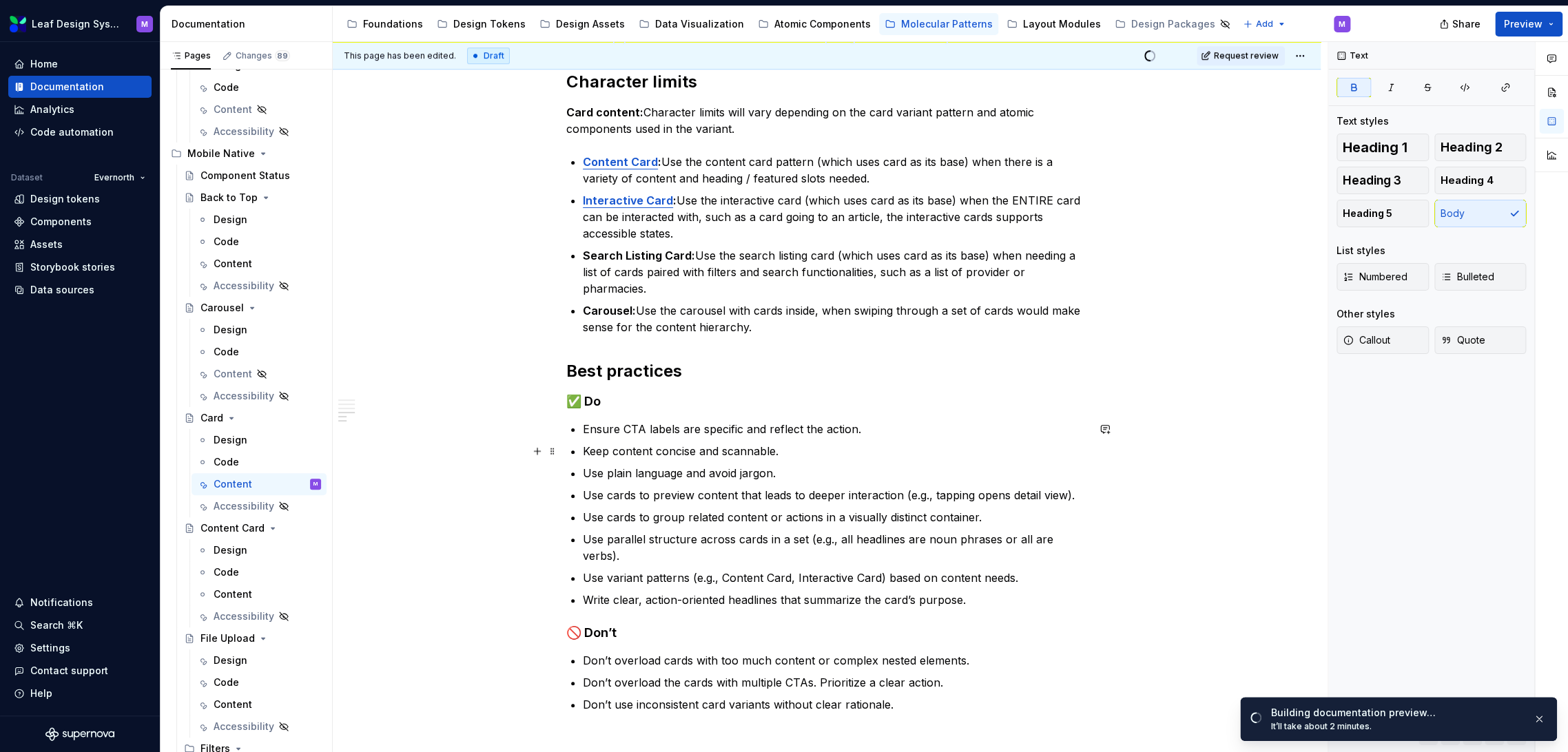
scroll to position [720, 0]
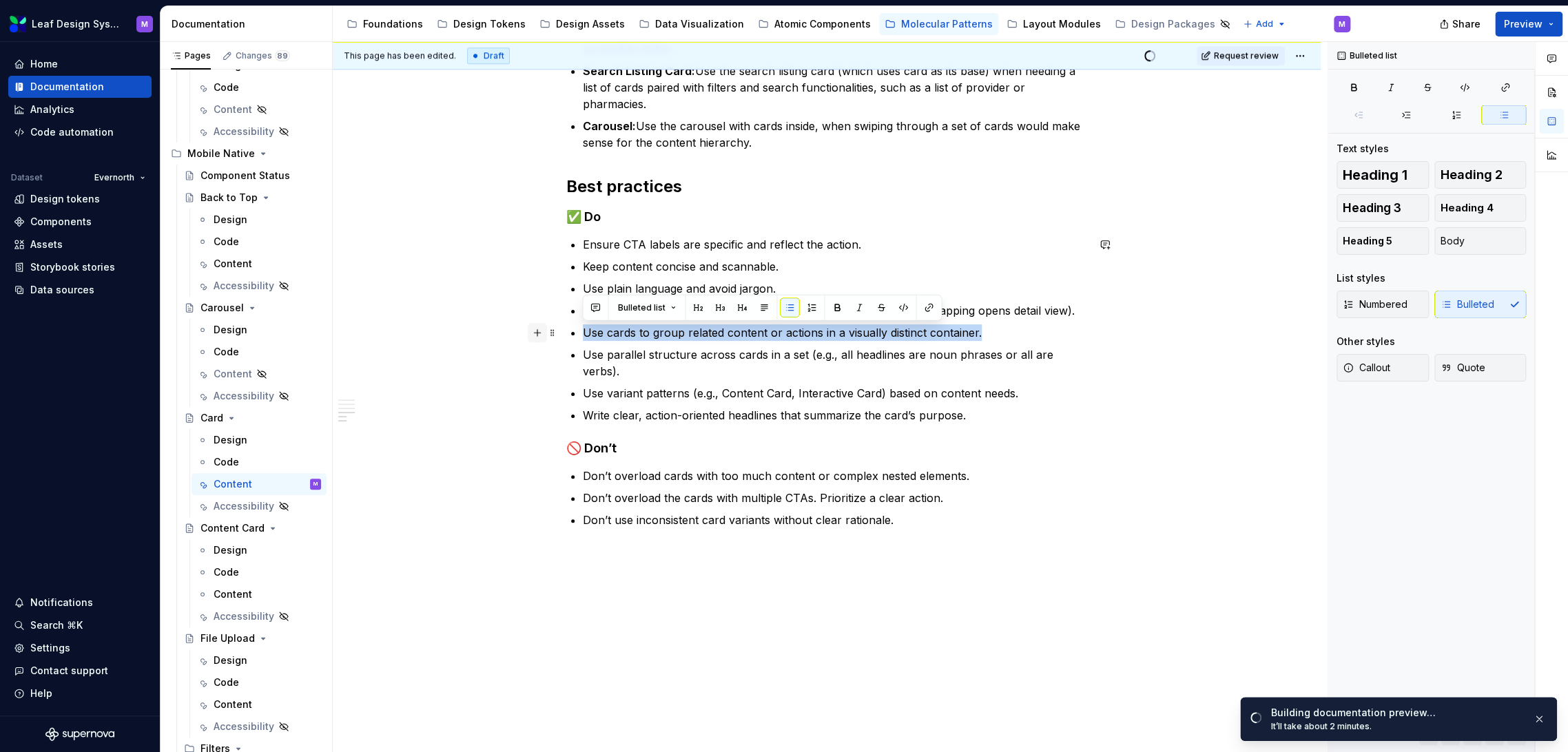
drag, startPoint x: 1019, startPoint y: 333, endPoint x: 543, endPoint y: 335, distance: 476.0
click at [567, 335] on div "When to use To visually separate content into distinct, scannable units (e.g., …" at bounding box center [827, 67] width 521 height 956
click at [1042, 336] on p "Use cards to group related content or actions in a visually distinct container." at bounding box center [835, 332] width 505 height 16
click at [899, 512] on p "Don’t use inconsistent card variants without clear rationale." at bounding box center [835, 520] width 505 height 16
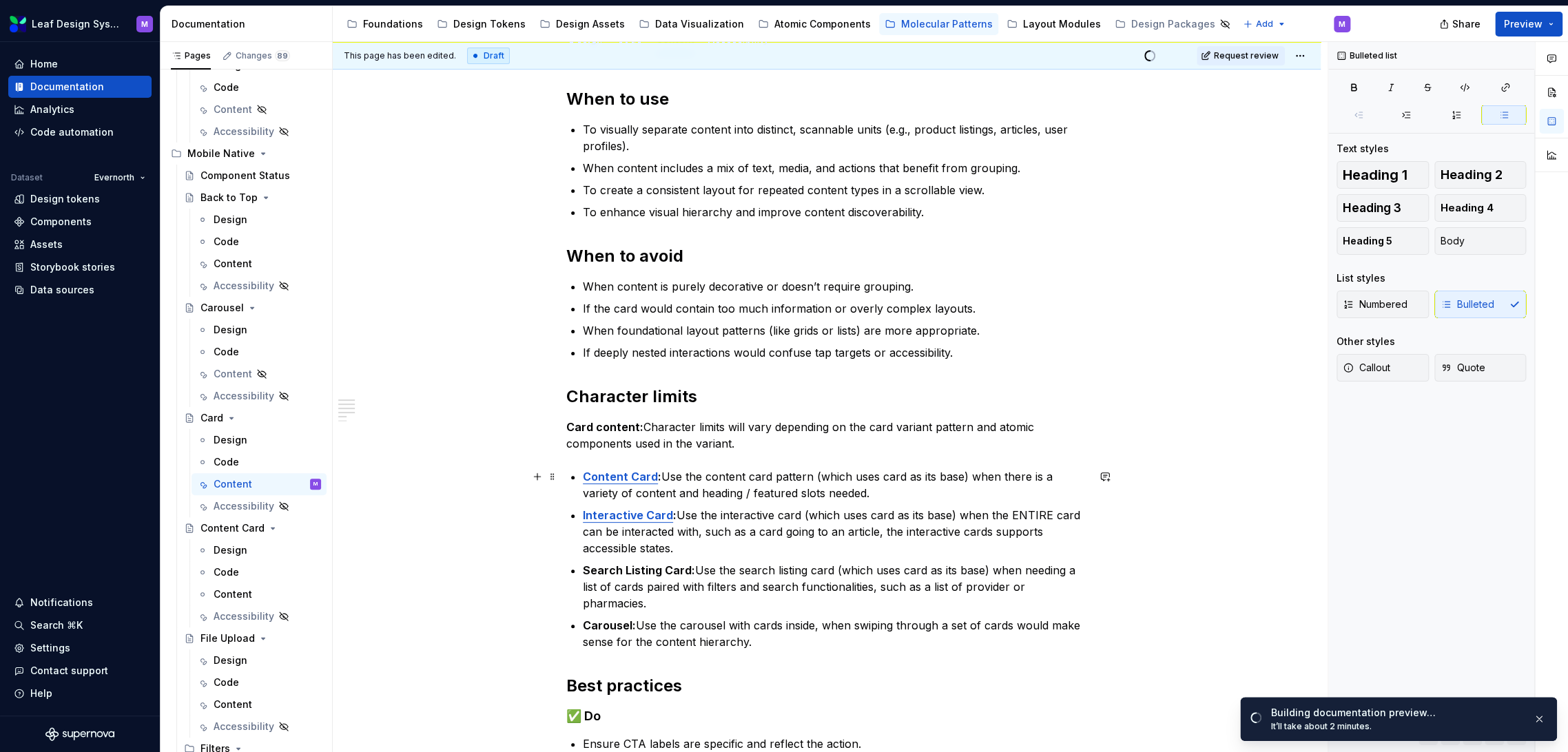
scroll to position [0, 0]
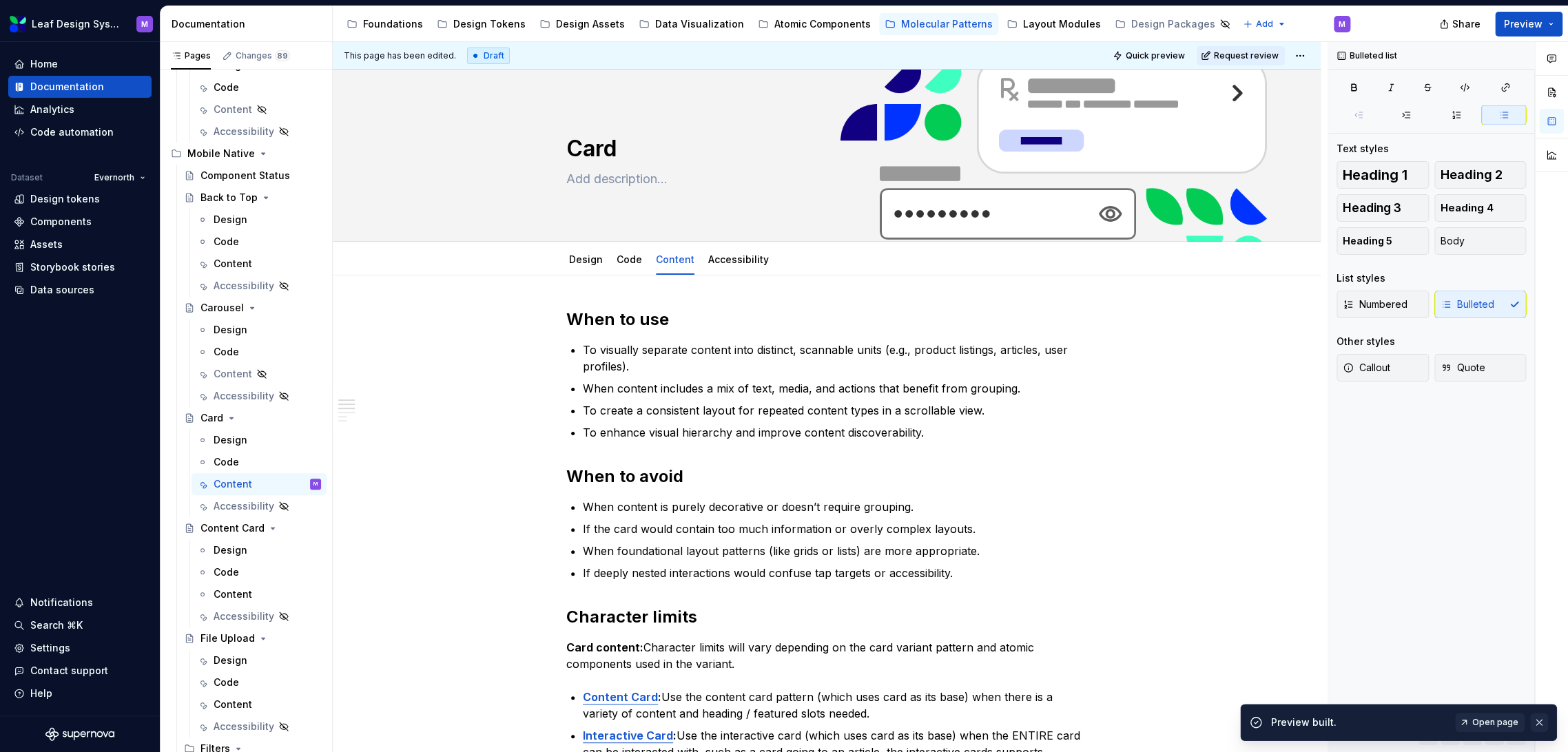
click at [1533, 720] on button "button" at bounding box center [1539, 723] width 18 height 19
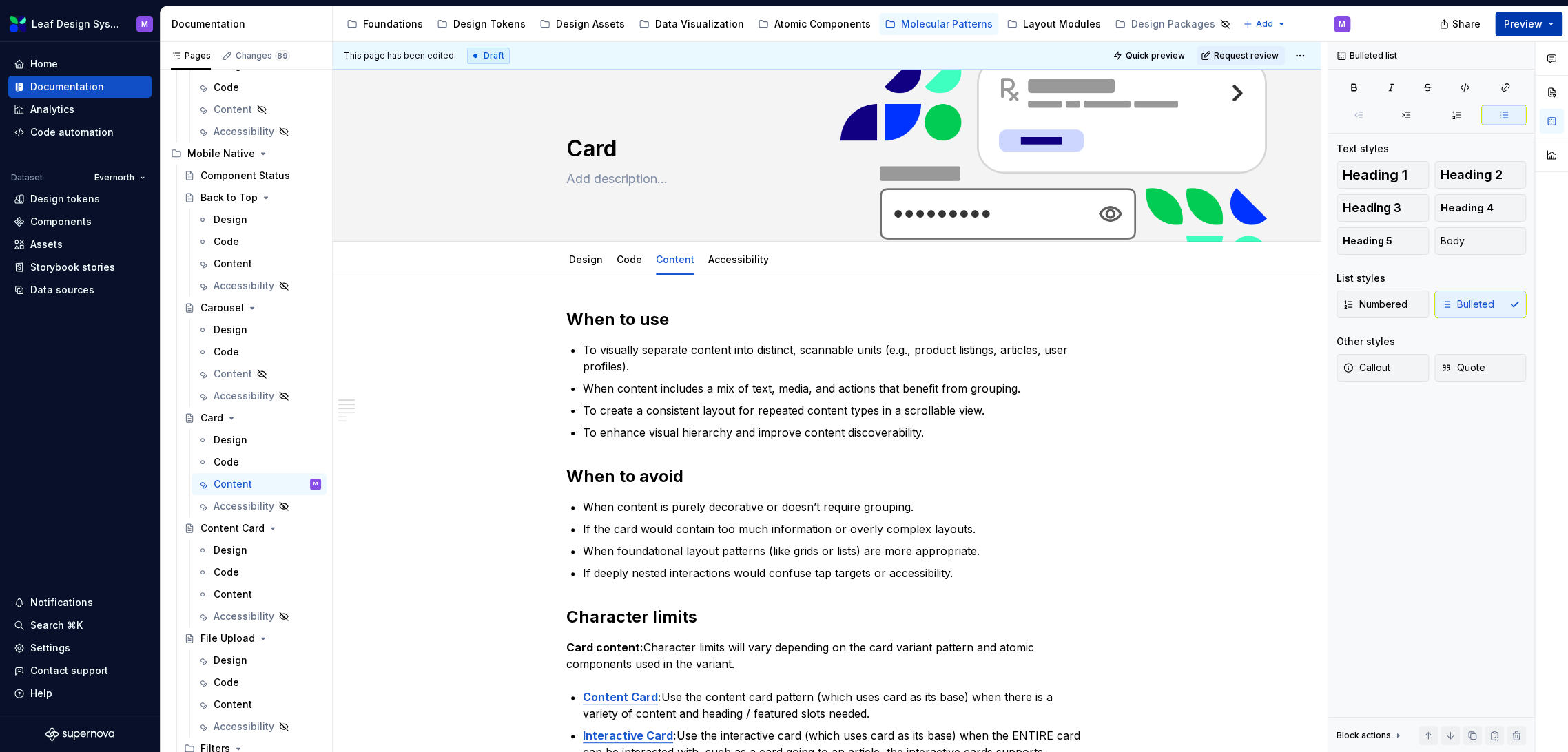
click at [1559, 26] on button "Preview" at bounding box center [1528, 24] width 68 height 25
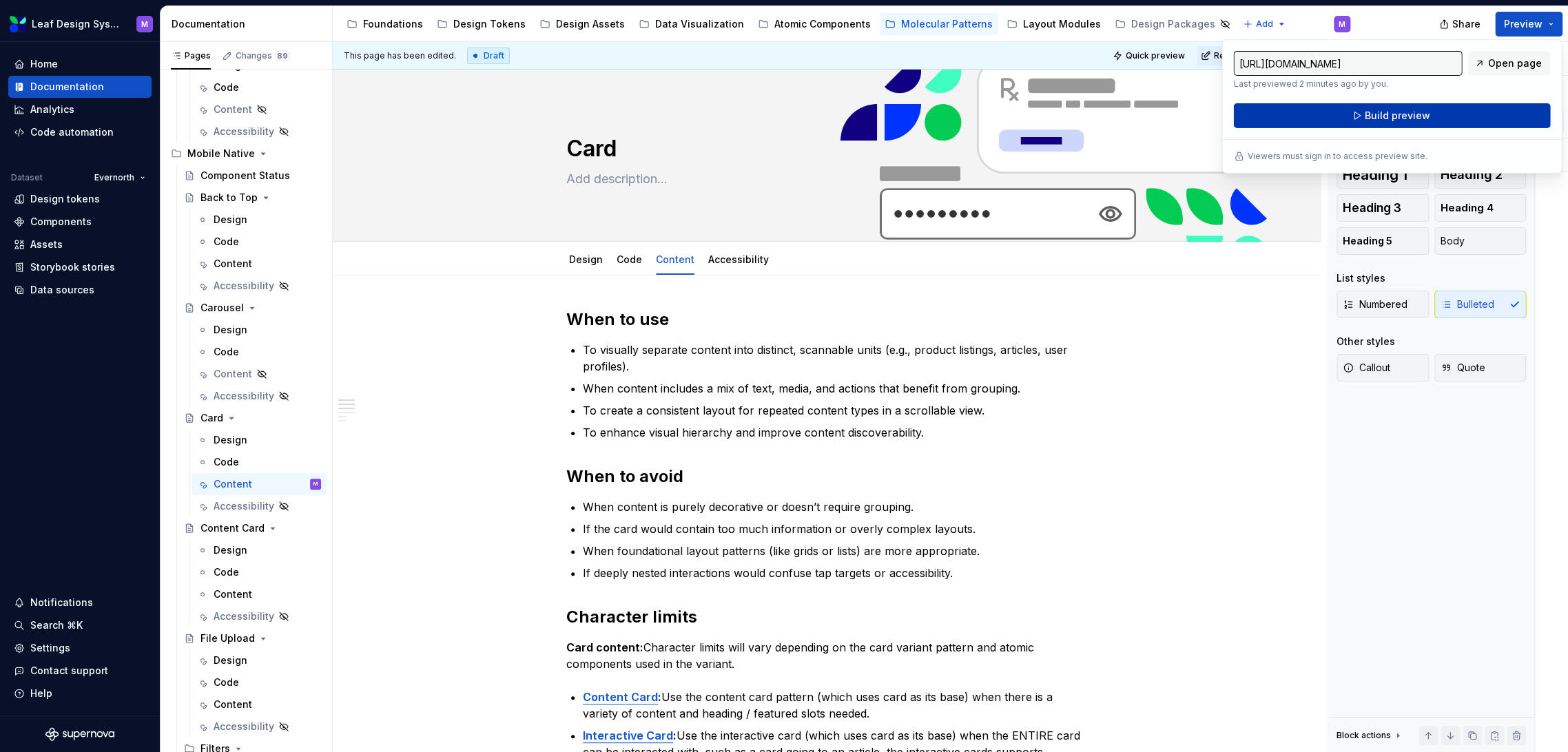
click at [1458, 114] on button "Build preview" at bounding box center [1392, 116] width 317 height 25
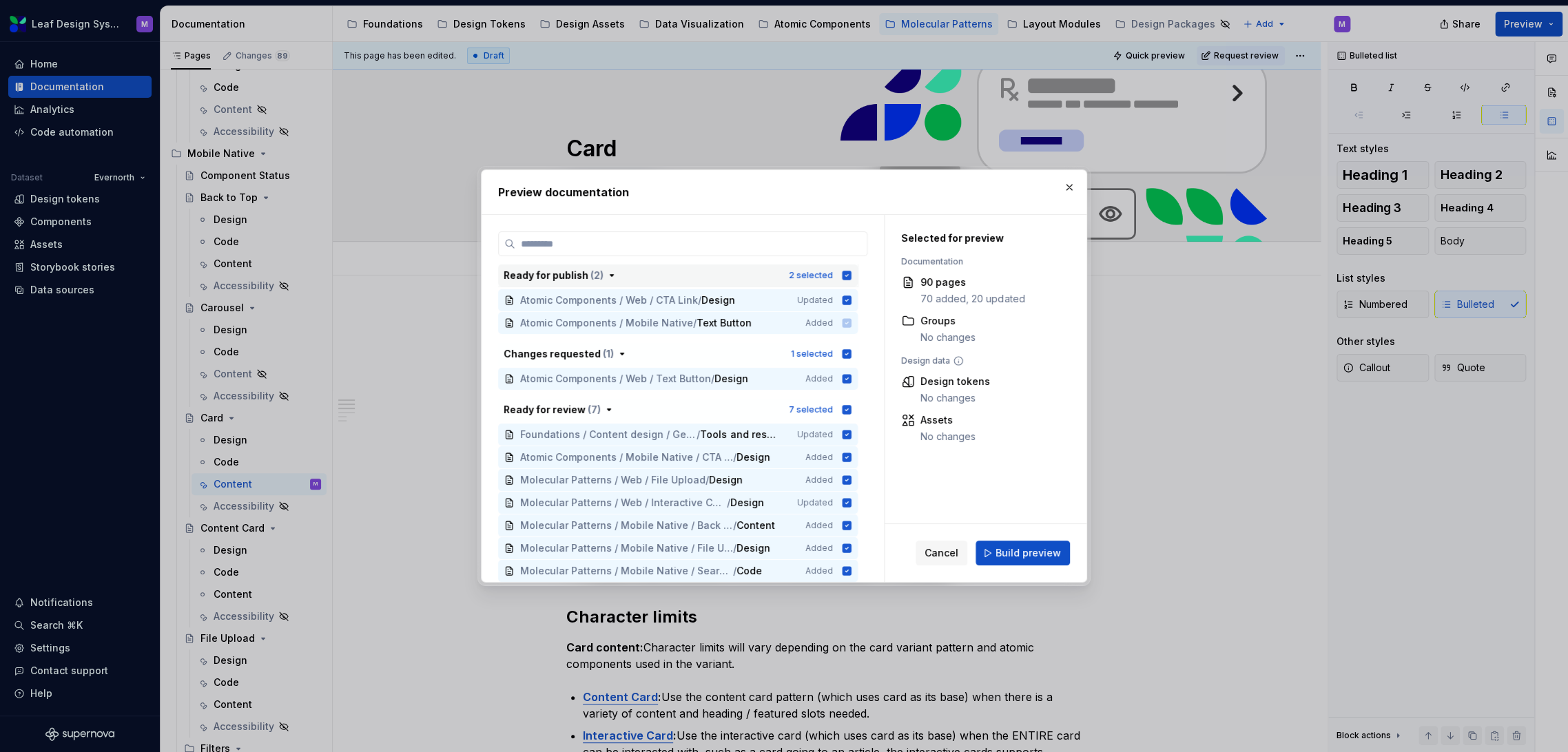
click at [847, 272] on icon "button" at bounding box center [848, 276] width 9 height 9
click at [847, 352] on icon "button" at bounding box center [848, 354] width 9 height 9
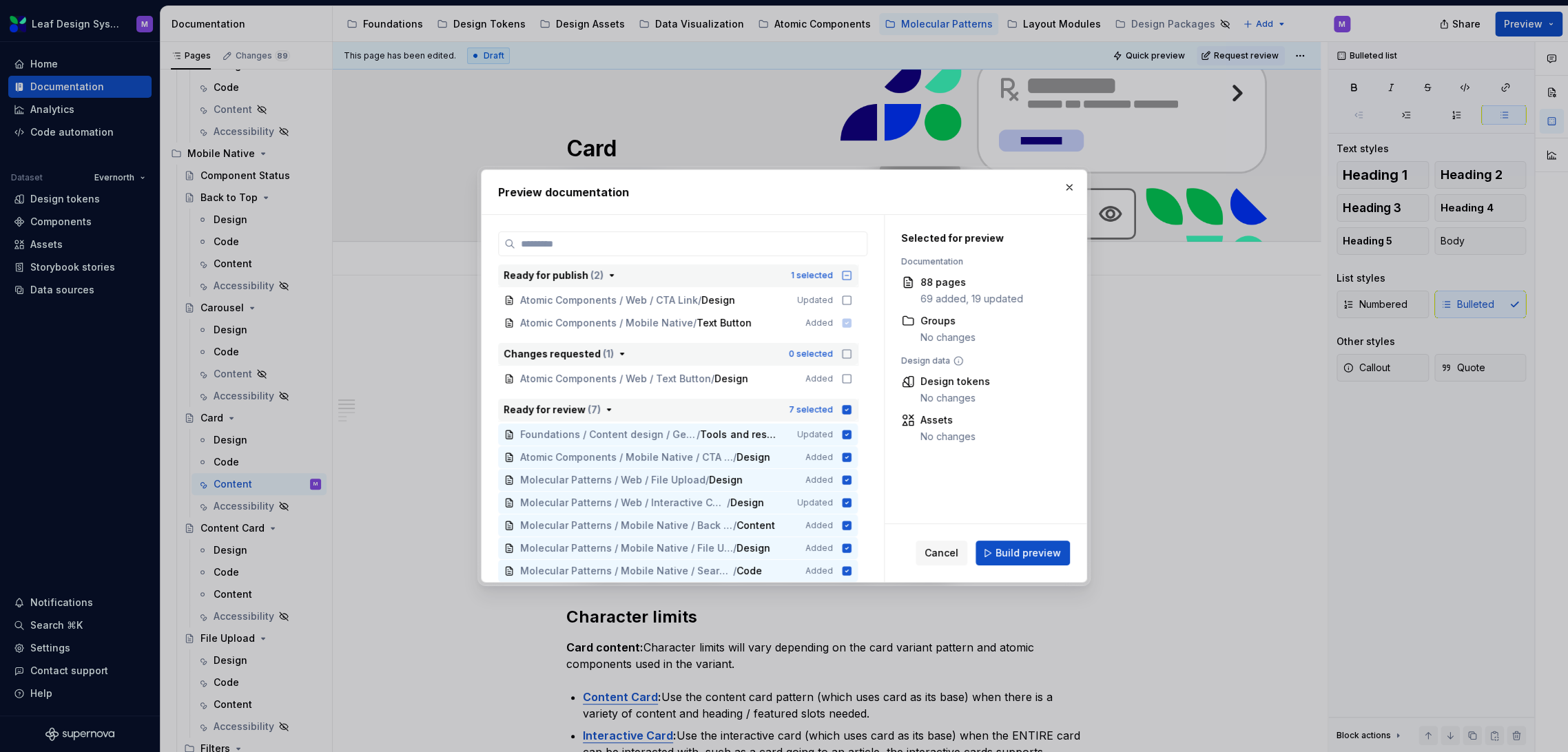
click at [847, 411] on icon "button" at bounding box center [848, 410] width 9 height 9
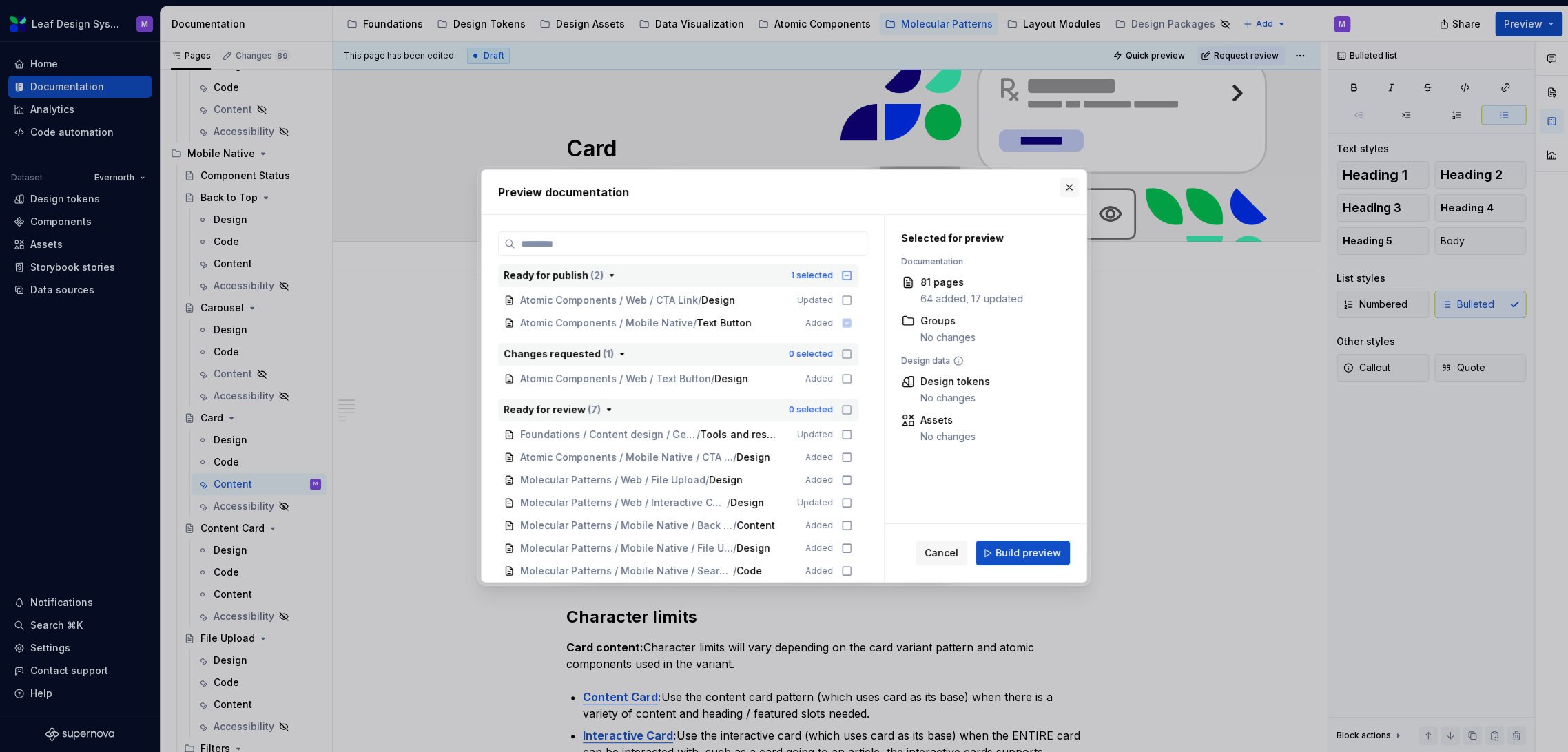
click at [1074, 186] on button "button" at bounding box center [1069, 187] width 19 height 19
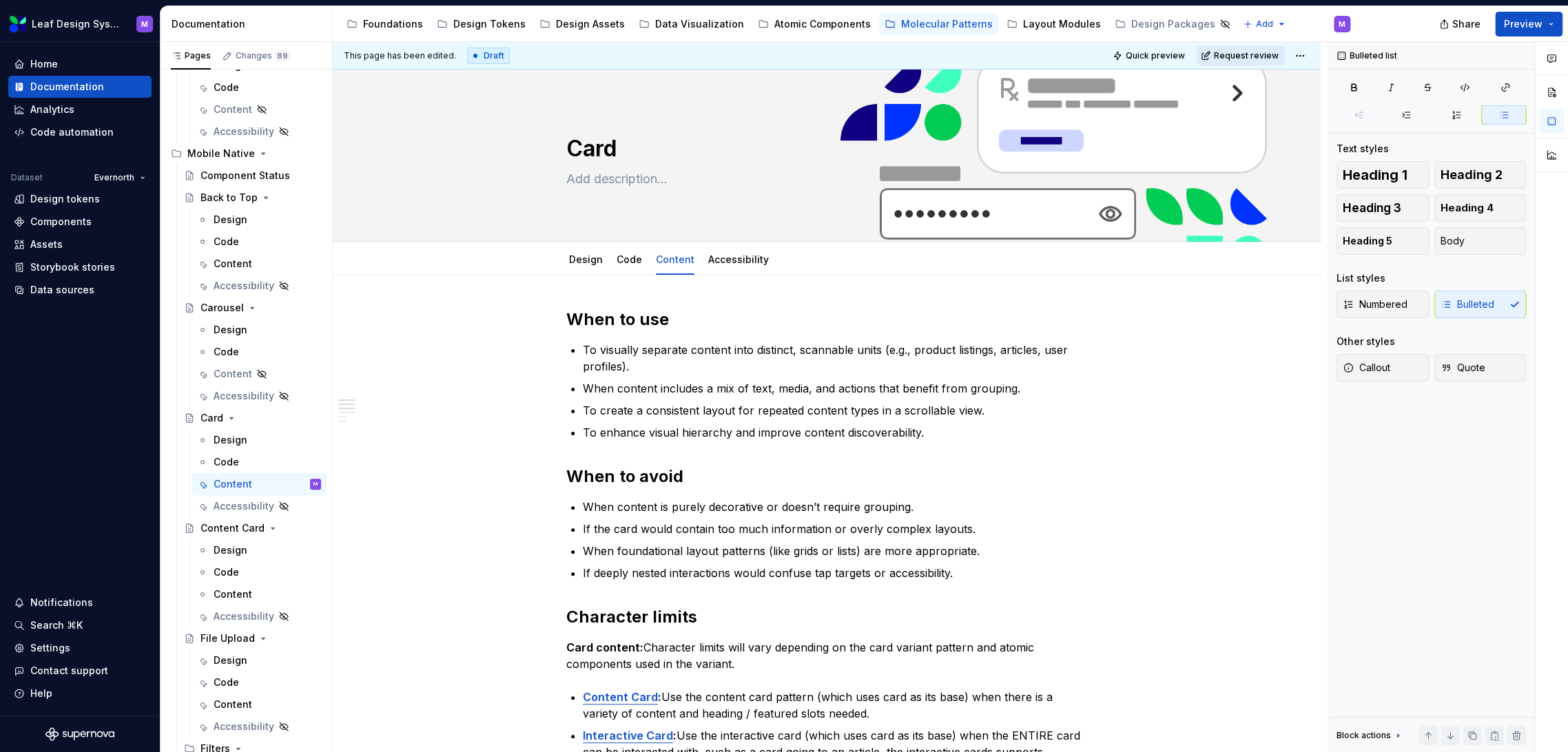
click at [1252, 54] on span "Request review" at bounding box center [1246, 56] width 64 height 11
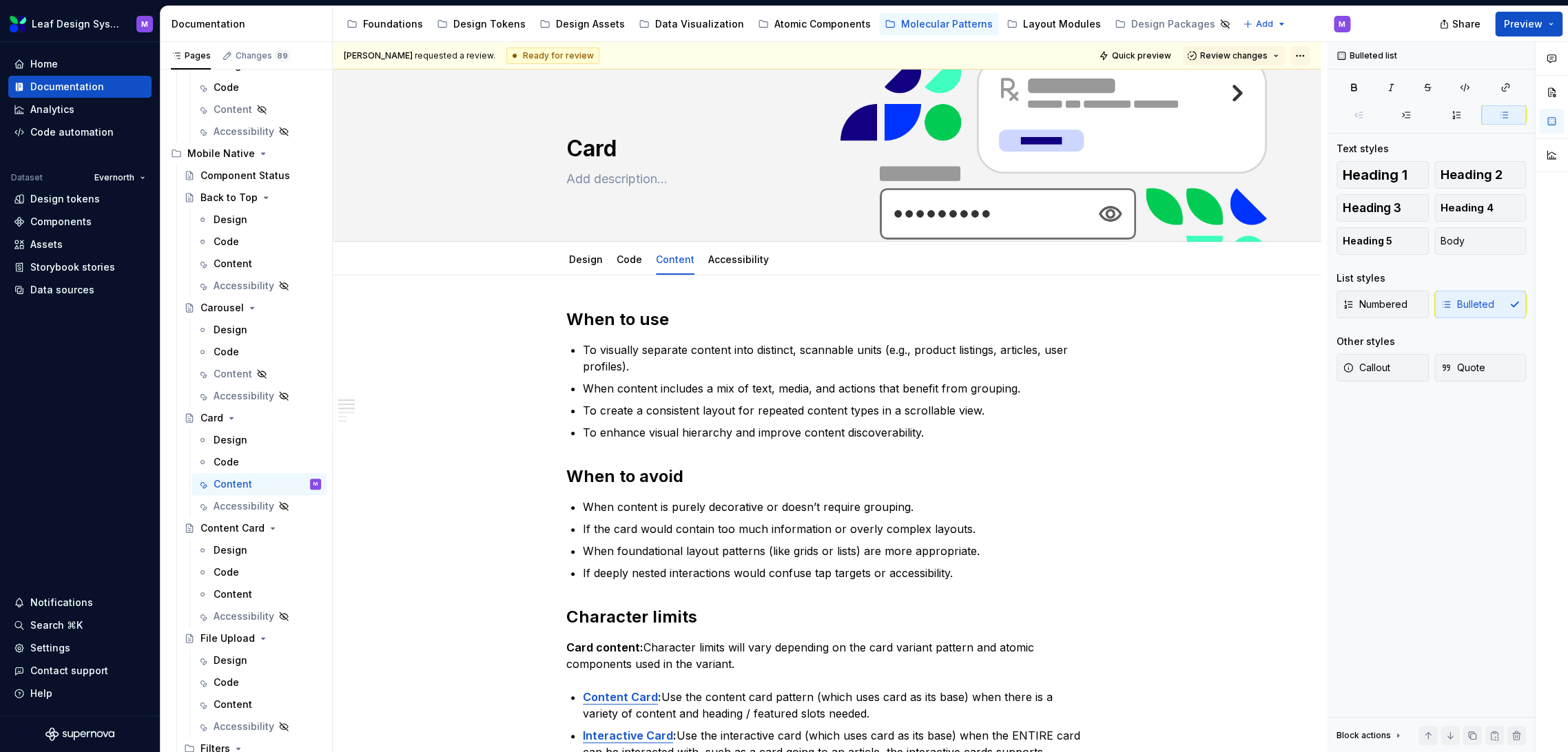
click at [1300, 58] on html "Leaf Design System M Home Documentation Analytics Code automation Dataset Evern…" at bounding box center [784, 376] width 1568 height 752
click at [1548, 27] on html "Leaf Design System M Home Documentation Analytics Code automation Dataset Evern…" at bounding box center [784, 376] width 1568 height 752
click at [1543, 28] on button "Preview" at bounding box center [1528, 24] width 68 height 25
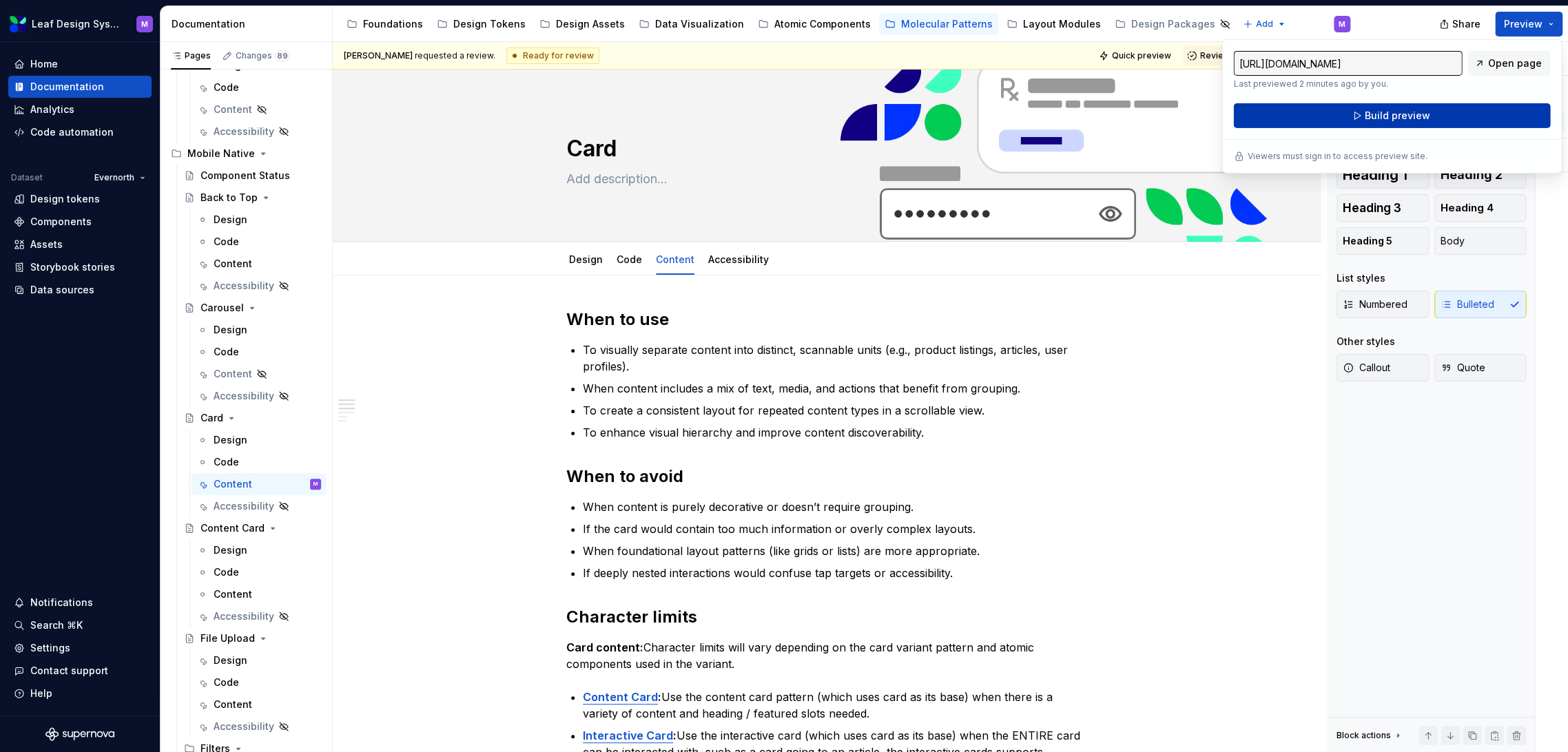
click at [1449, 114] on button "Build preview" at bounding box center [1392, 116] width 317 height 25
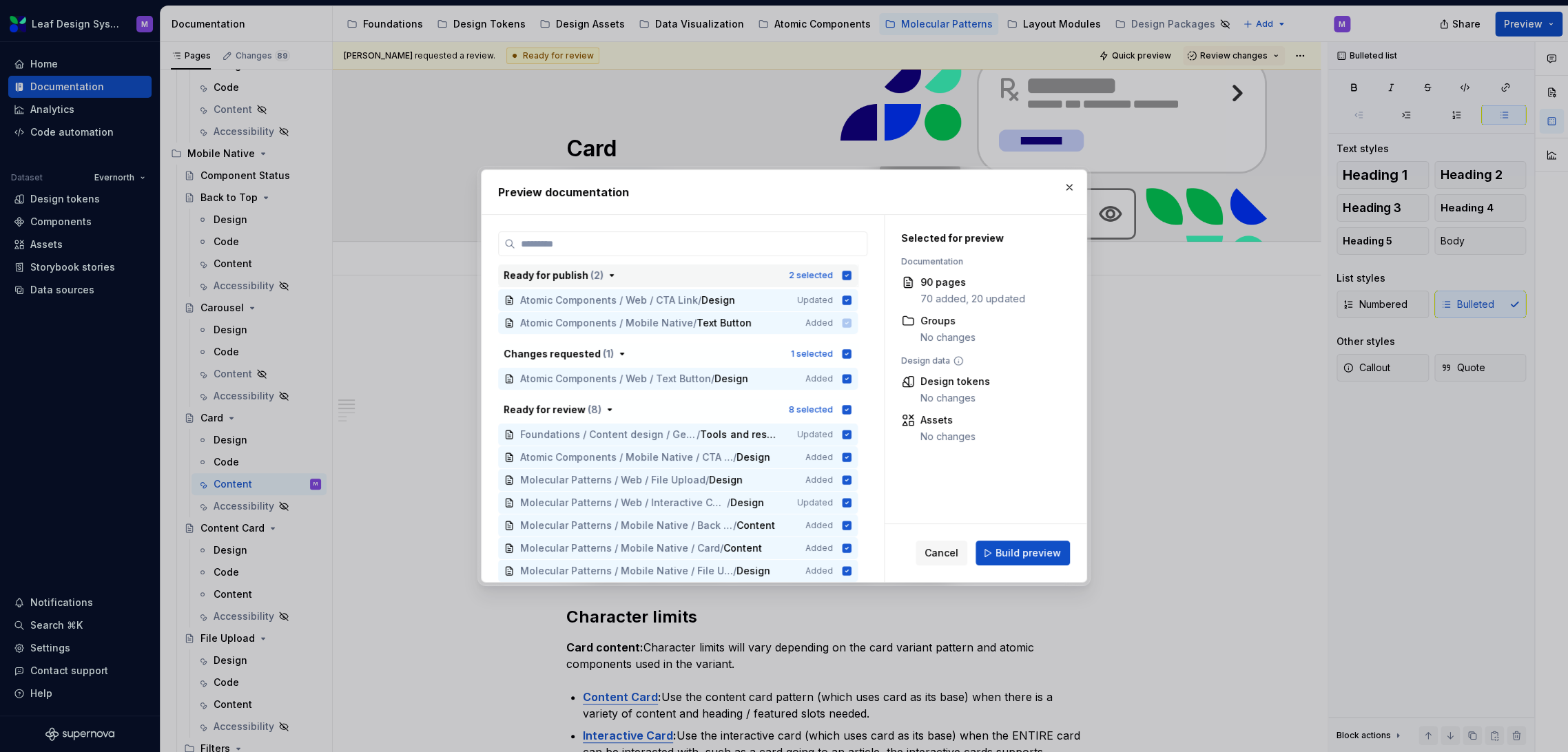
click at [848, 274] on icon "button" at bounding box center [848, 276] width 9 height 9
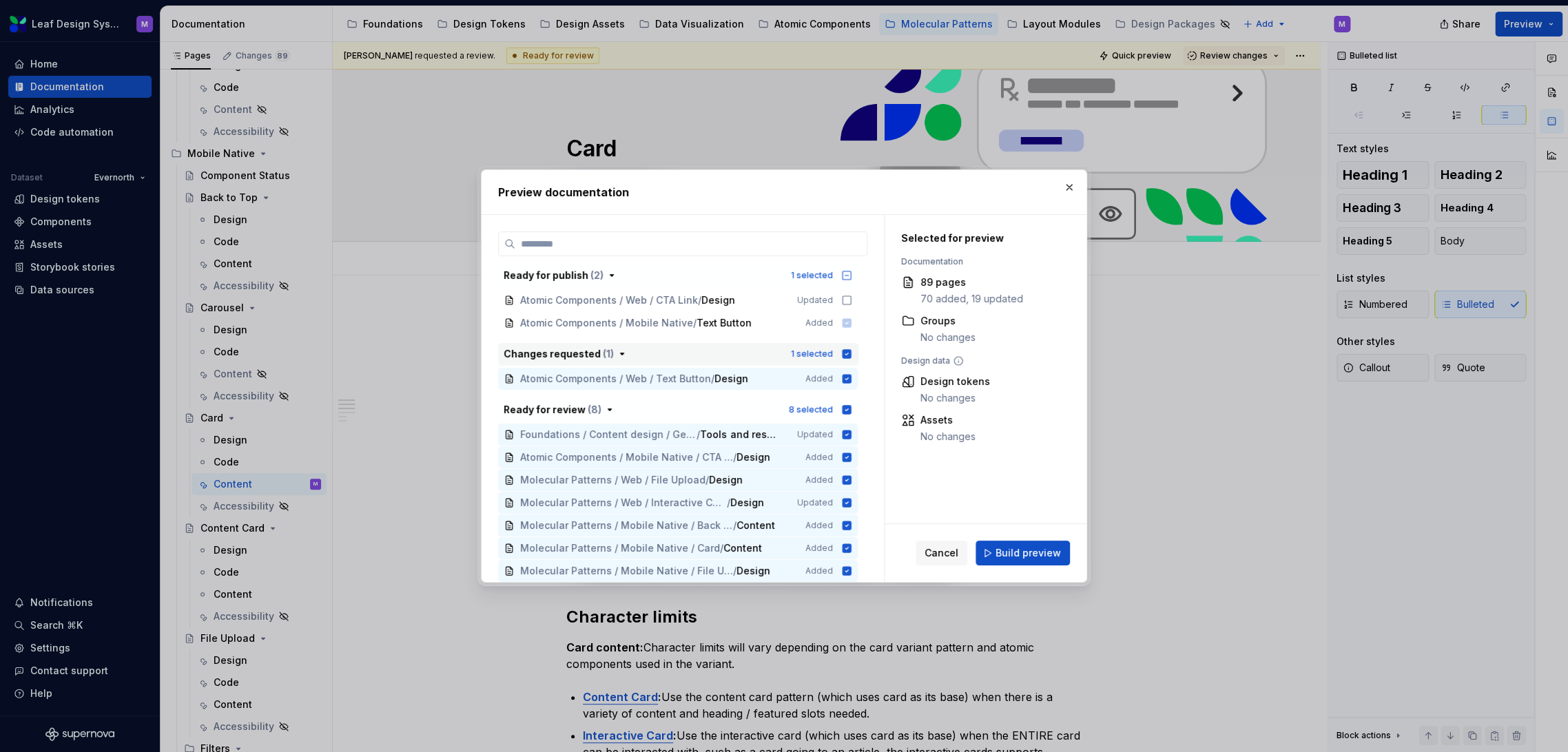
click at [844, 348] on icon "button" at bounding box center [847, 354] width 11 height 11
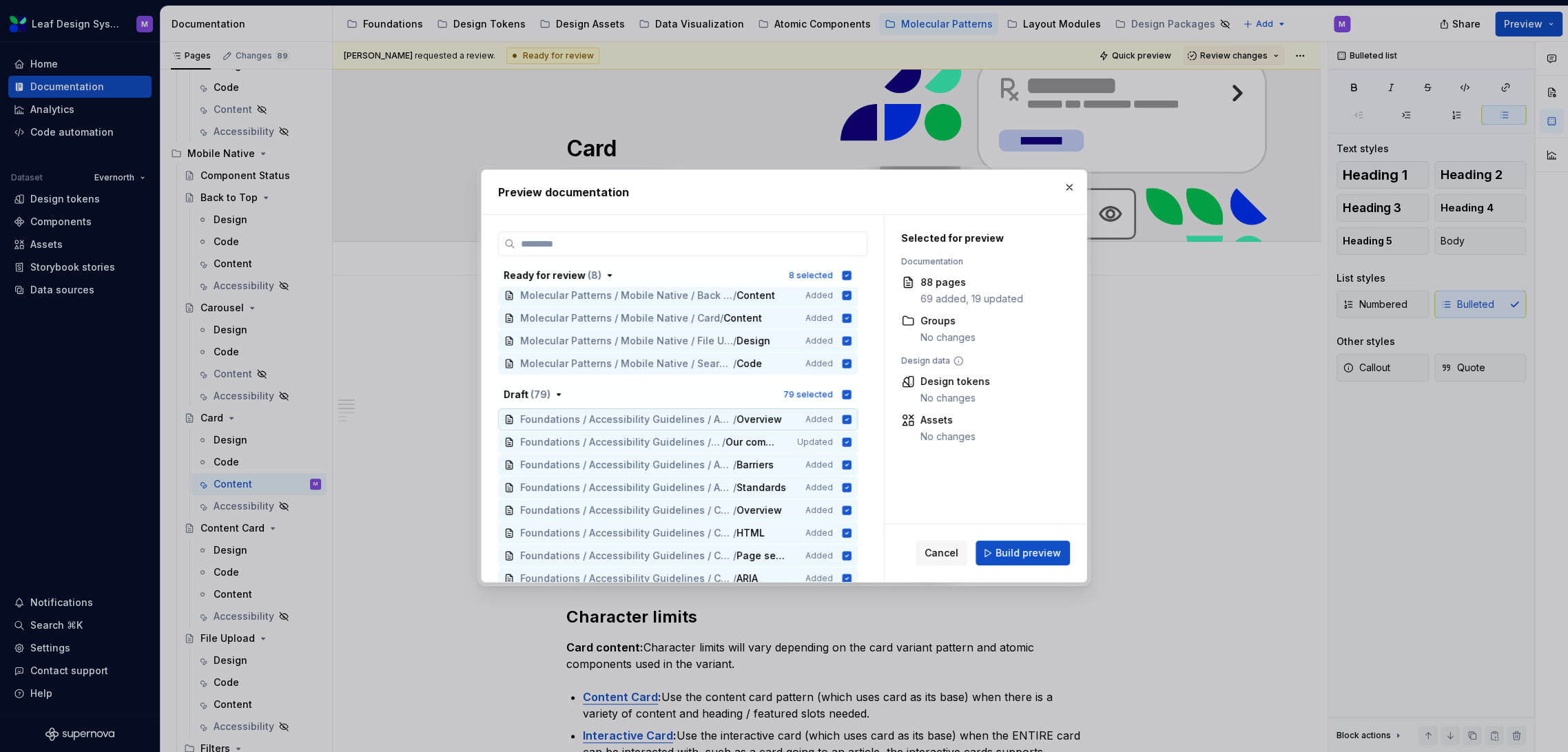
scroll to position [306, 0]
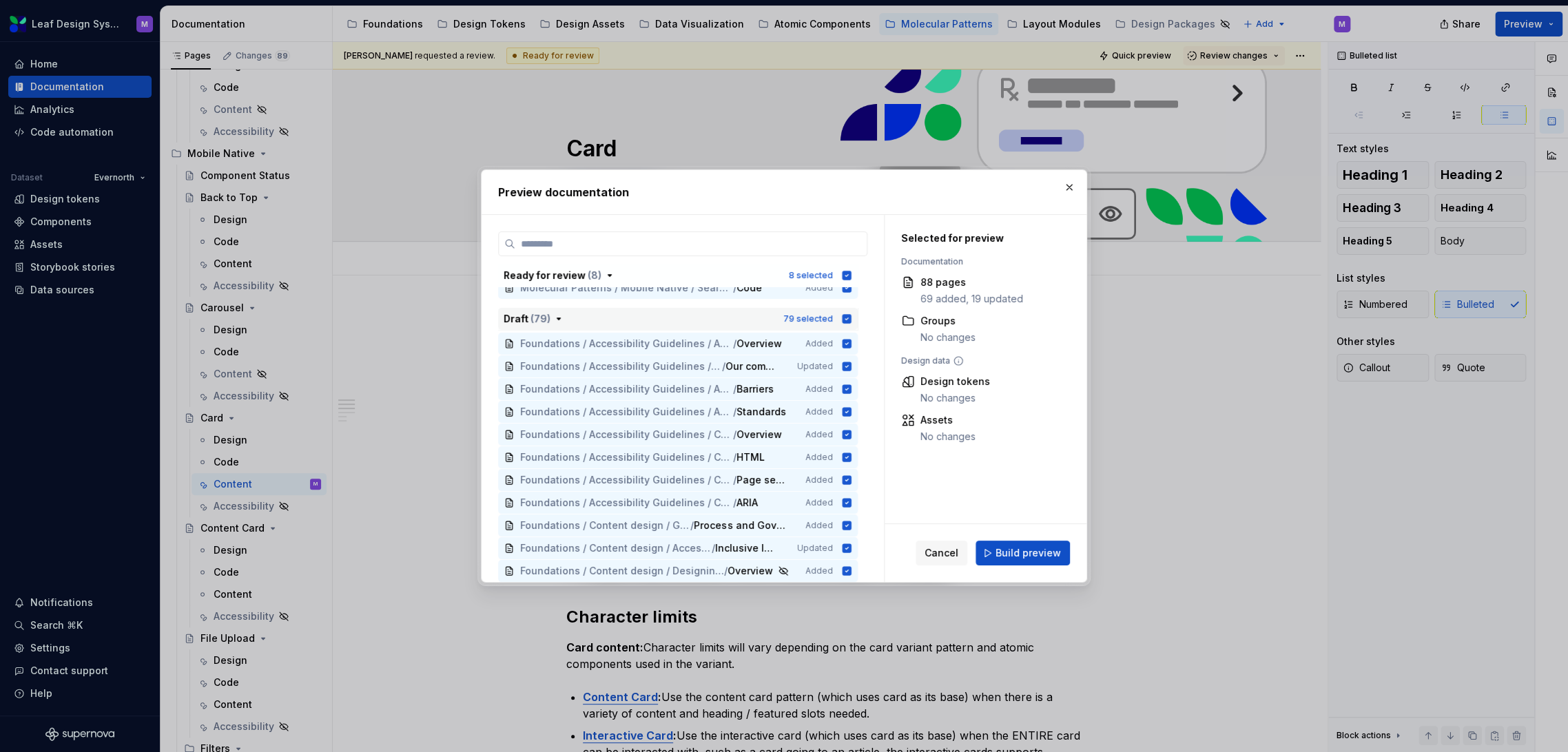
click at [845, 324] on icon "button" at bounding box center [847, 319] width 11 height 11
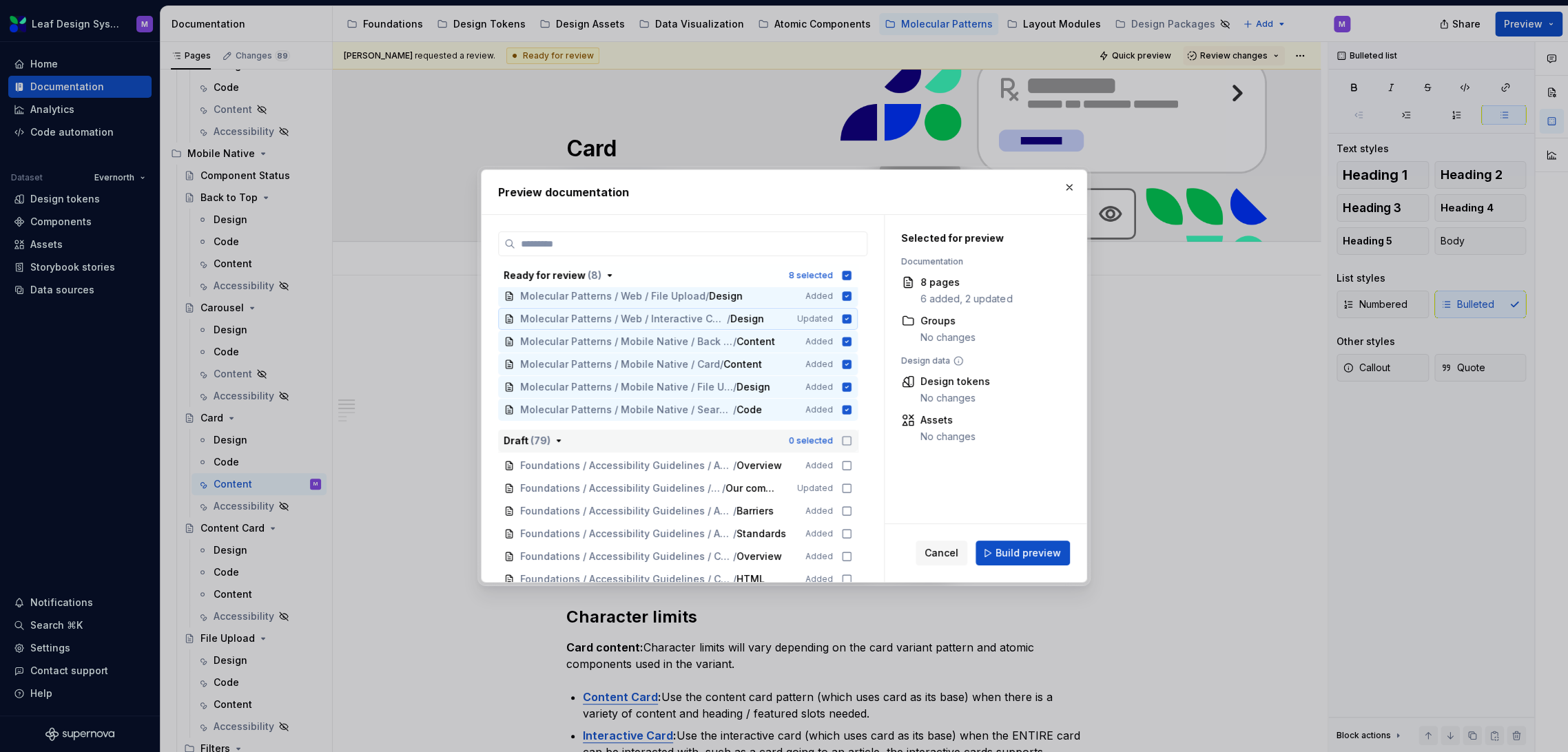
scroll to position [77, 0]
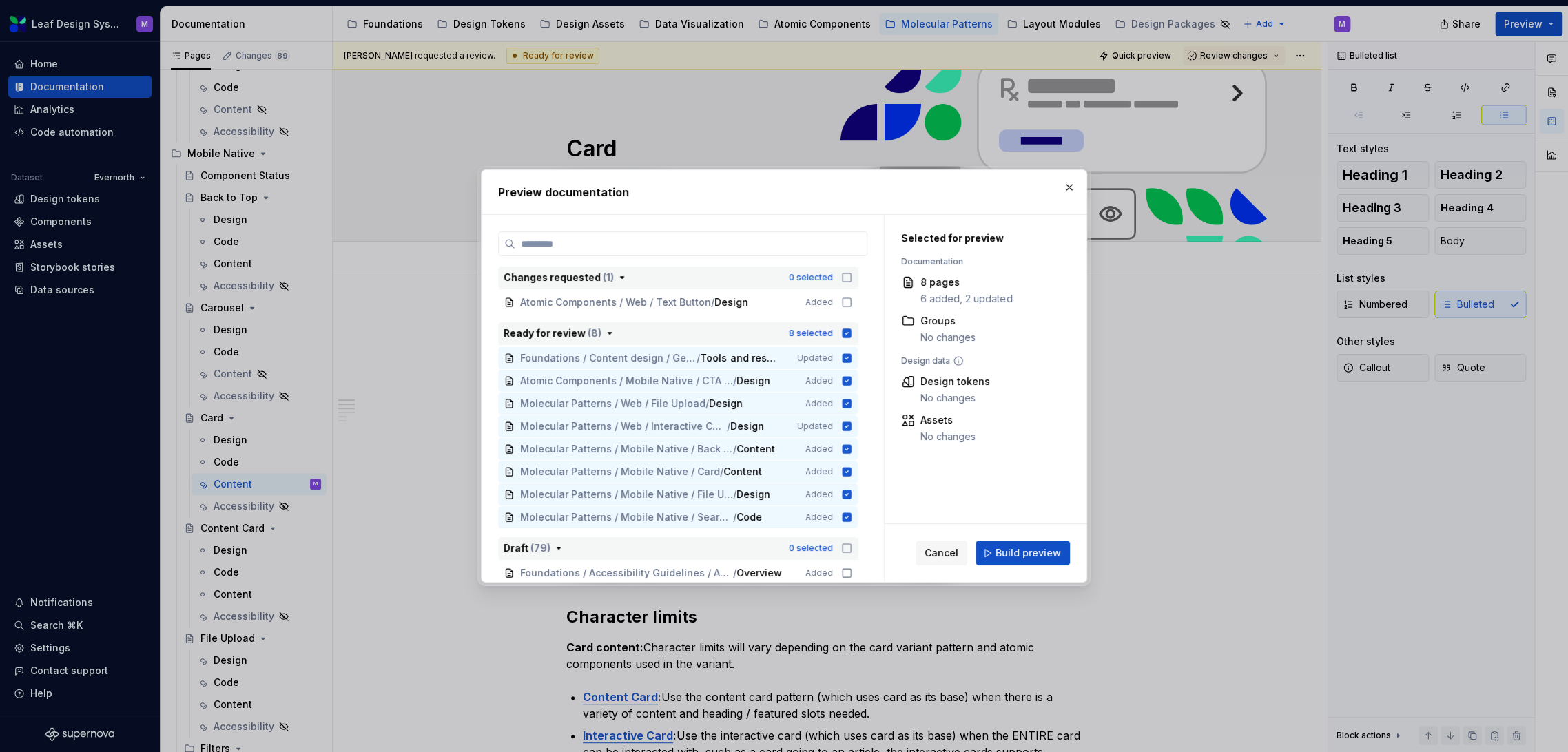
click at [844, 337] on icon "button" at bounding box center [848, 333] width 9 height 9
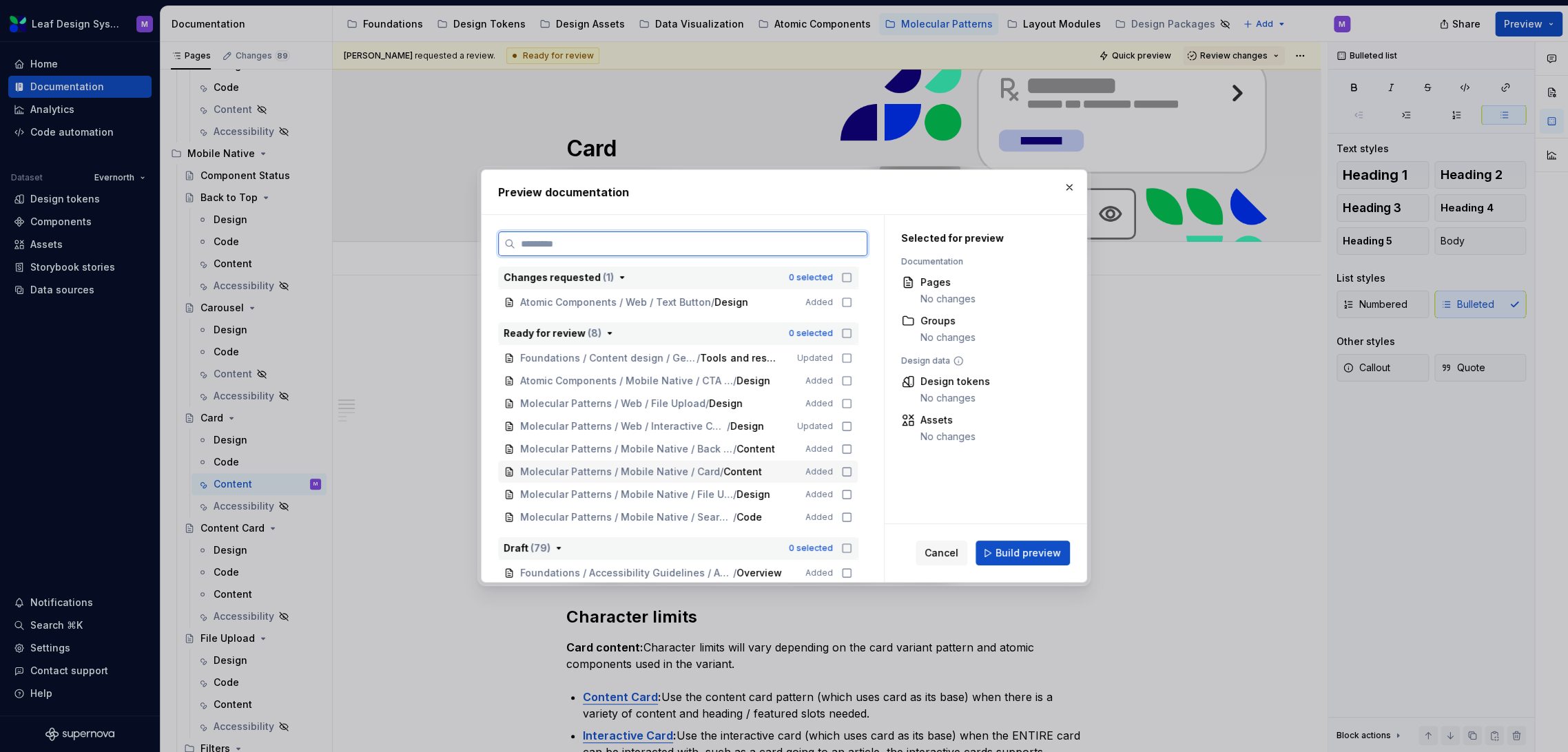
click at [850, 472] on icon at bounding box center [847, 472] width 11 height 11
click at [1011, 557] on span "Build preview" at bounding box center [1029, 553] width 65 height 14
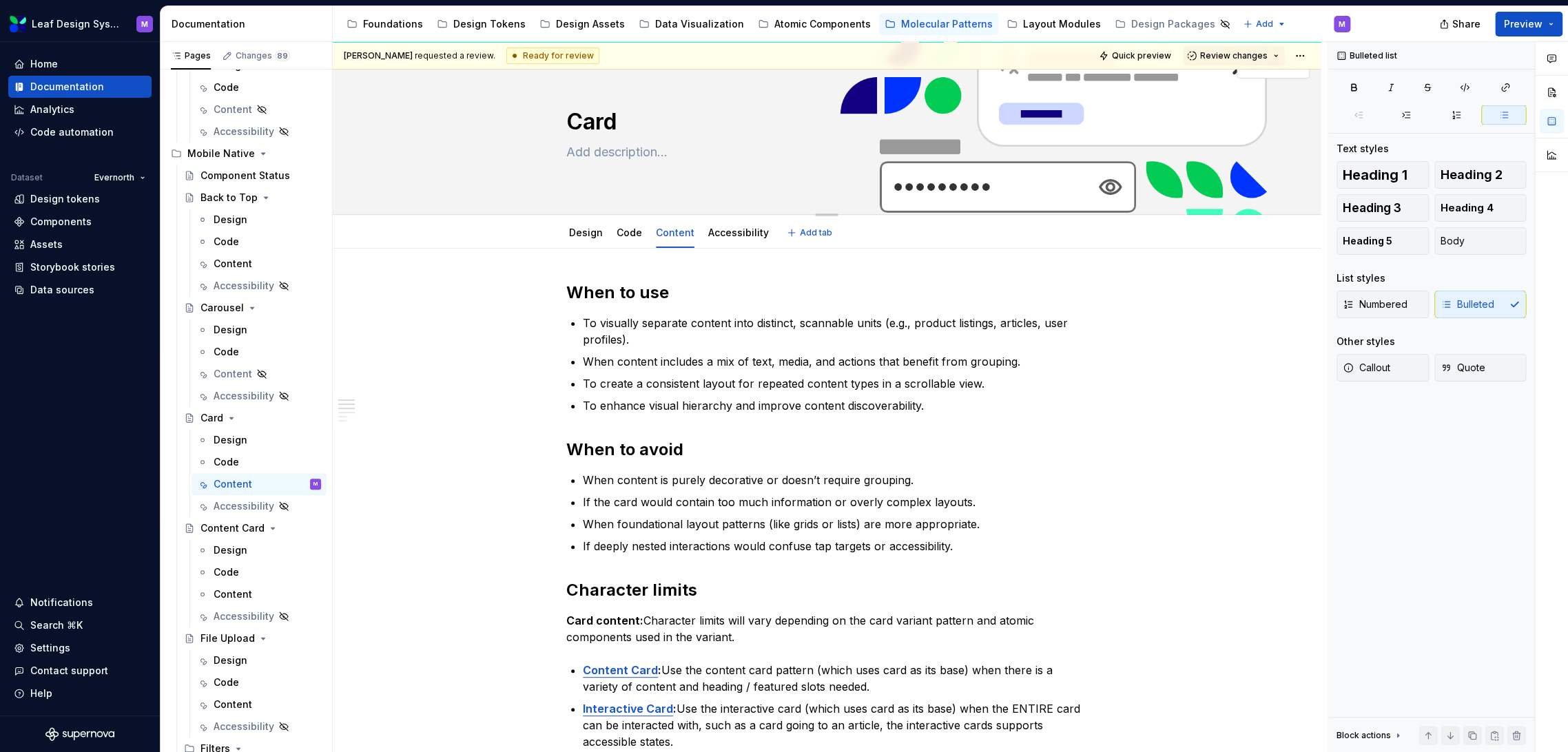
scroll to position [0, 0]
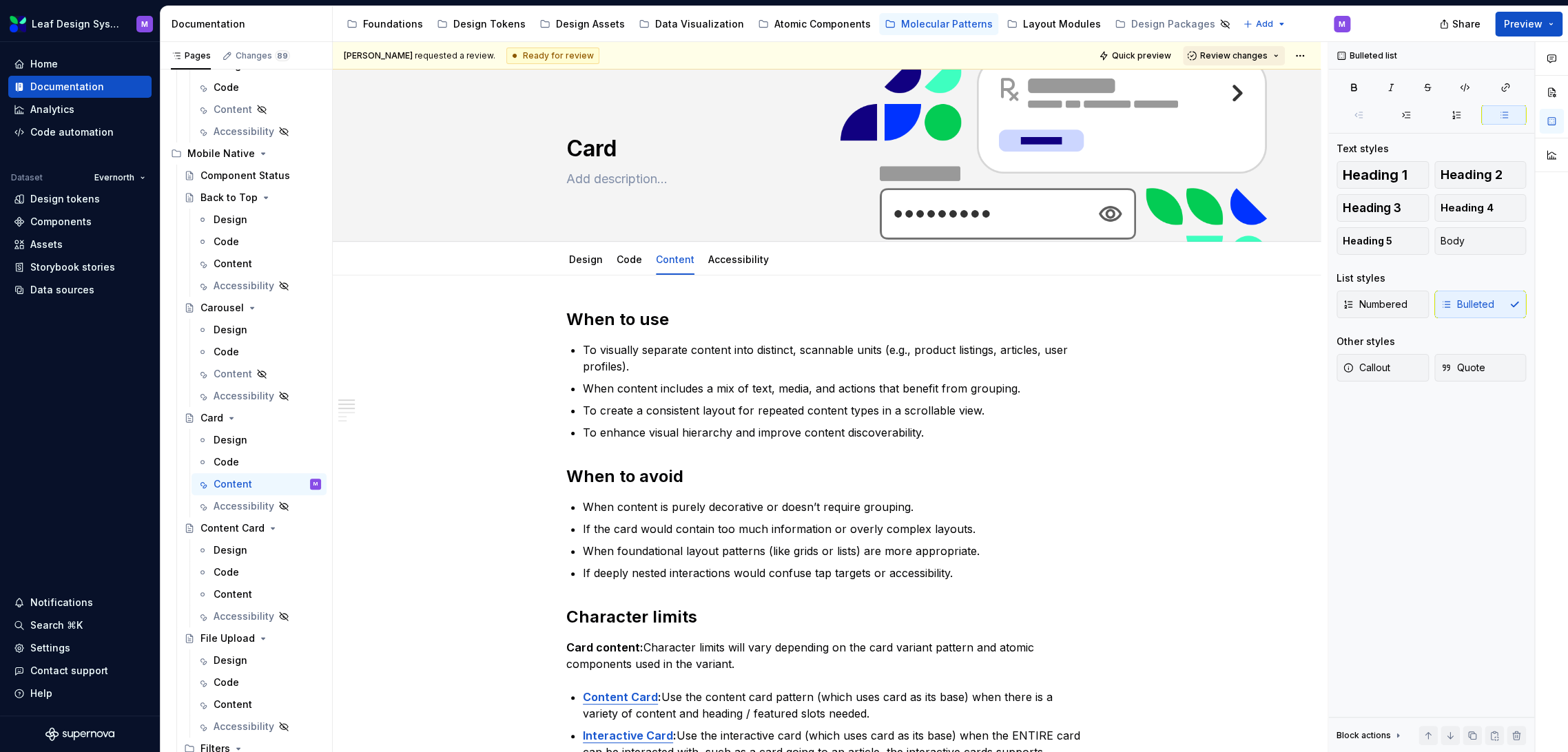
click at [1280, 60] on button "Review changes" at bounding box center [1233, 55] width 102 height 19
click at [1304, 59] on html "Leaf Design System M Home Documentation Analytics Code automation Dataset Evern…" at bounding box center [784, 376] width 1568 height 752
click at [1315, 102] on div "Open preview" at bounding box center [1359, 105] width 89 height 14
type textarea "*"
